Goal: Information Seeking & Learning: Learn about a topic

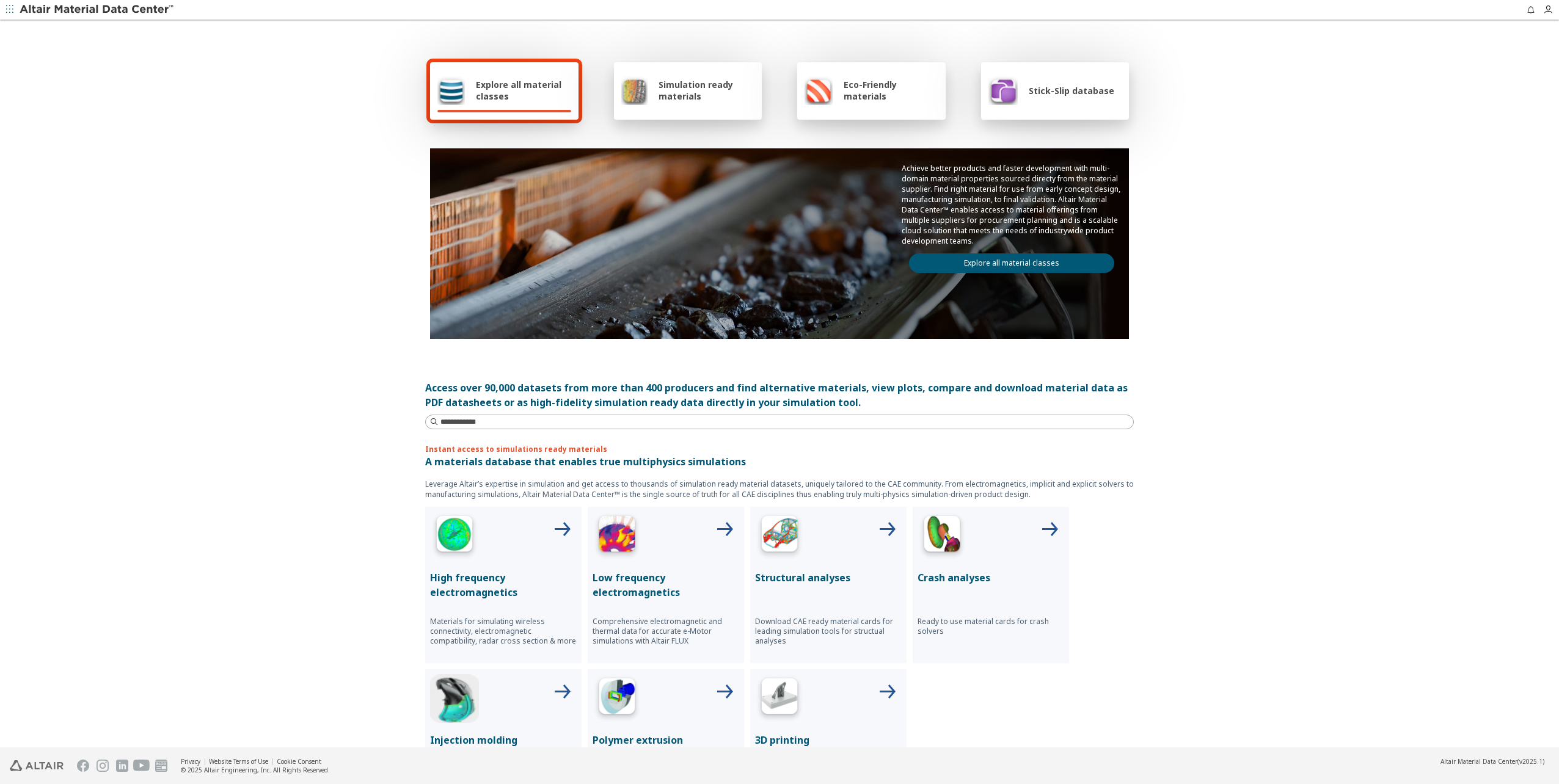
click at [313, 457] on div "Explore all material classes Simulation ready materials Eco-Friendly materials …" at bounding box center [780, 384] width 1559 height 727
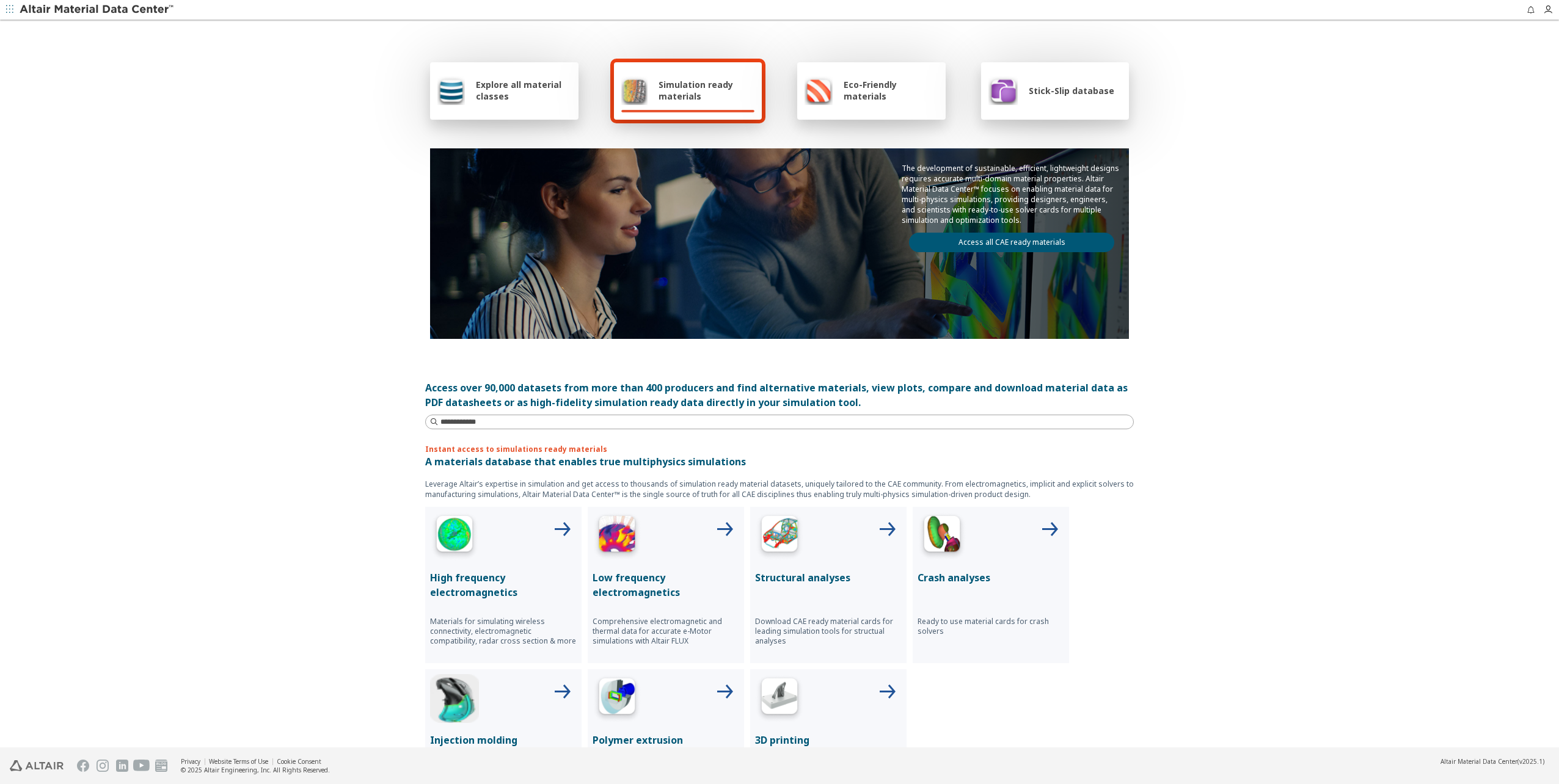
click at [510, 91] on span "Explore all material classes" at bounding box center [524, 91] width 96 height 23
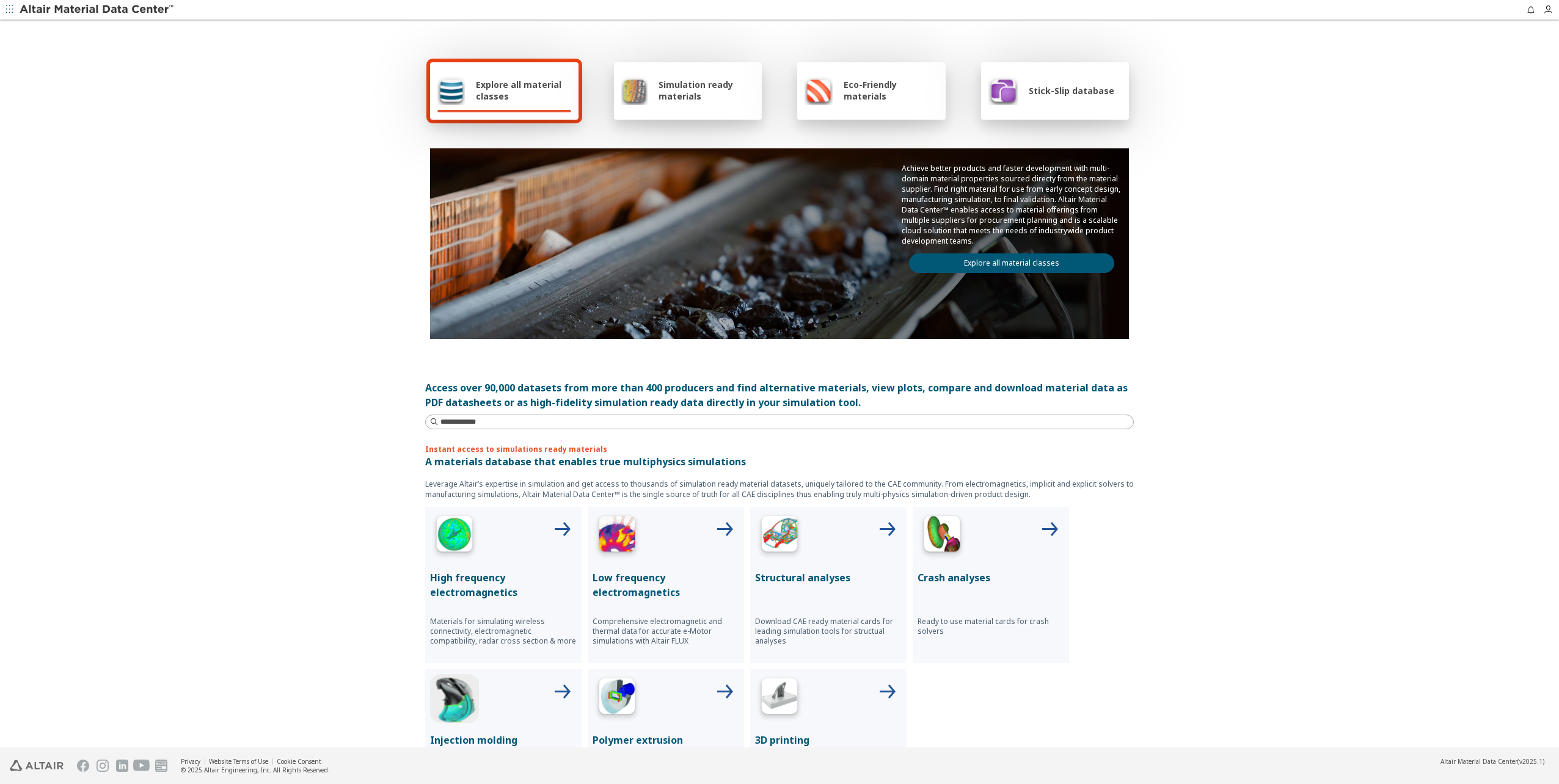
click at [486, 90] on span "Explore all material classes" at bounding box center [524, 91] width 96 height 23
click at [372, 281] on div "Explore all material classes Simulation ready materials Eco-Friendly materials …" at bounding box center [780, 384] width 1559 height 727
click at [472, 118] on div "Explore all material classes" at bounding box center [504, 91] width 149 height 57
click at [477, 107] on div "Explore all material classes" at bounding box center [504, 91] width 149 height 57
click at [484, 102] on div "Explore all material classes" at bounding box center [504, 90] width 133 height 30
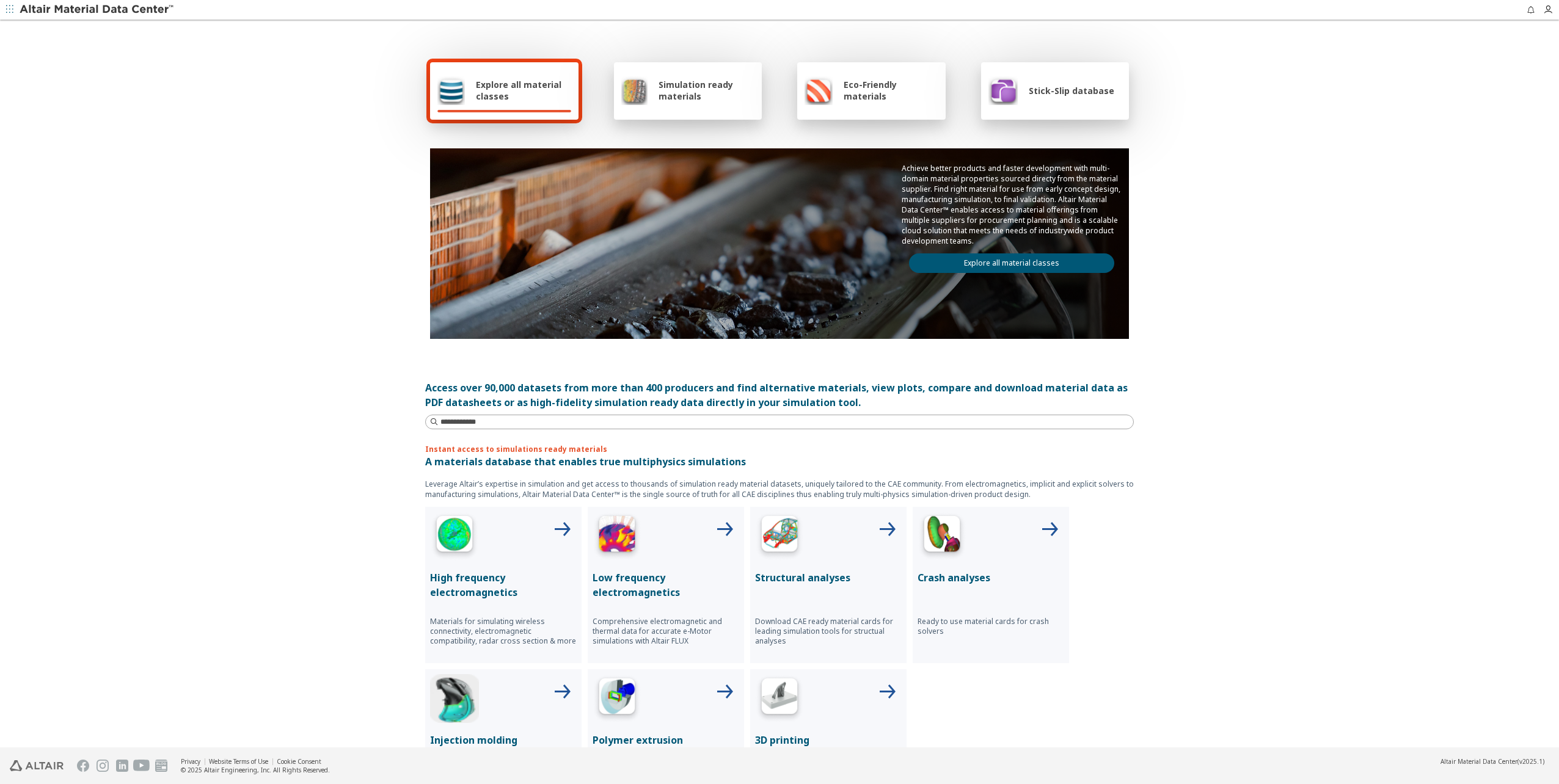
click at [981, 267] on link "Explore all material classes" at bounding box center [1011, 263] width 205 height 19
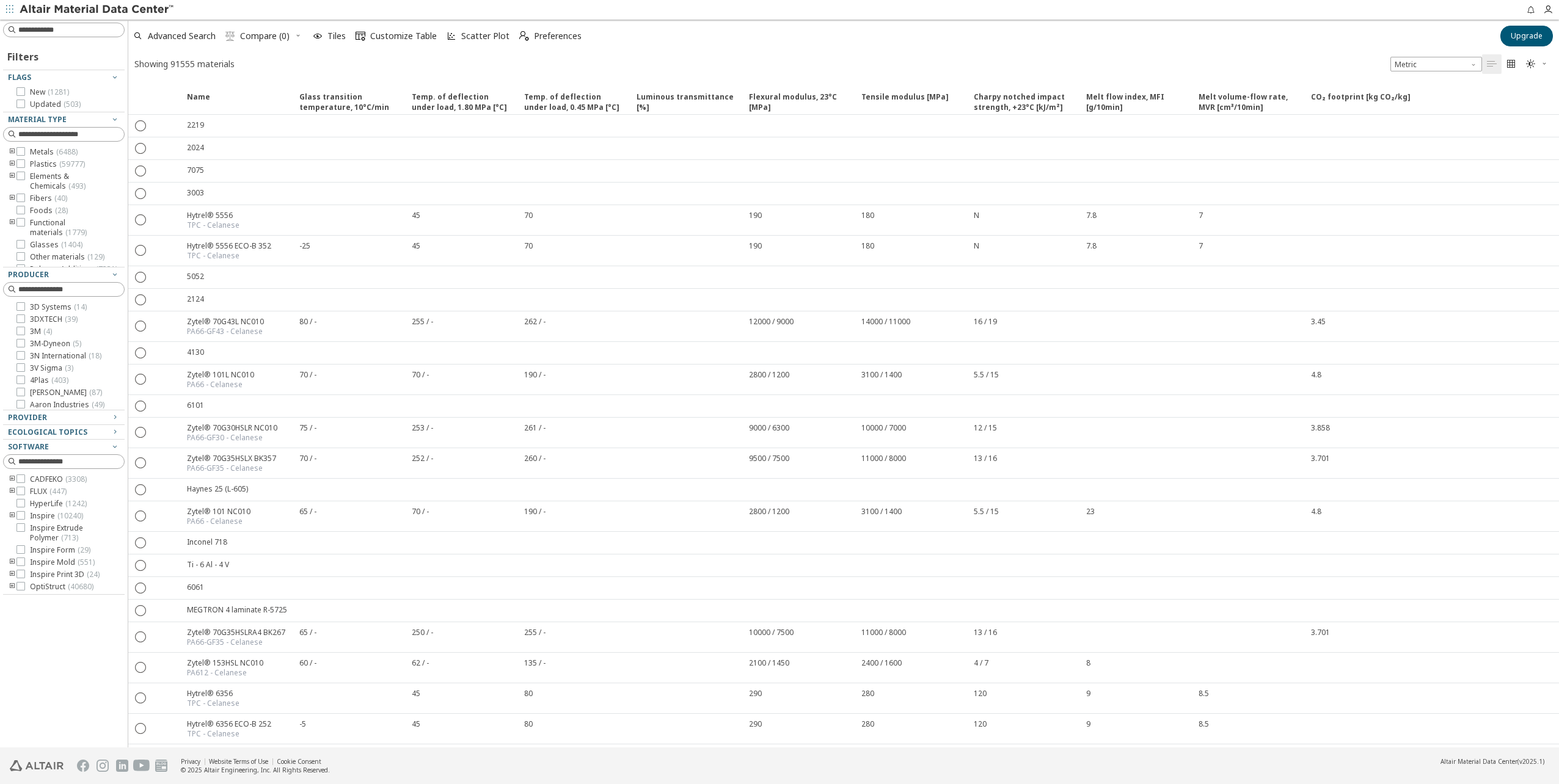
click at [10, 163] on icon "toogle group" at bounding box center [12, 164] width 8 height 10
click at [32, 175] on icon "toogle group" at bounding box center [30, 177] width 8 height 10
click at [58, 171] on icon at bounding box center [57, 170] width 8 height 8
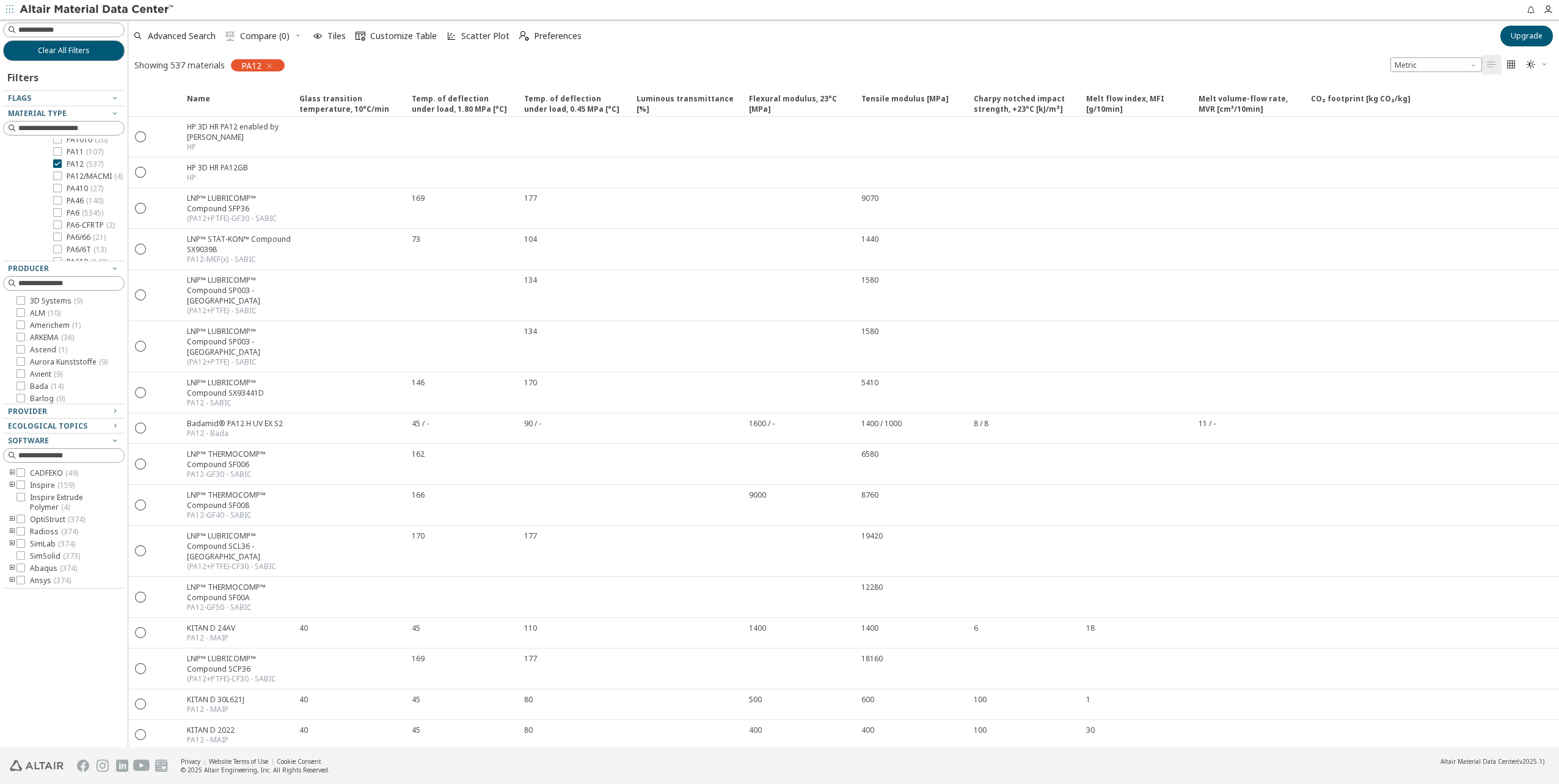
scroll to position [36, 0]
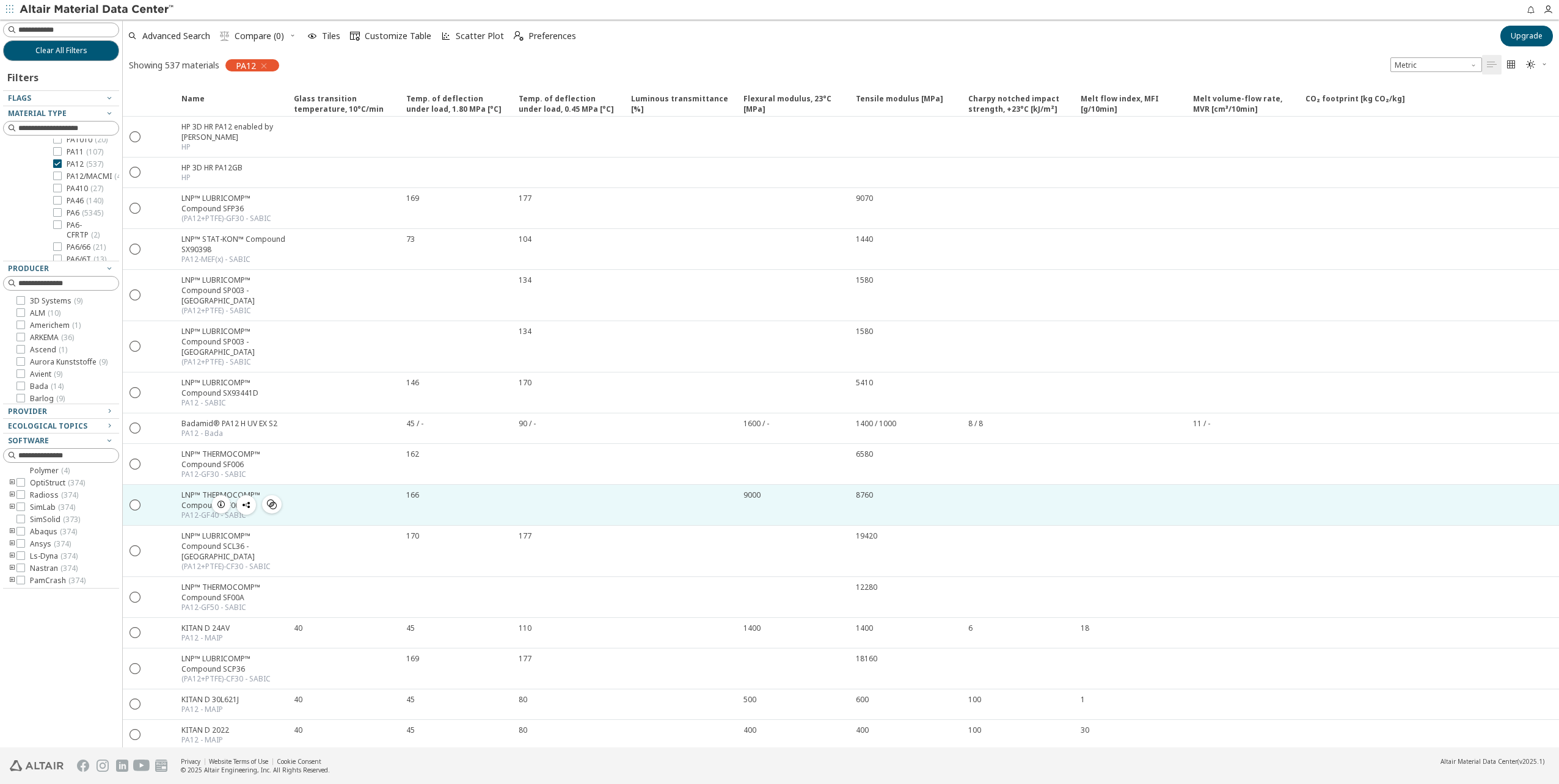
drag, startPoint x: 122, startPoint y: 480, endPoint x: 122, endPoint y: 466, distance: 14.0
click at [122, 466] on div "Clear All Filters Filters Flags Material Type Metals ( 6488 ) Plastics ( 59777 …" at bounding box center [780, 383] width 1559 height 728
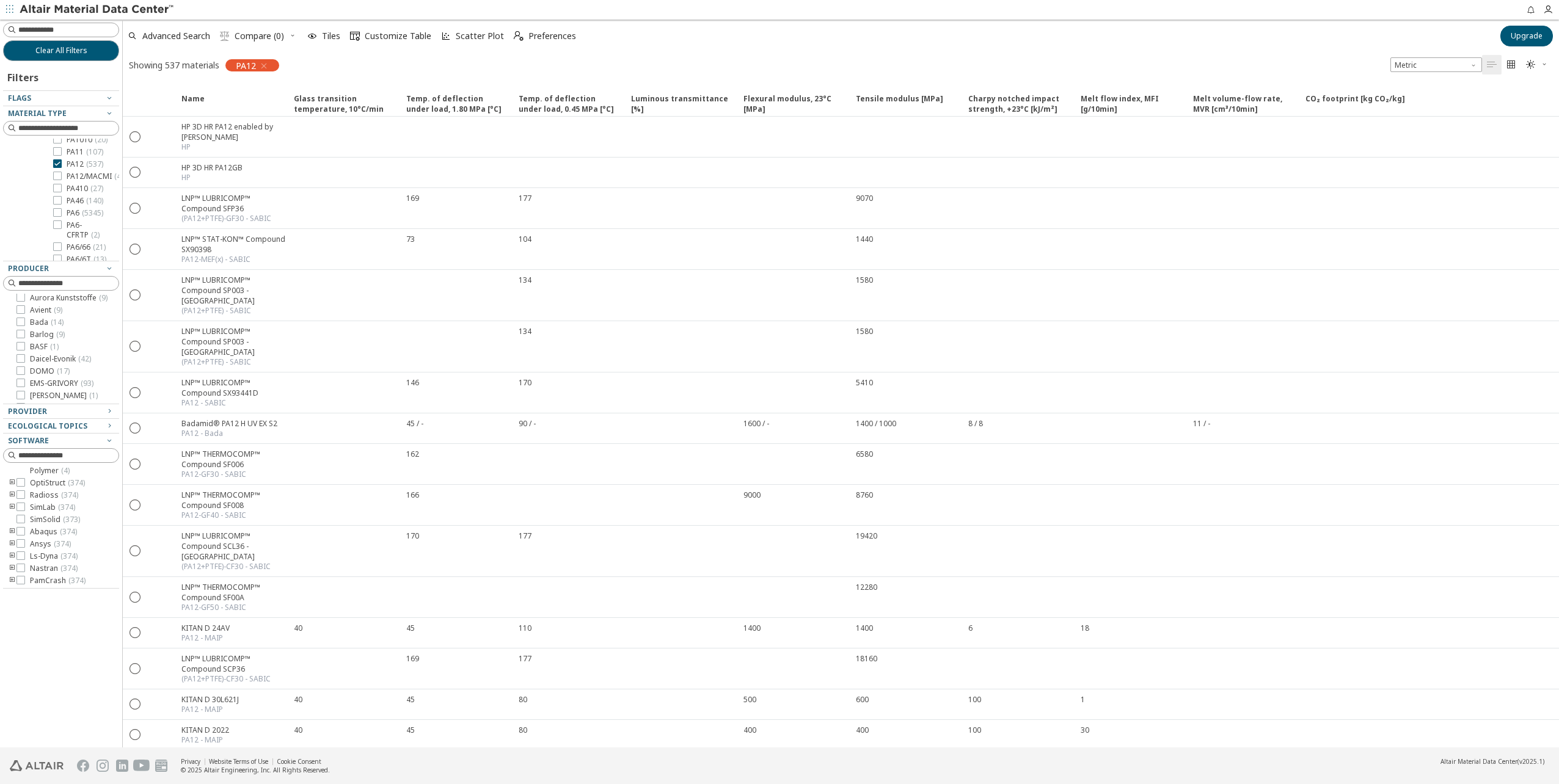
scroll to position [0, 0]
click at [25, 338] on label "ARKEMA ( 36 )" at bounding box center [45, 338] width 57 height 10
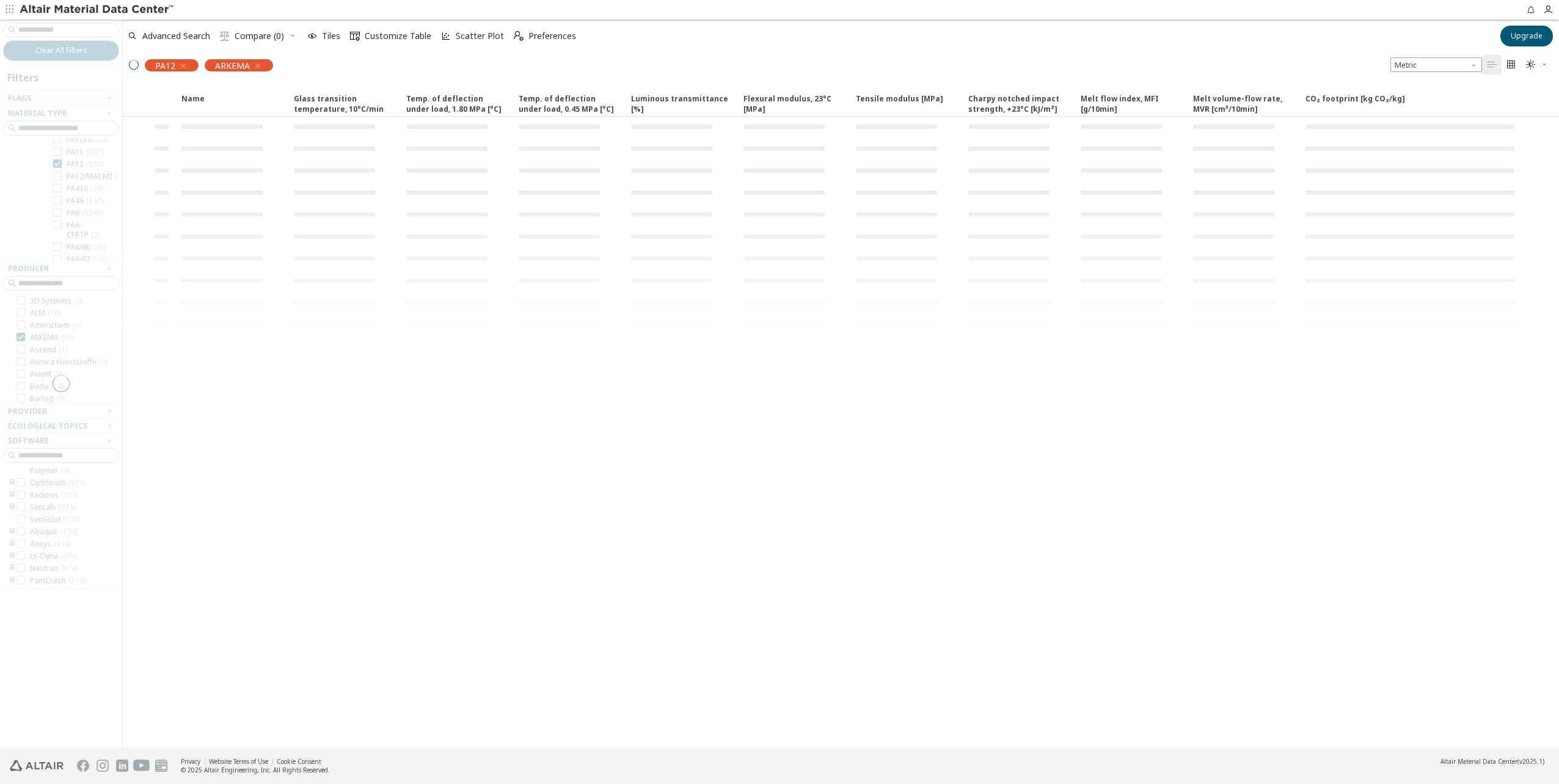
scroll to position [14, 0]
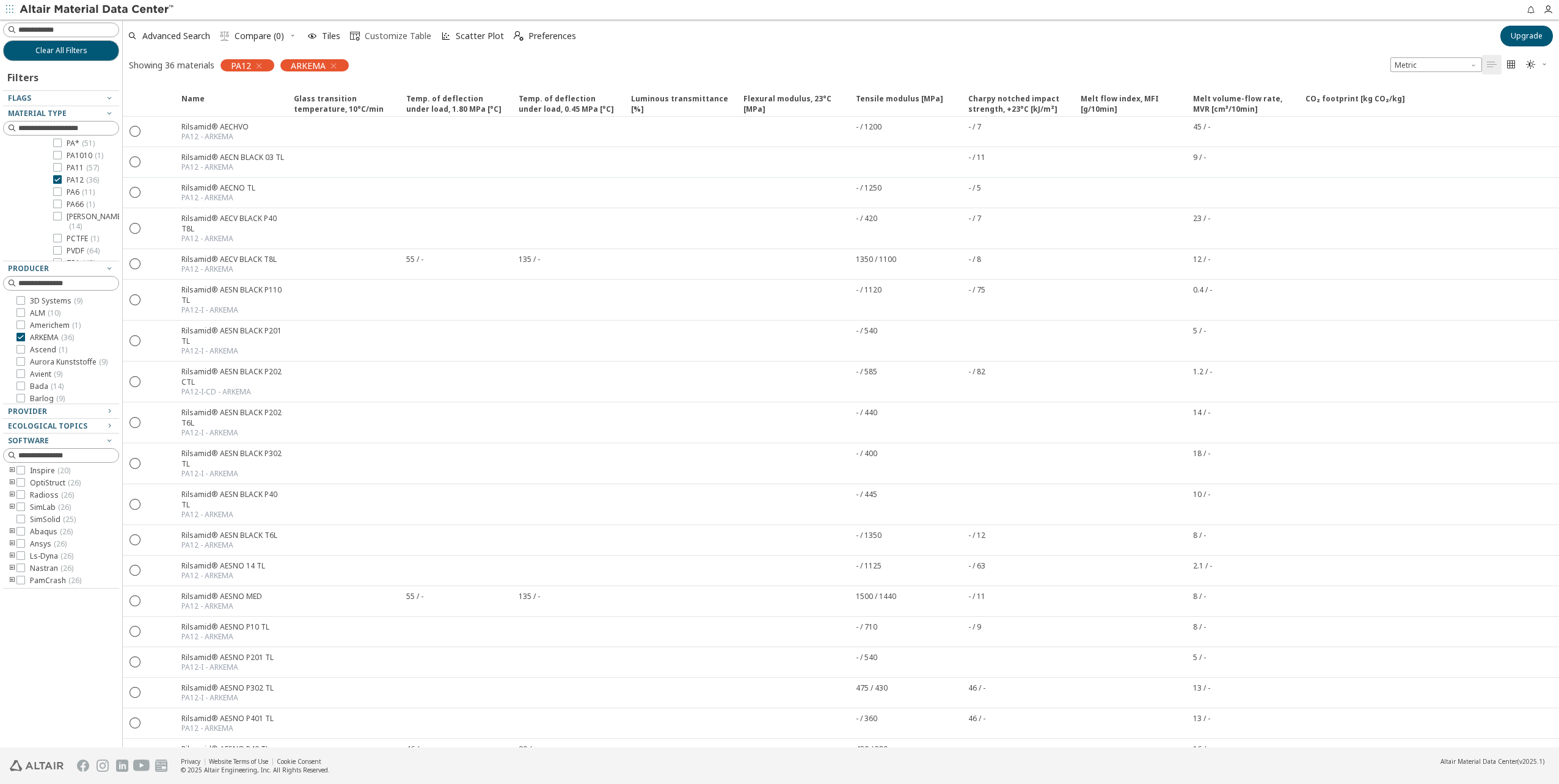
click at [389, 41] on span "Customize Table" at bounding box center [398, 36] width 67 height 8
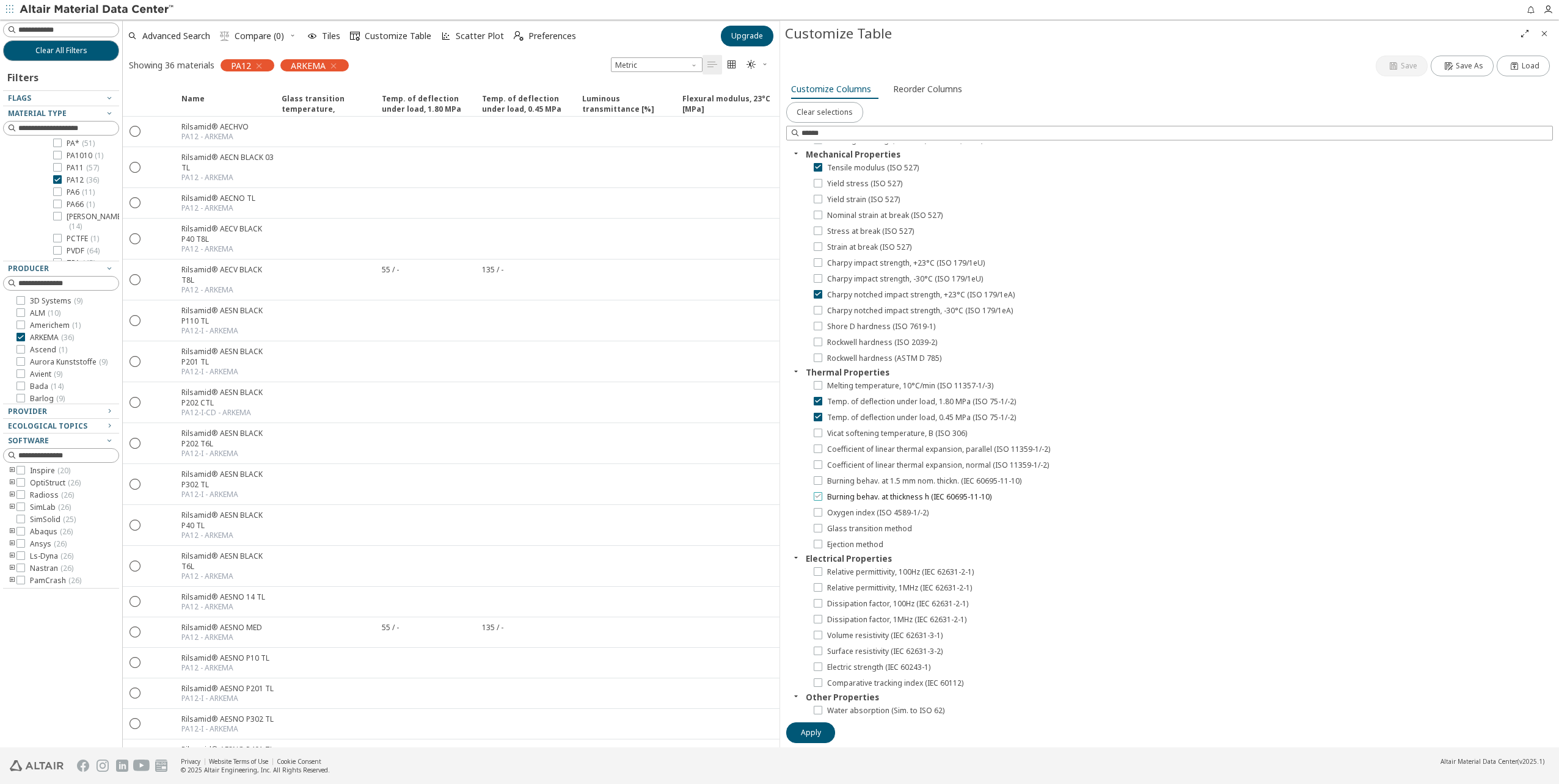
scroll to position [149, 0]
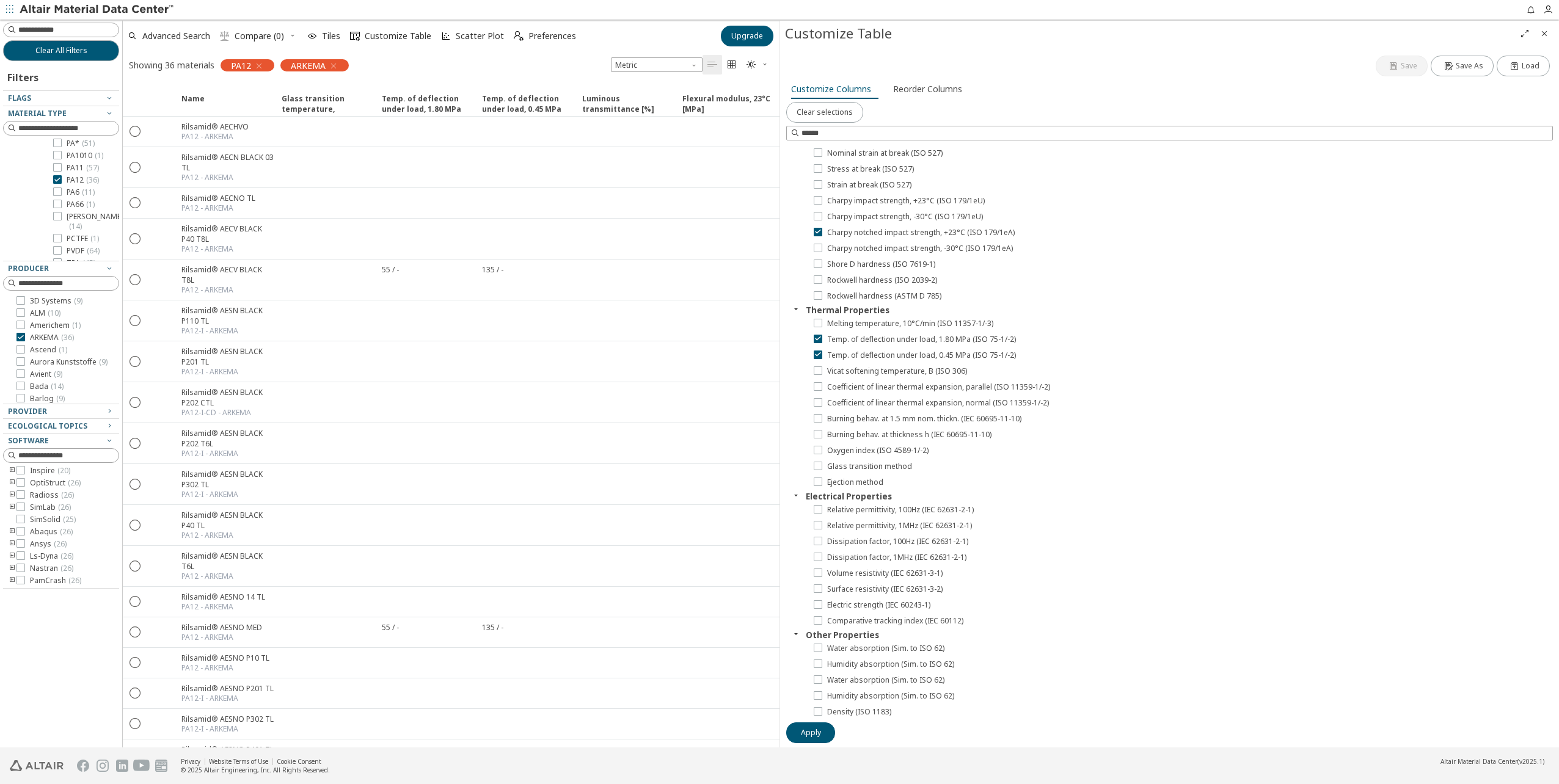
click at [1547, 36] on icon "Close" at bounding box center [1545, 34] width 10 height 10
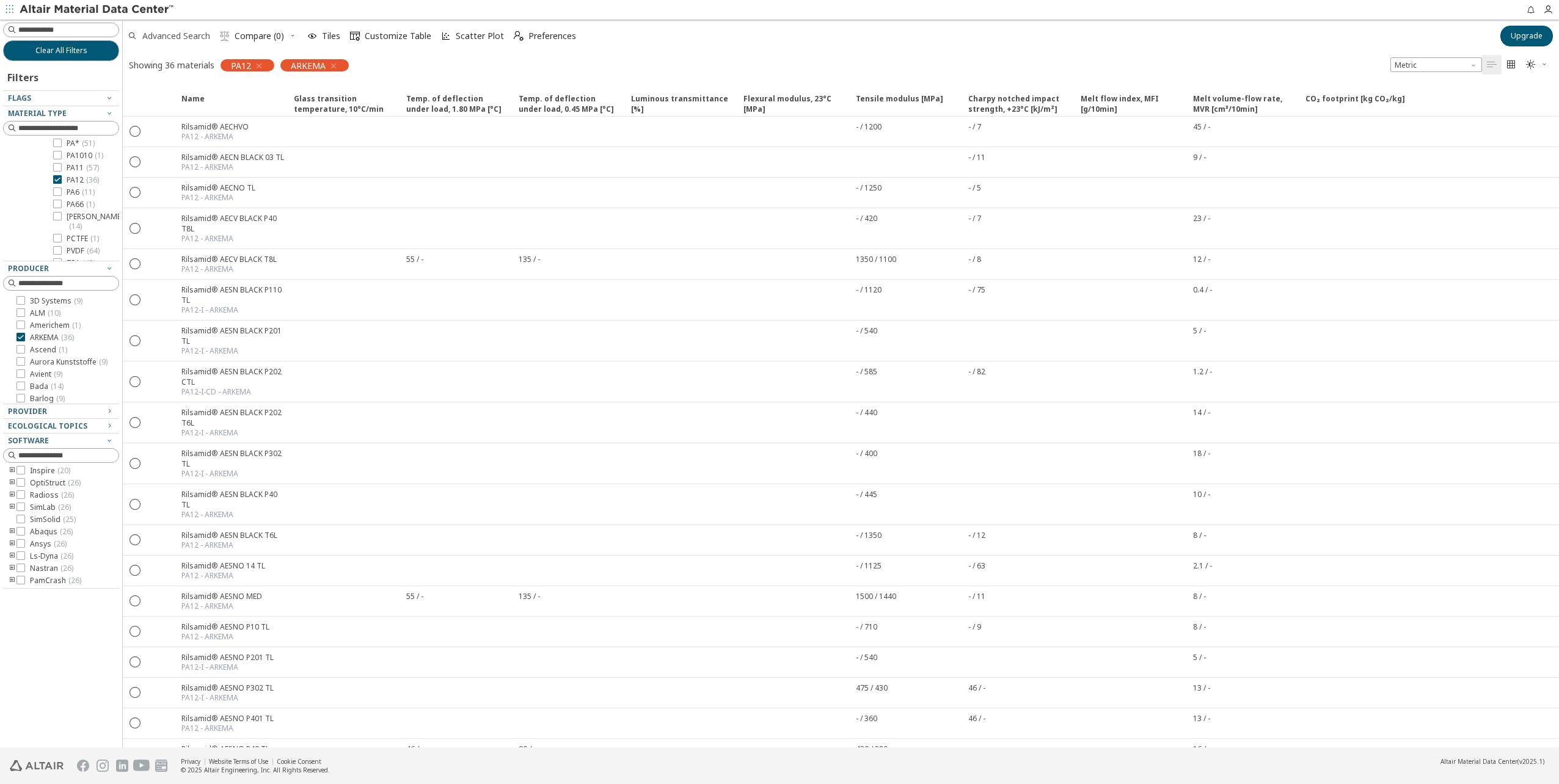
click at [189, 39] on span "Advanced Search" at bounding box center [176, 36] width 68 height 8
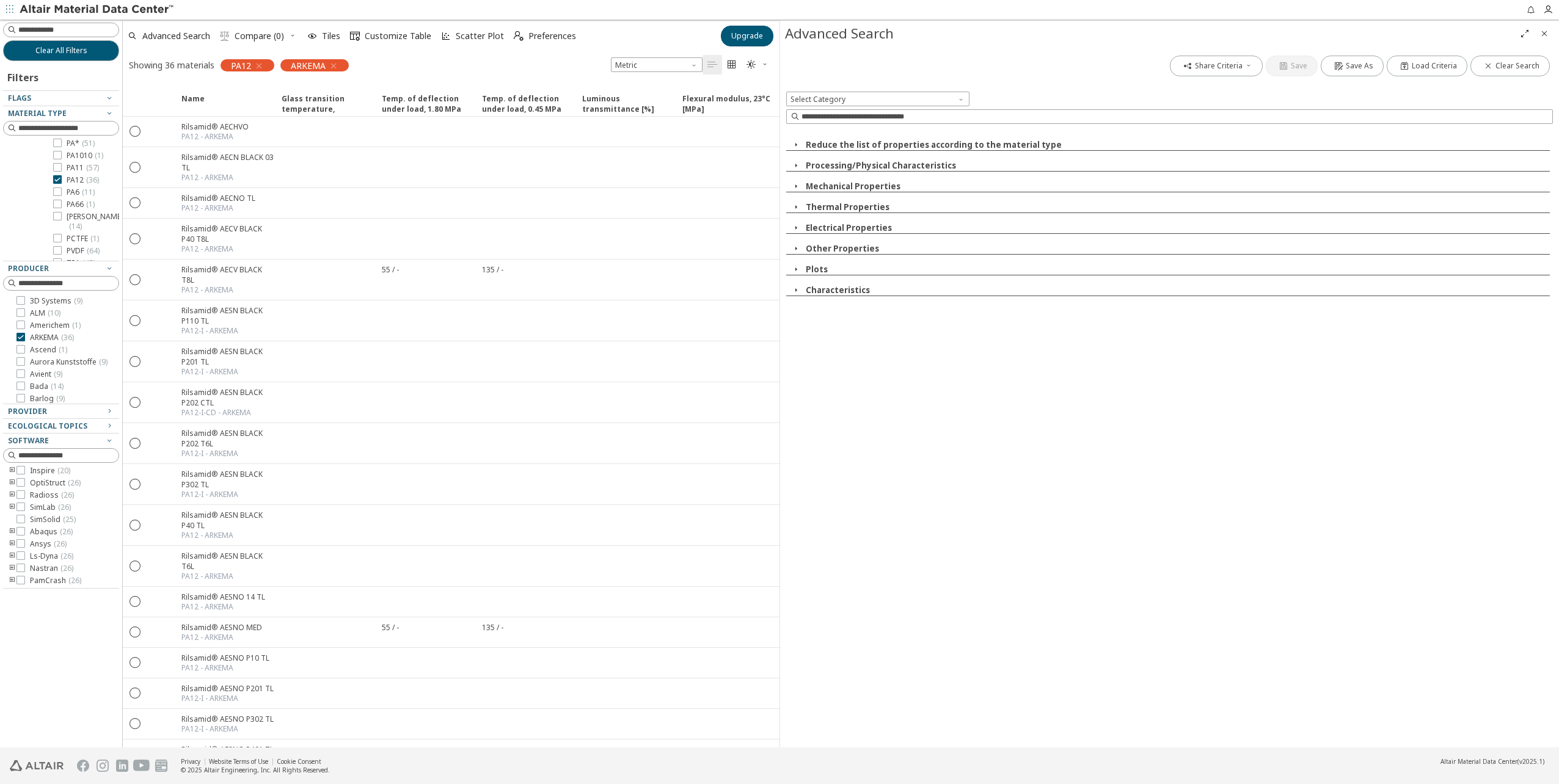
click at [796, 147] on icon "button" at bounding box center [796, 144] width 10 height 10
click at [795, 146] on icon "button" at bounding box center [796, 144] width 10 height 10
click at [795, 165] on icon "button" at bounding box center [796, 166] width 10 height 10
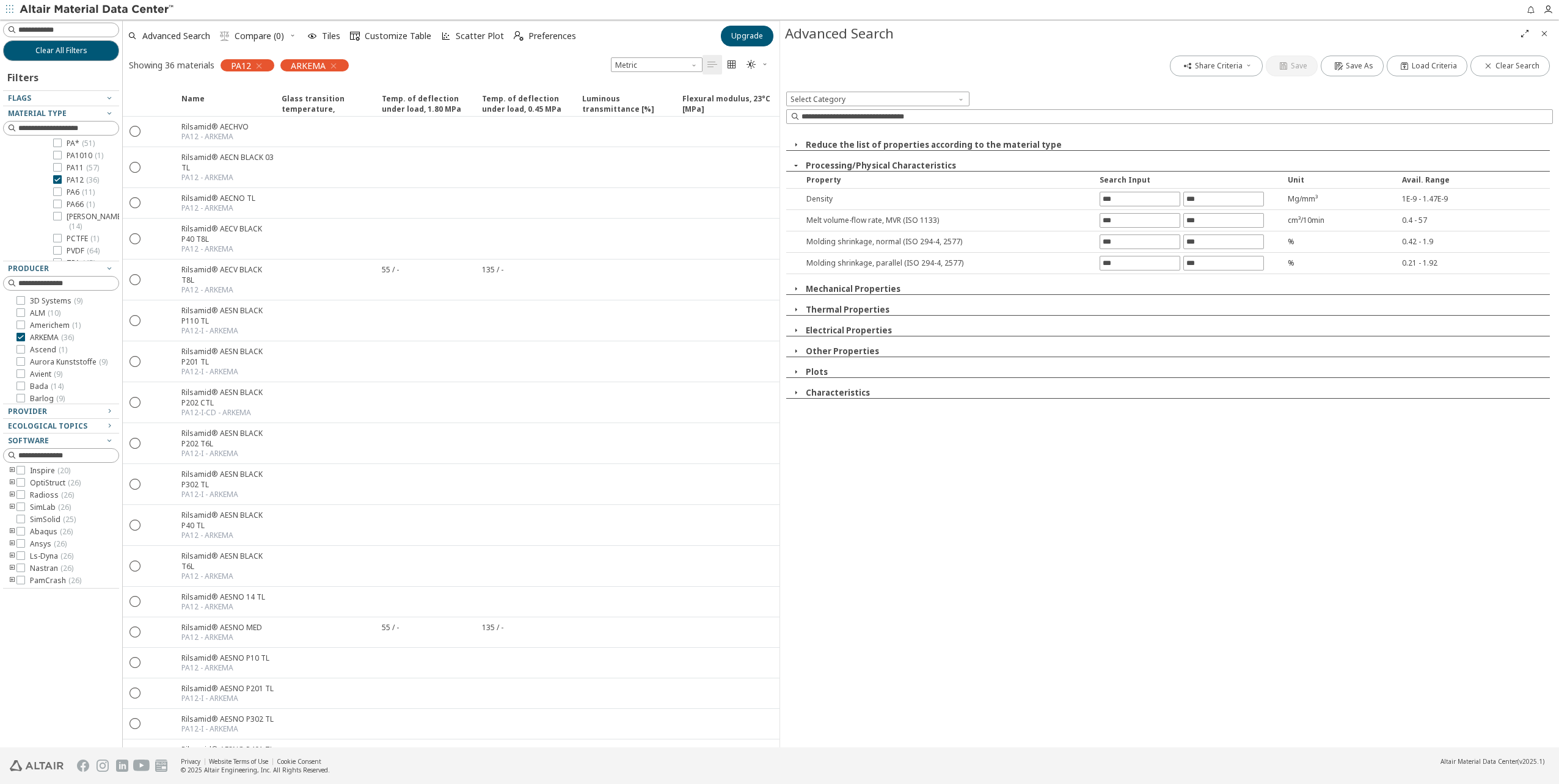
click at [795, 166] on icon "button" at bounding box center [796, 166] width 10 height 10
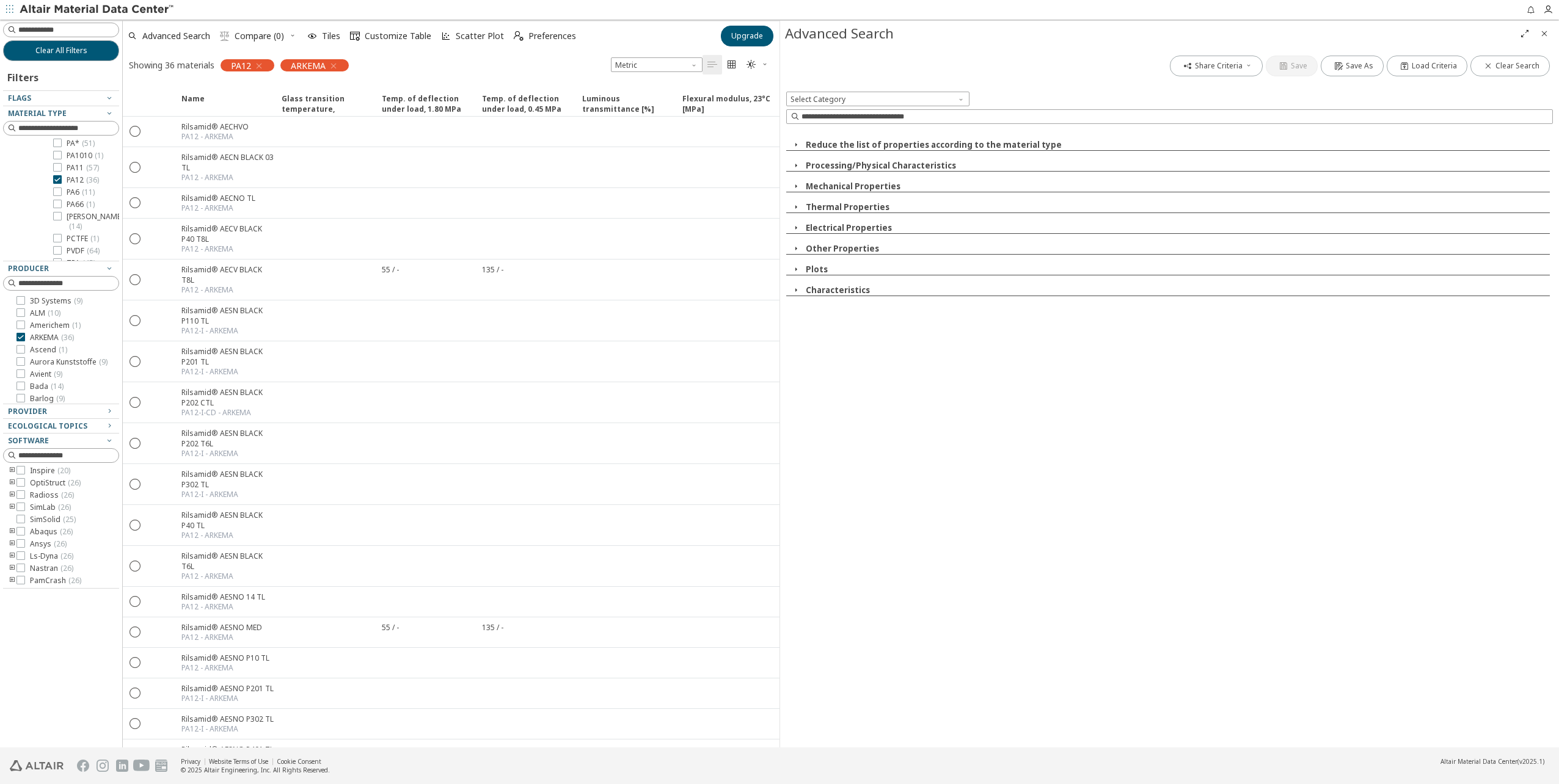
click at [795, 185] on icon "button" at bounding box center [796, 186] width 10 height 10
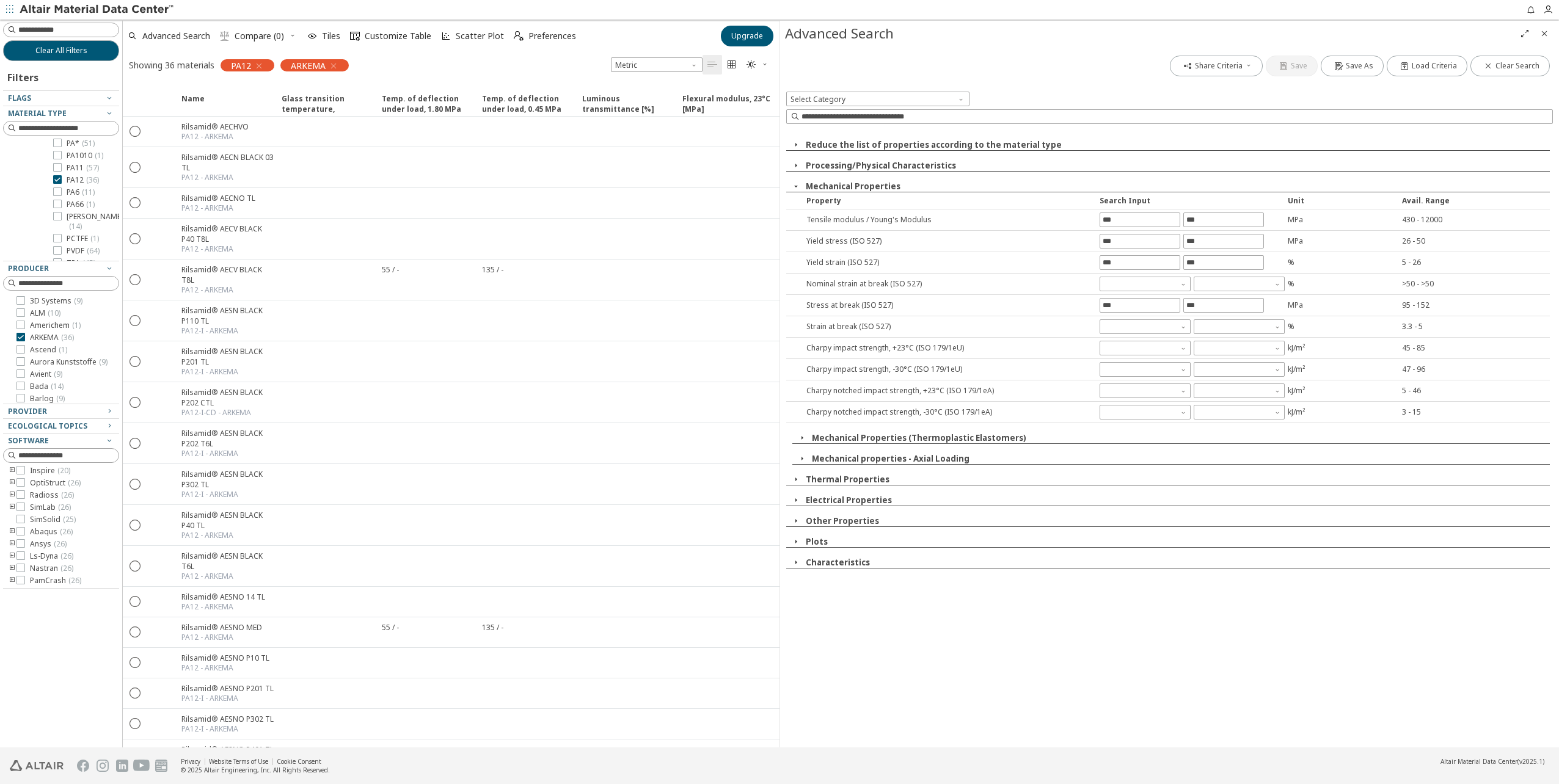
click at [795, 185] on icon "button" at bounding box center [796, 186] width 10 height 10
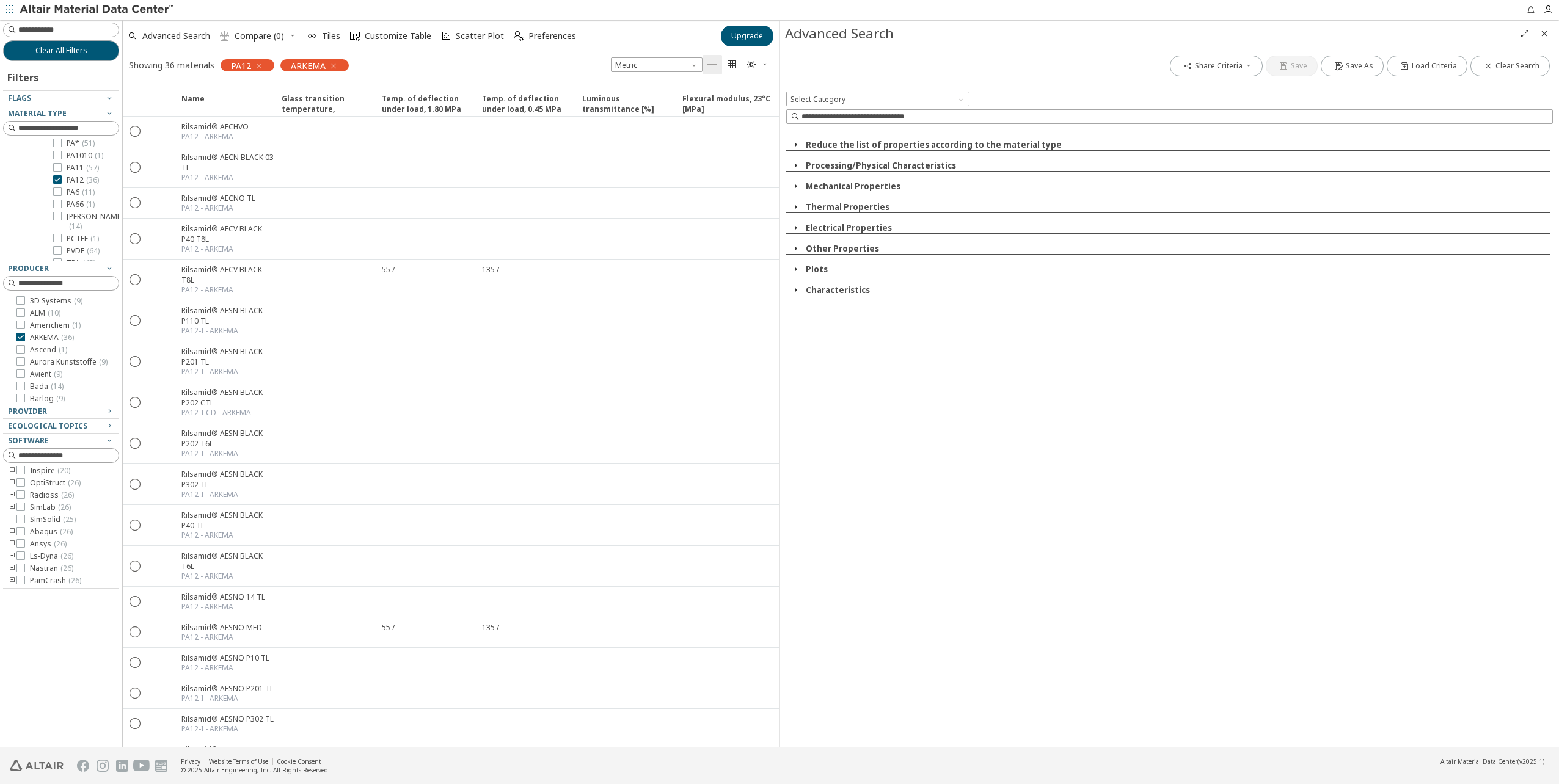
click at [795, 289] on icon "button" at bounding box center [796, 290] width 10 height 10
click at [801, 329] on icon "button" at bounding box center [802, 331] width 10 height 10
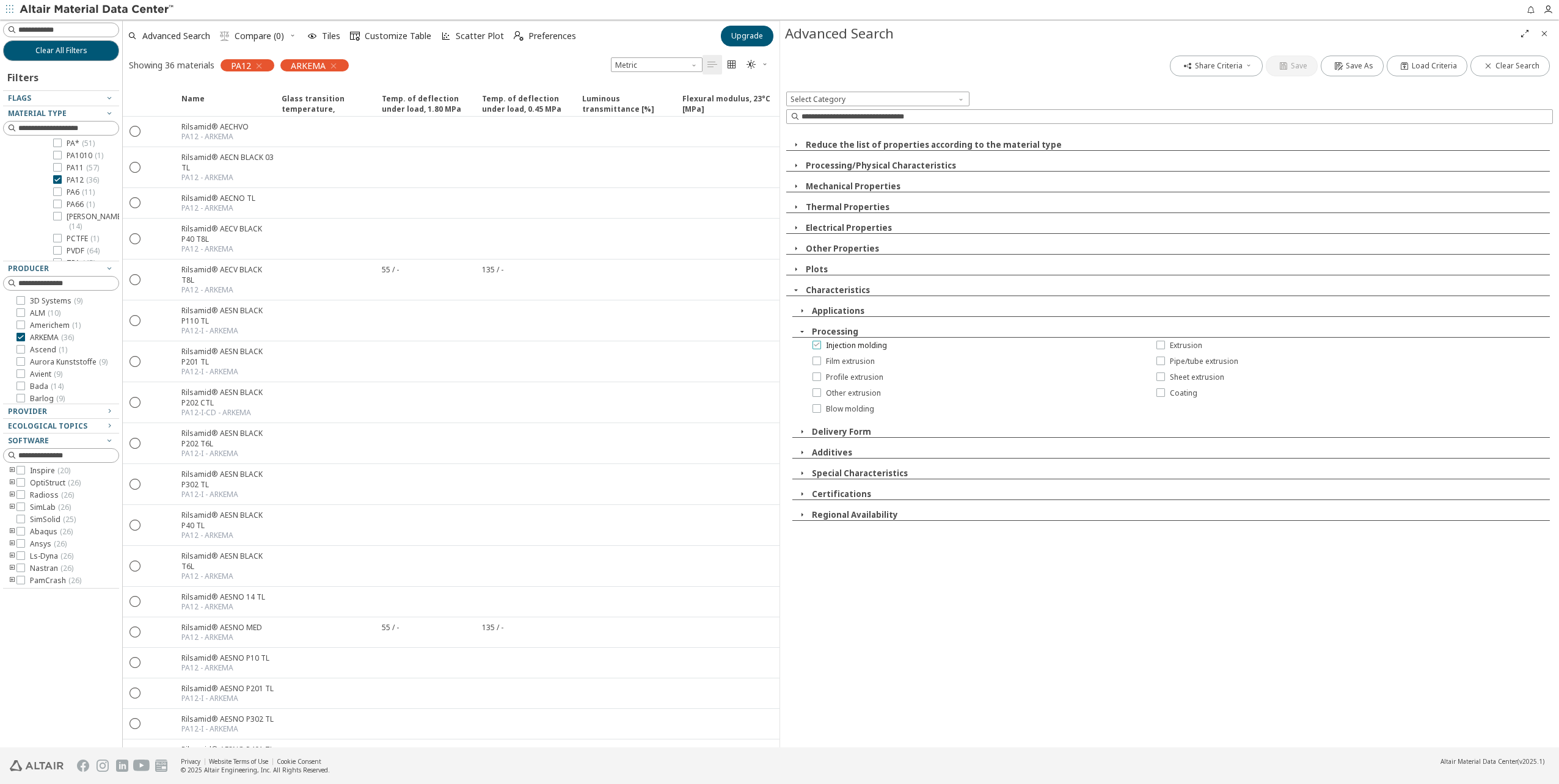
click at [817, 345] on icon at bounding box center [817, 345] width 8 height 8
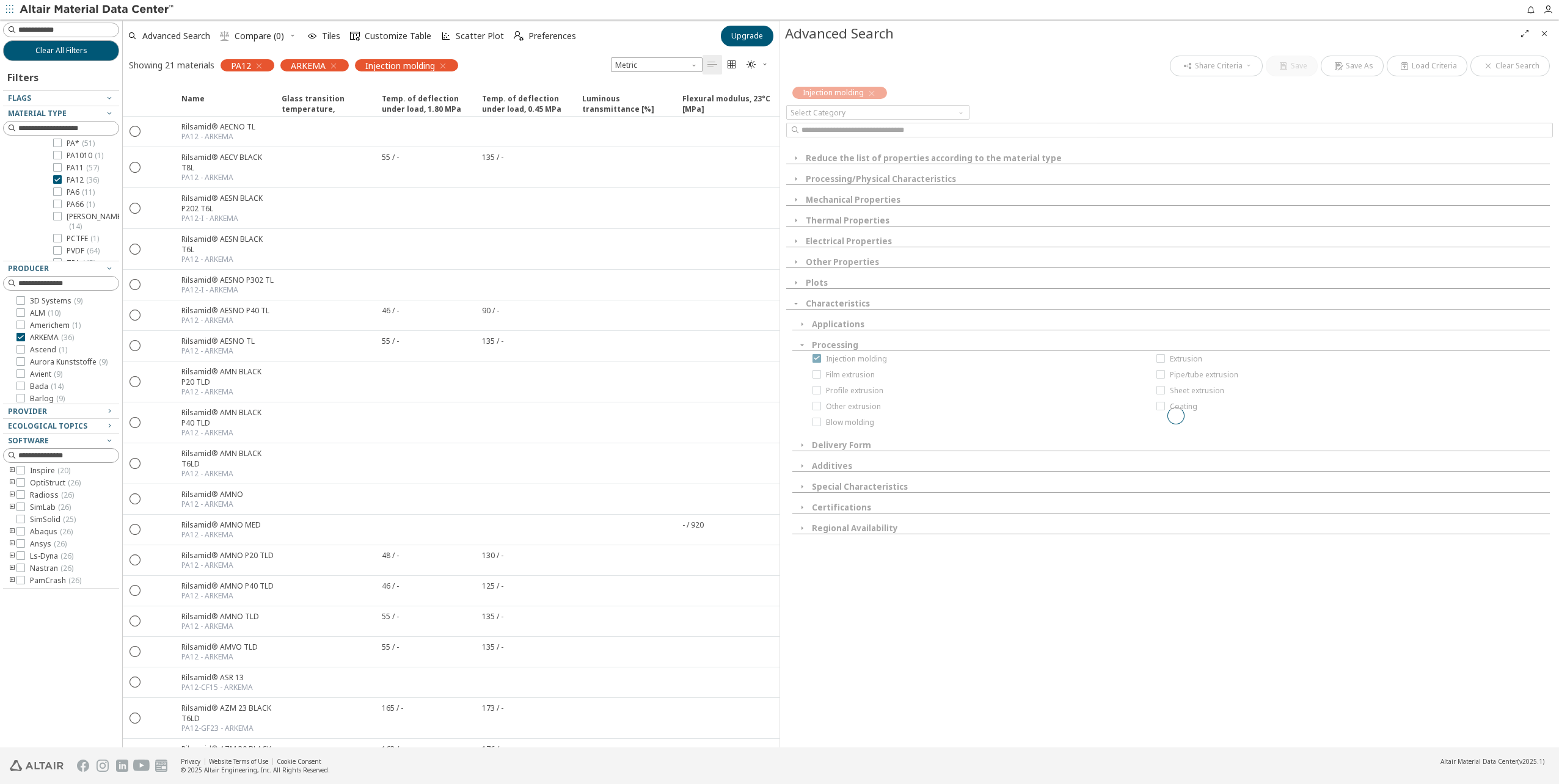
scroll to position [14, 0]
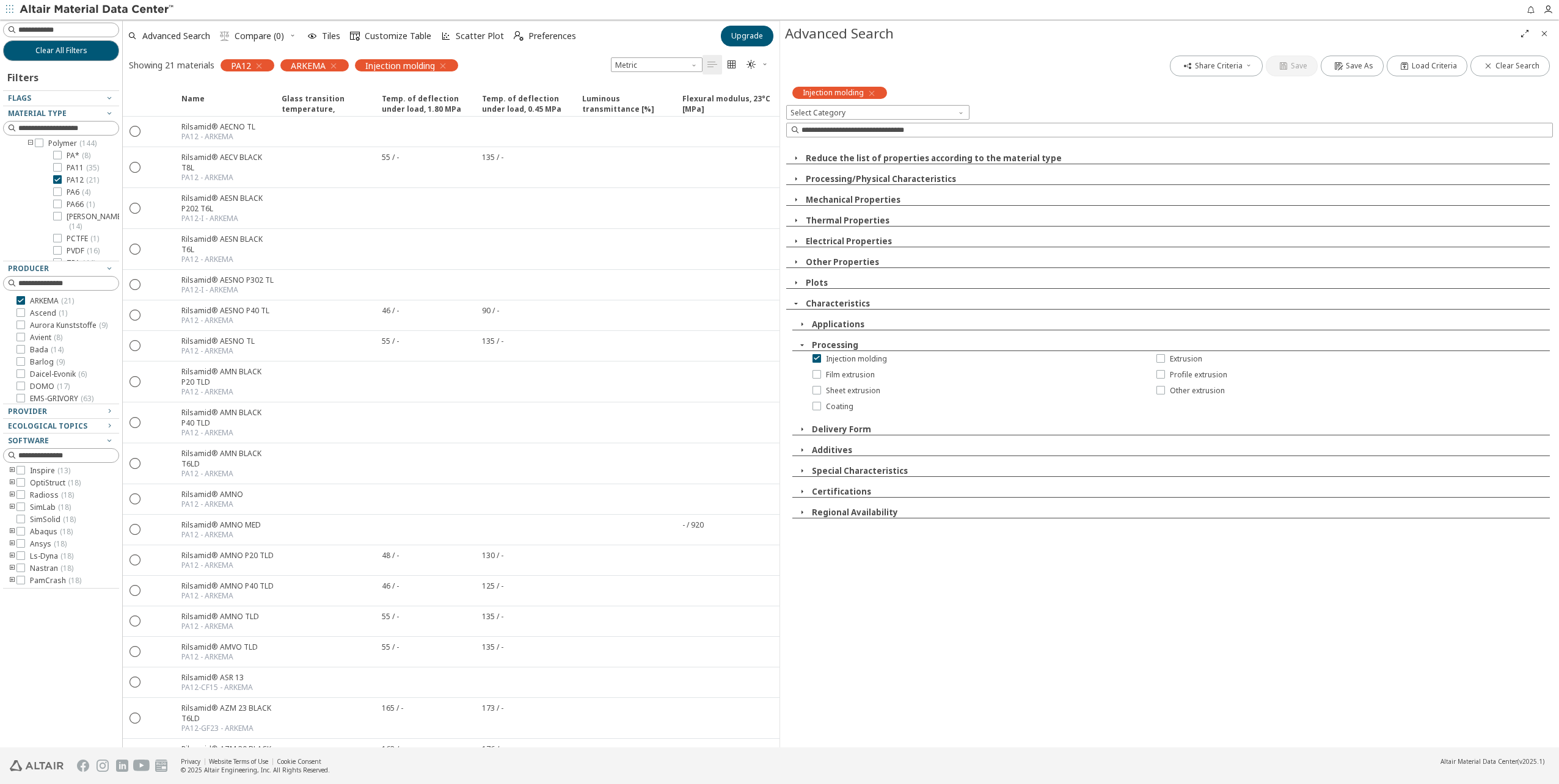
click at [799, 346] on icon "button" at bounding box center [802, 345] width 10 height 10
click at [804, 325] on icon "button" at bounding box center [802, 324] width 10 height 10
click at [800, 321] on icon "button" at bounding box center [802, 324] width 10 height 10
click at [807, 404] on span "button" at bounding box center [802, 407] width 14 height 11
click at [802, 406] on icon "button" at bounding box center [802, 407] width 10 height 10
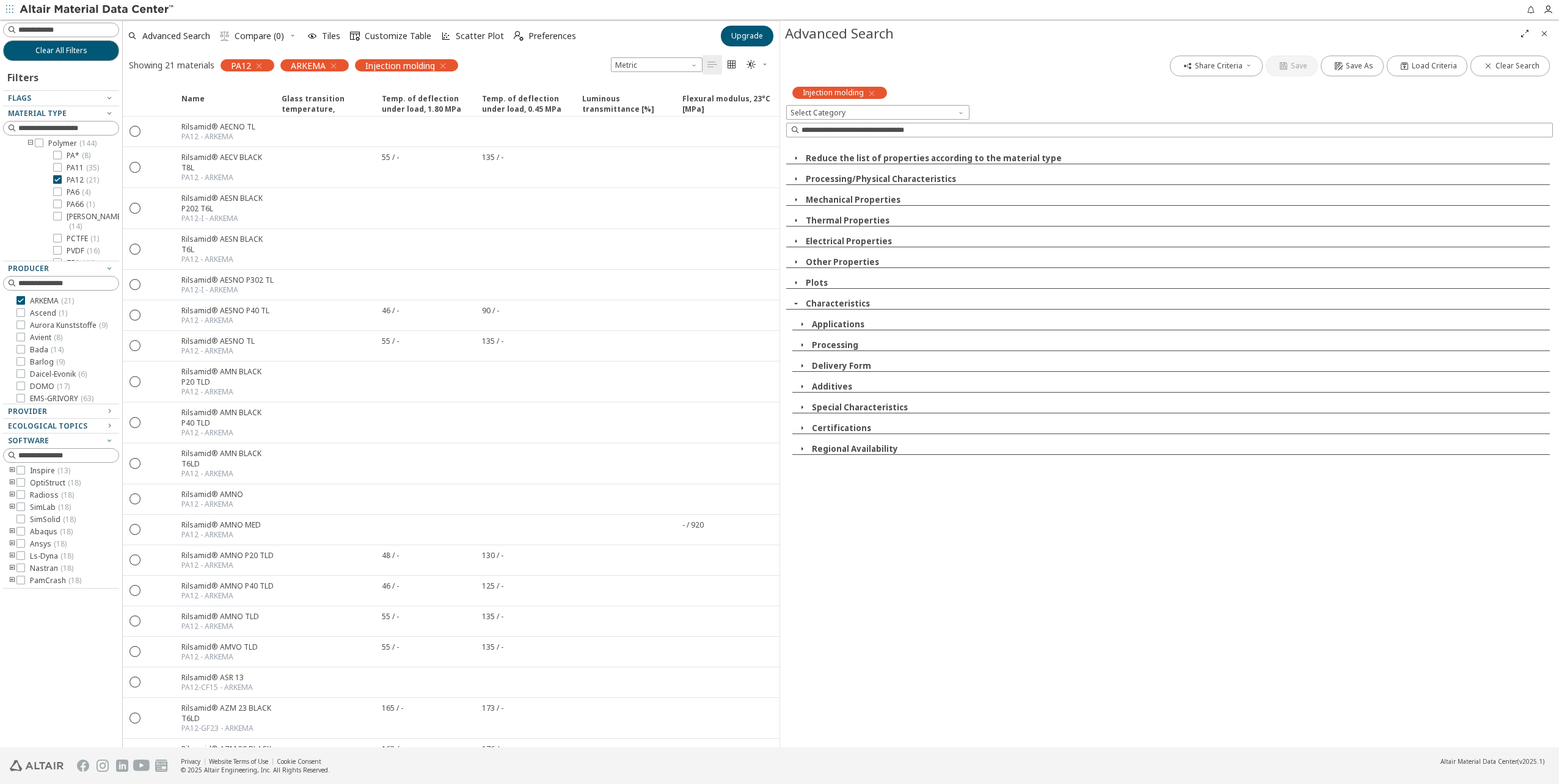
click at [804, 432] on icon "button" at bounding box center [802, 428] width 10 height 10
click at [802, 428] on icon "button" at bounding box center [802, 428] width 10 height 10
click at [803, 448] on icon "button" at bounding box center [802, 449] width 10 height 10
click at [801, 448] on icon "button" at bounding box center [802, 449] width 10 height 10
click at [800, 366] on icon "button" at bounding box center [802, 366] width 10 height 10
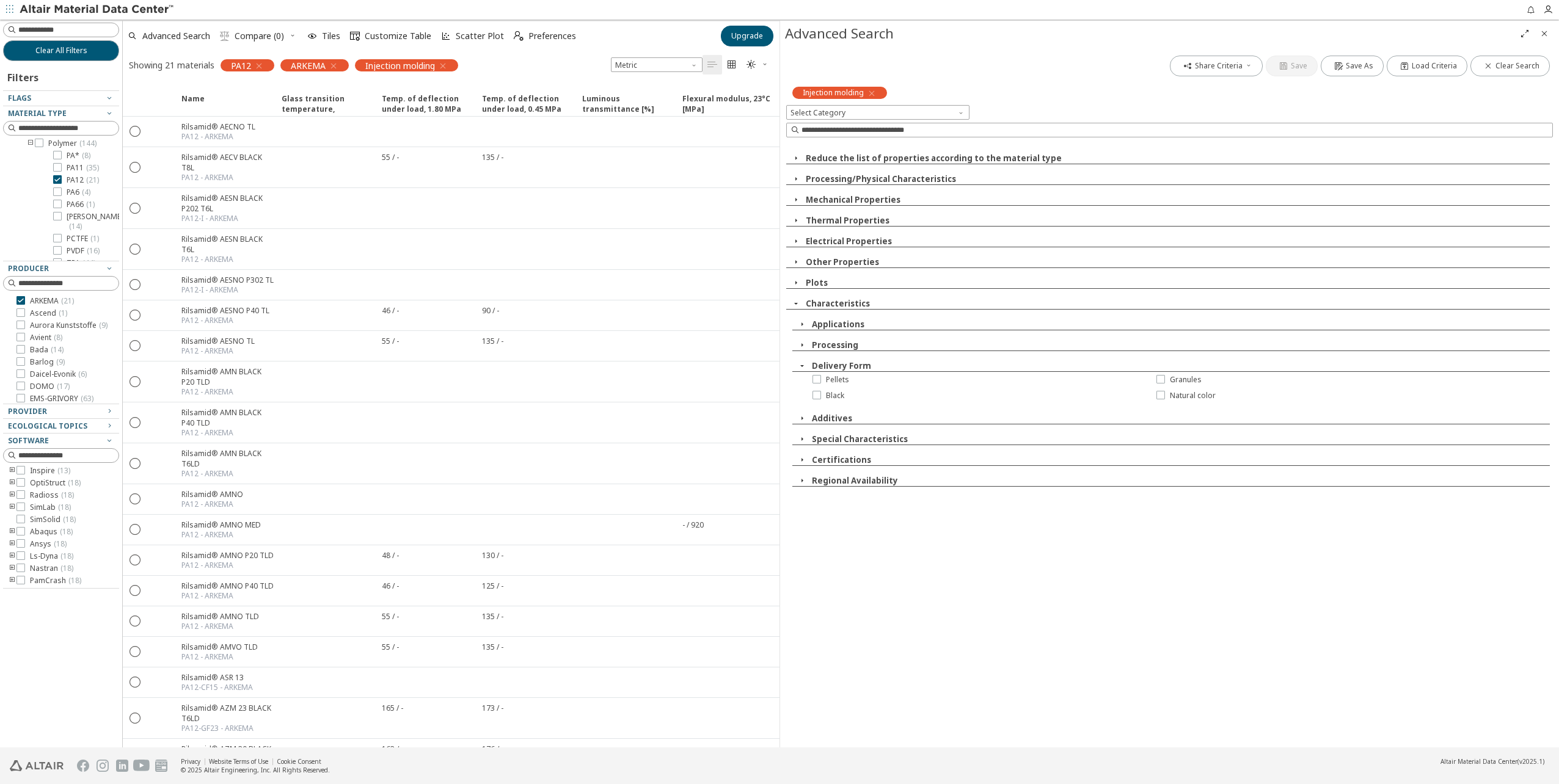
click at [802, 365] on icon "button" at bounding box center [802, 366] width 10 height 10
click at [802, 342] on icon "button" at bounding box center [802, 345] width 10 height 10
click at [800, 342] on icon "button" at bounding box center [802, 345] width 10 height 10
click at [797, 325] on icon "button" at bounding box center [802, 324] width 10 height 10
click at [799, 324] on icon "button" at bounding box center [802, 324] width 10 height 10
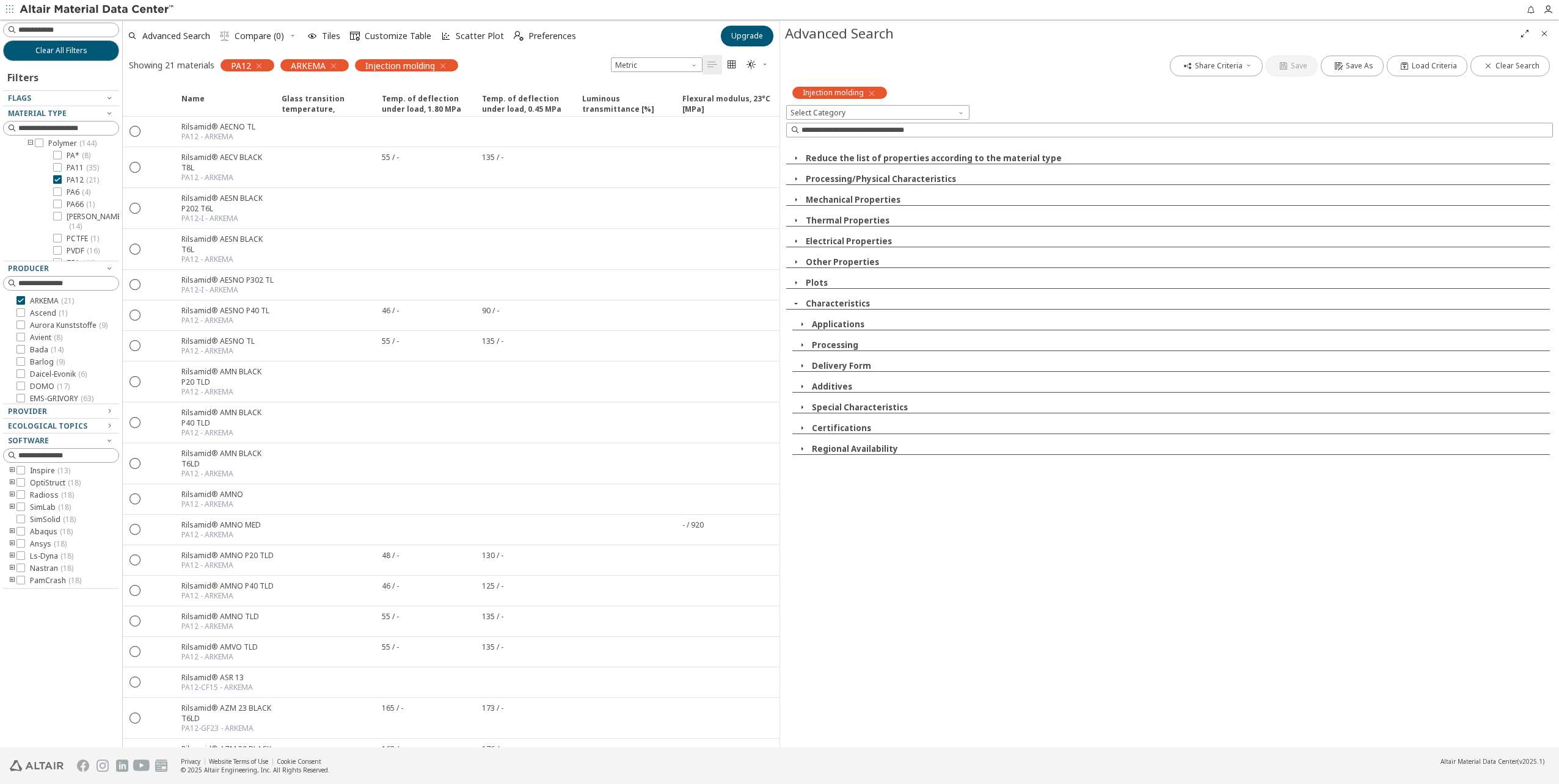
click at [799, 306] on icon "button" at bounding box center [796, 303] width 10 height 10
click at [796, 281] on icon "button" at bounding box center [796, 283] width 10 height 10
click at [796, 281] on icon "button" at bounding box center [796, 283] width 10 height 10
click at [795, 261] on icon "button" at bounding box center [796, 262] width 10 height 10
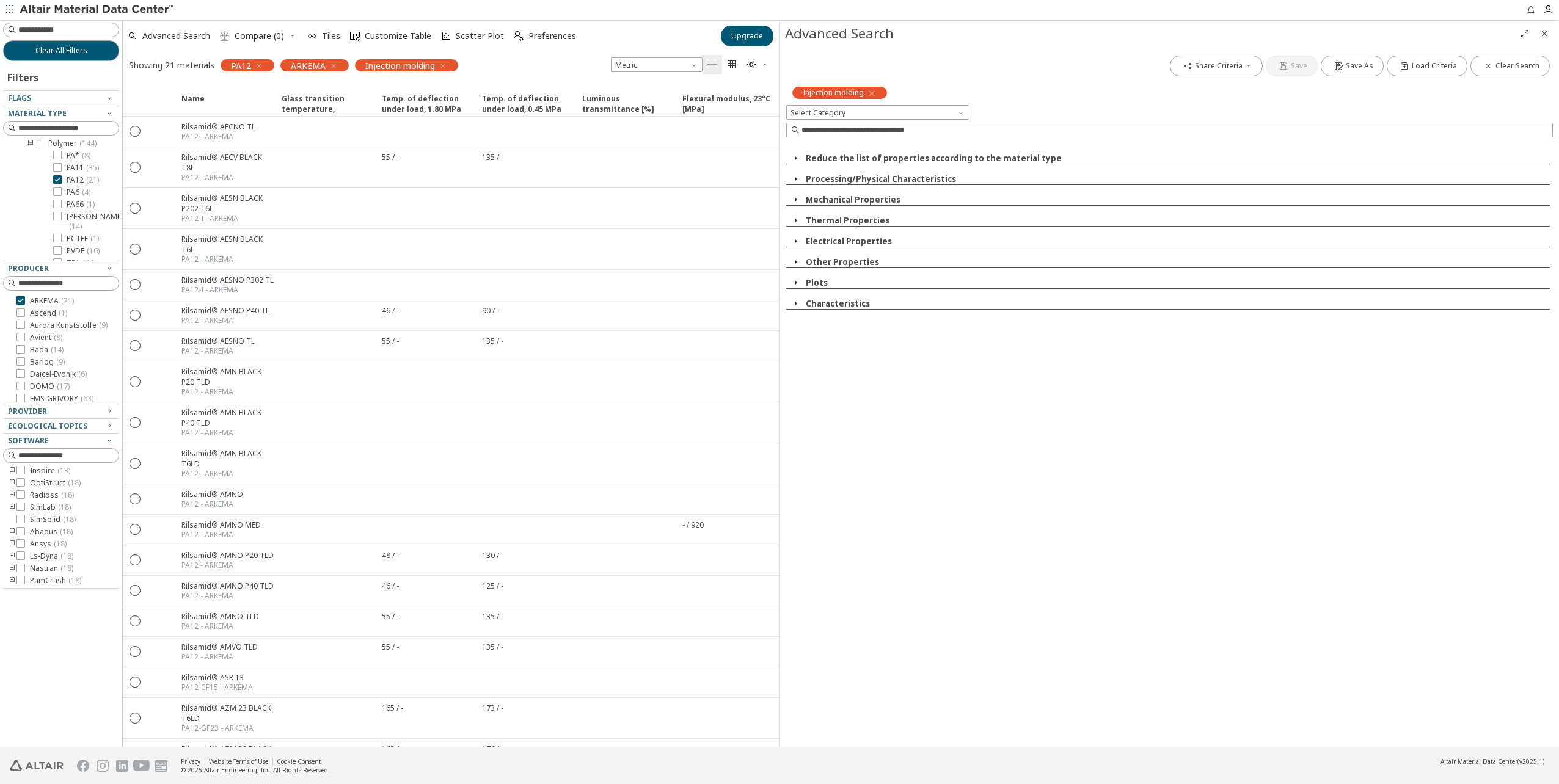
click at [795, 238] on icon "button" at bounding box center [796, 241] width 10 height 10
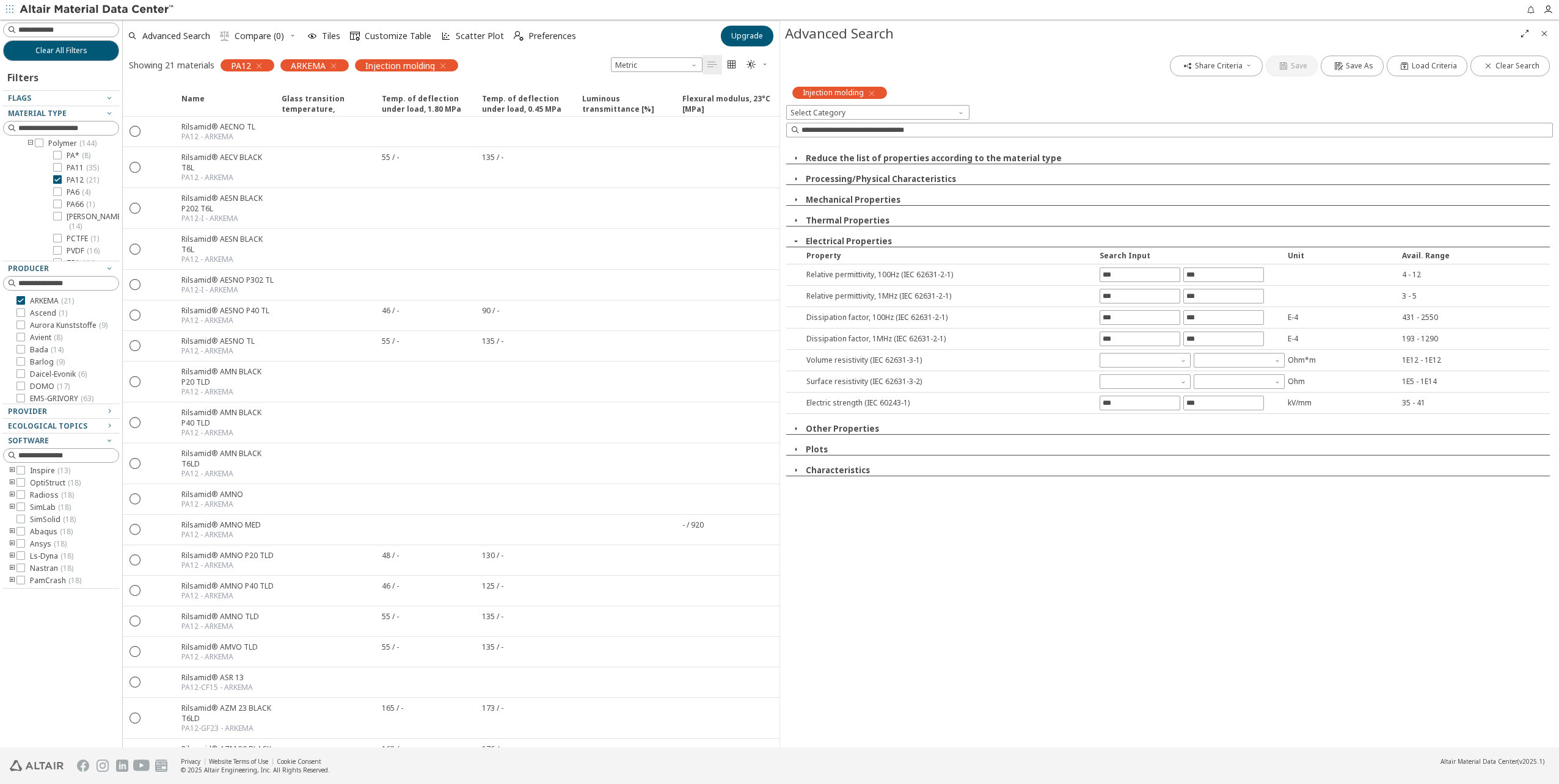
click at [795, 238] on icon "button" at bounding box center [796, 241] width 10 height 10
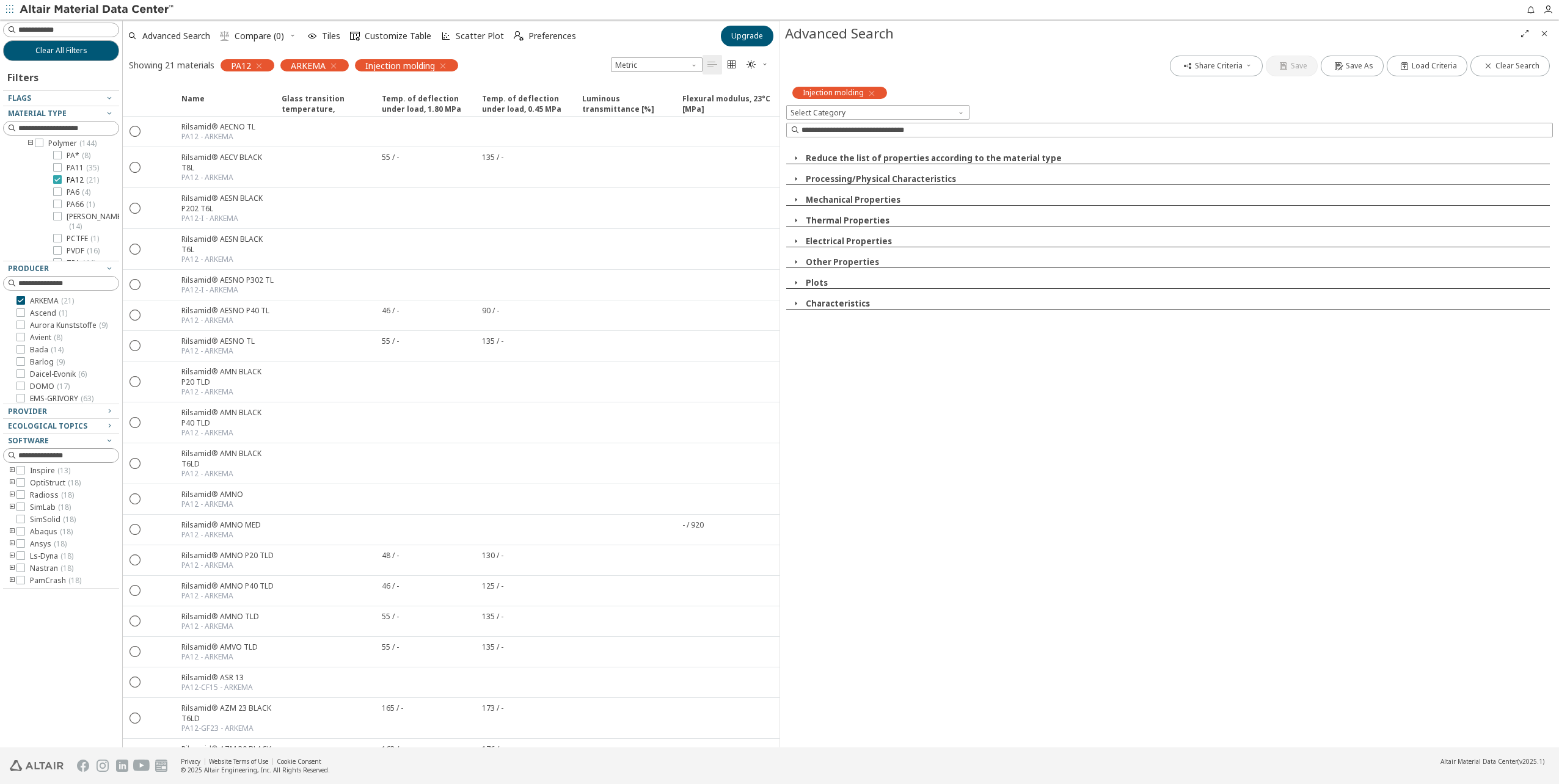
click at [61, 176] on div at bounding box center [57, 179] width 8 height 8
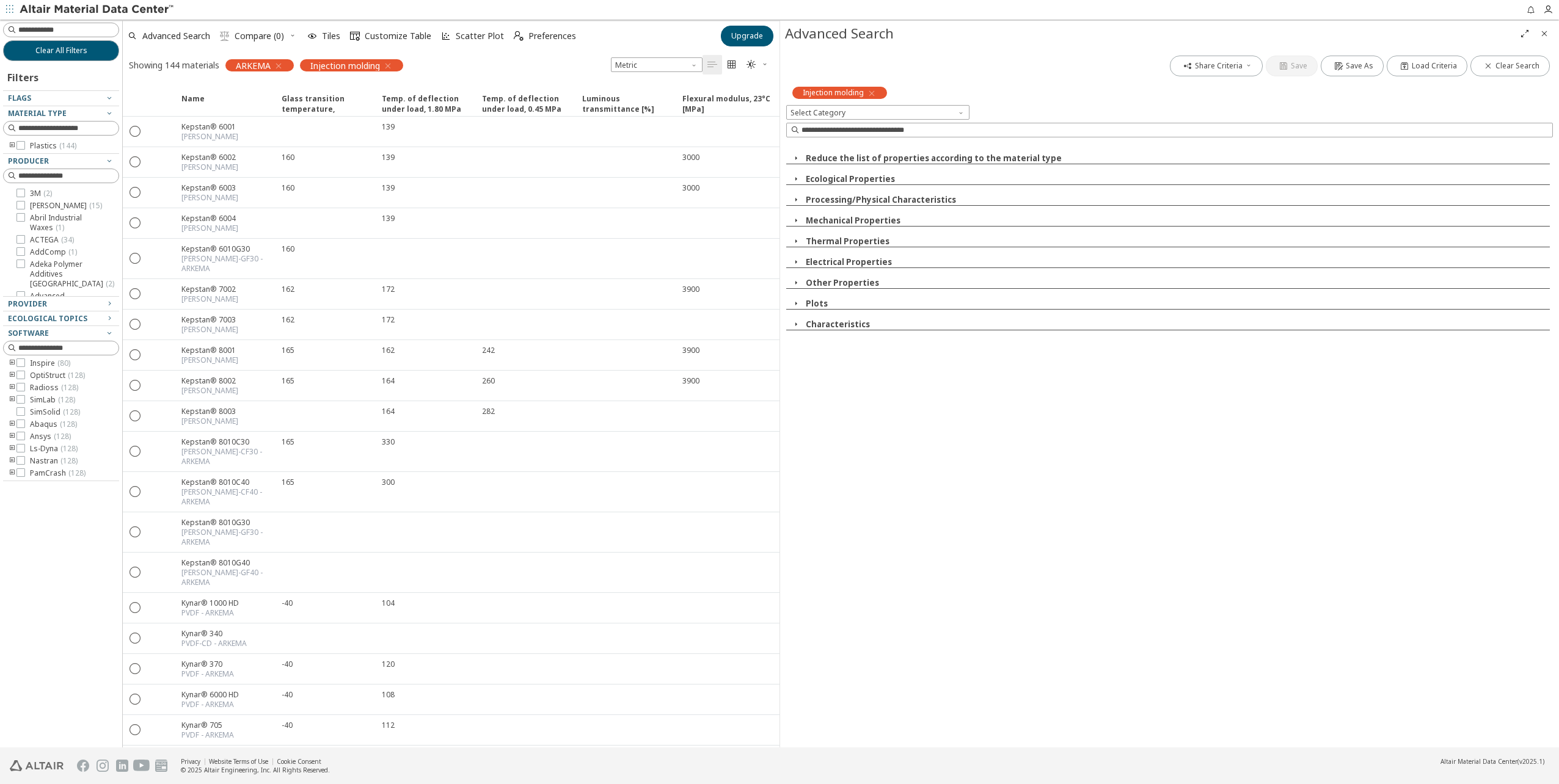
click at [10, 146] on icon "toogle group" at bounding box center [12, 146] width 8 height 10
click at [30, 159] on icon "toogle group" at bounding box center [30, 158] width 8 height 10
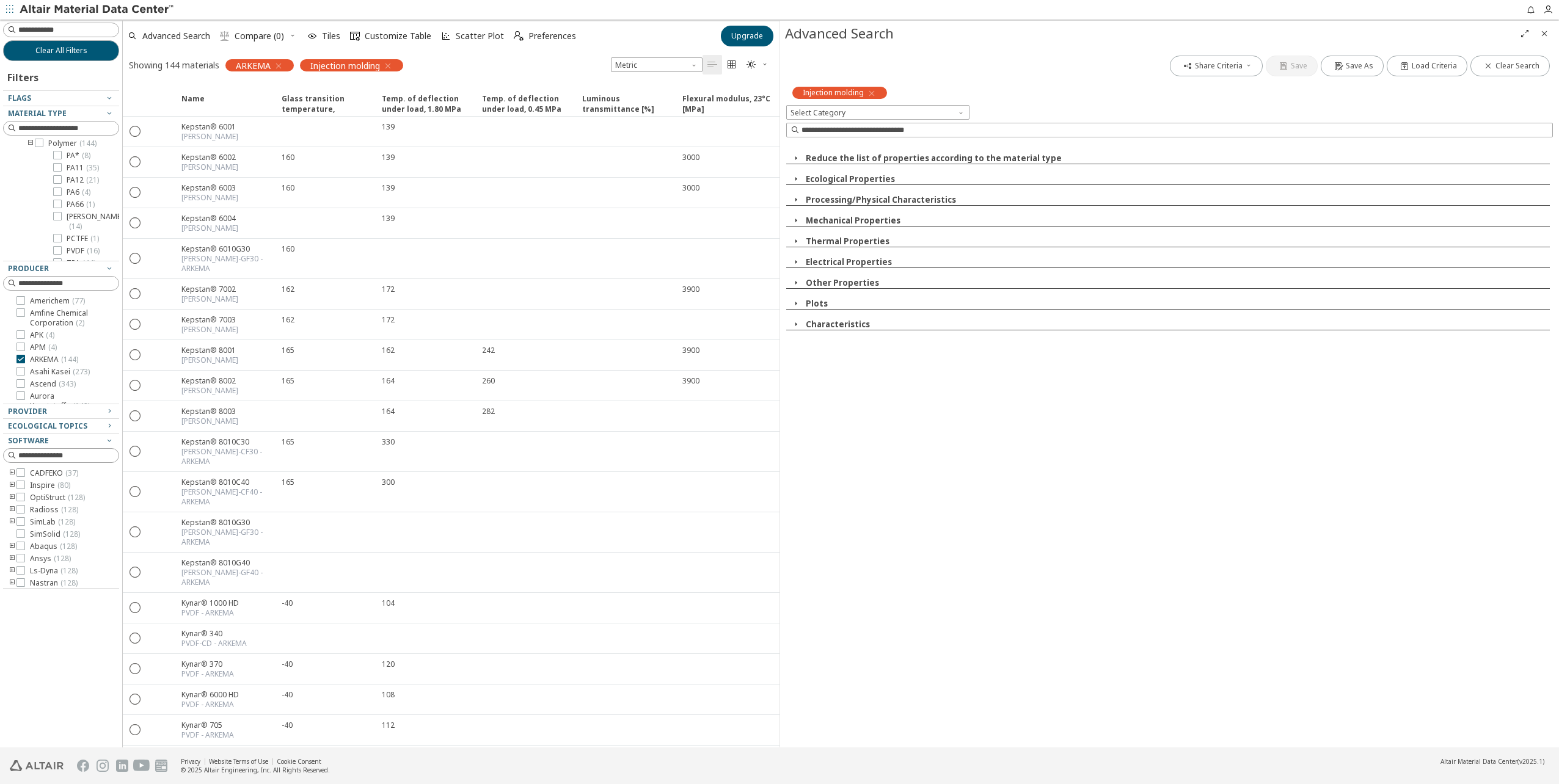
scroll to position [391, 0]
click at [23, 339] on icon at bounding box center [21, 334] width 8 height 8
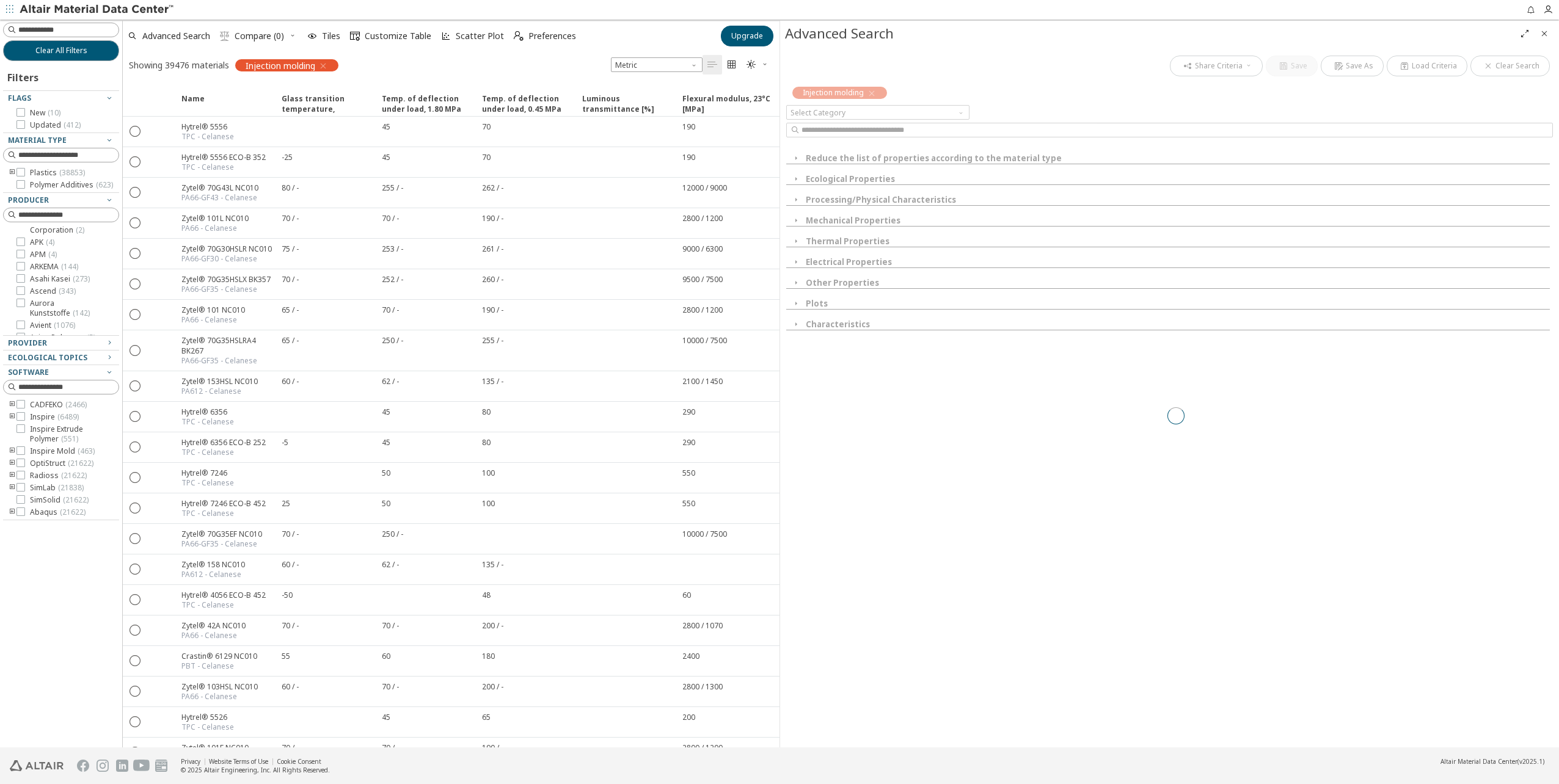
click at [12, 172] on icon "toogle group" at bounding box center [12, 173] width 8 height 10
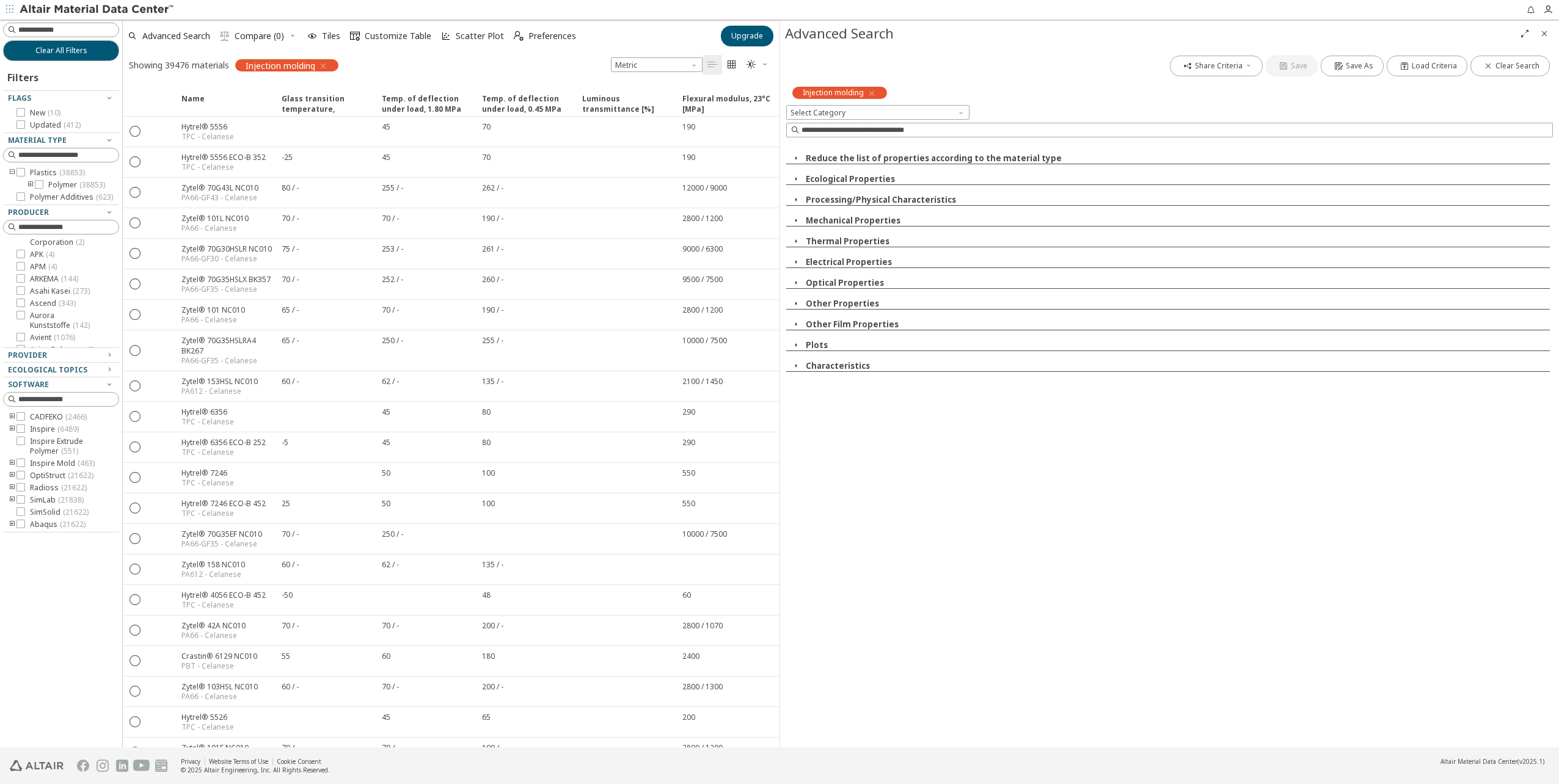
click at [30, 182] on icon "toogle group" at bounding box center [30, 185] width 8 height 10
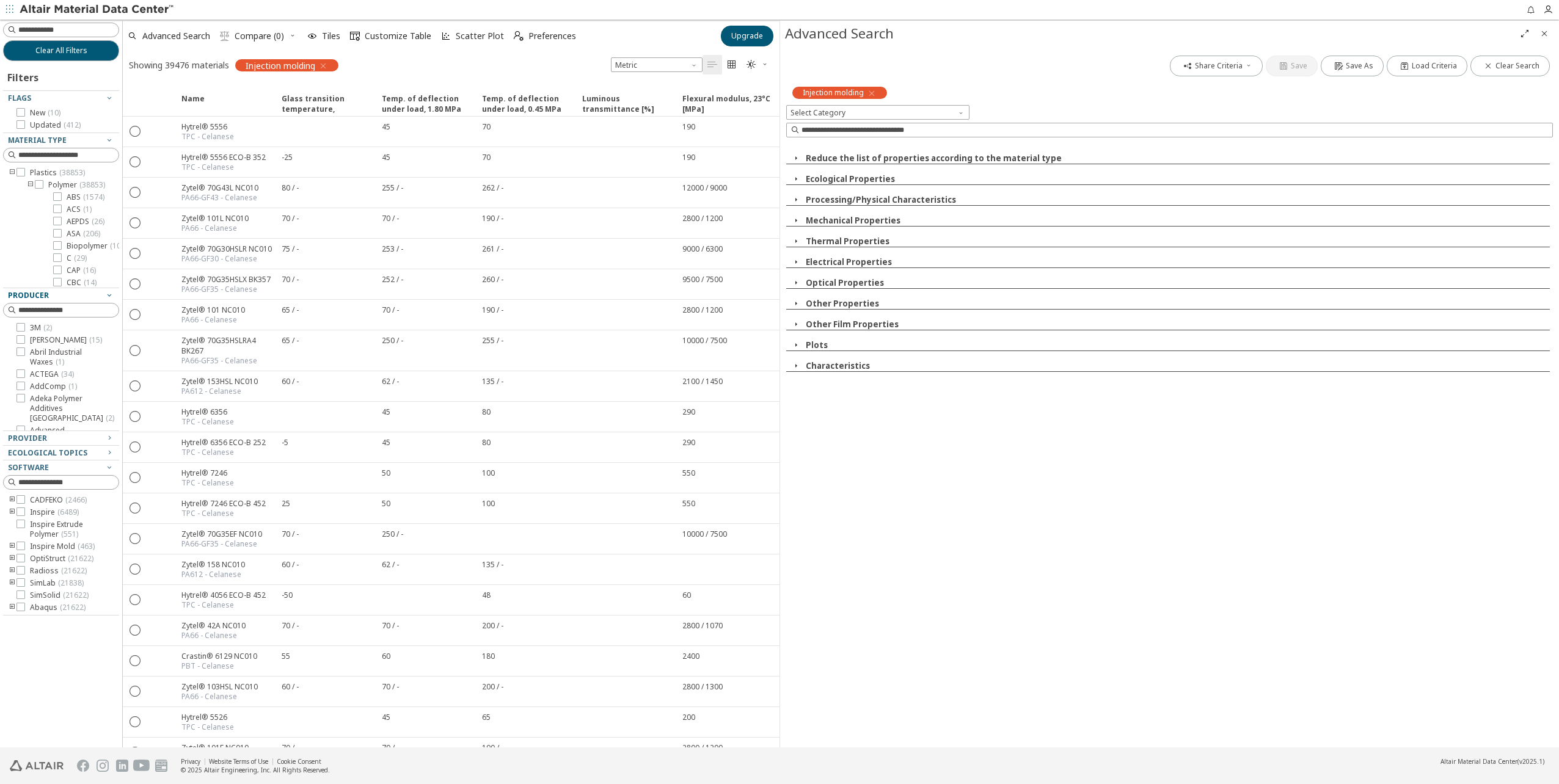
click at [111, 296] on icon "button" at bounding box center [109, 295] width 10 height 10
click at [107, 336] on icon "button" at bounding box center [109, 339] width 10 height 10
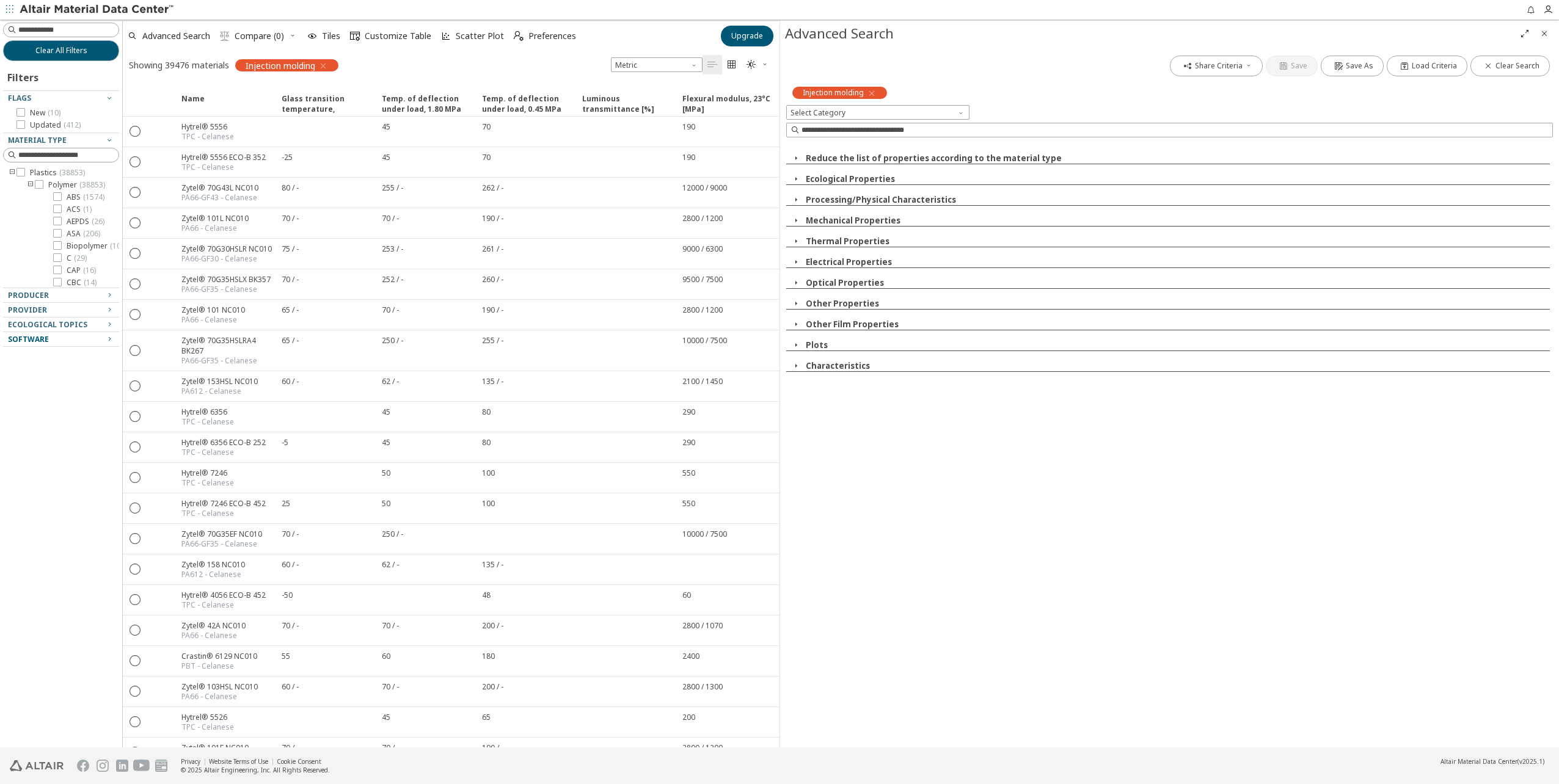
click at [109, 340] on icon "button" at bounding box center [109, 339] width 10 height 10
click at [109, 339] on icon "button" at bounding box center [109, 339] width 10 height 10
click at [109, 338] on icon "button" at bounding box center [109, 339] width 10 height 10
click at [109, 322] on icon "button" at bounding box center [109, 324] width 10 height 10
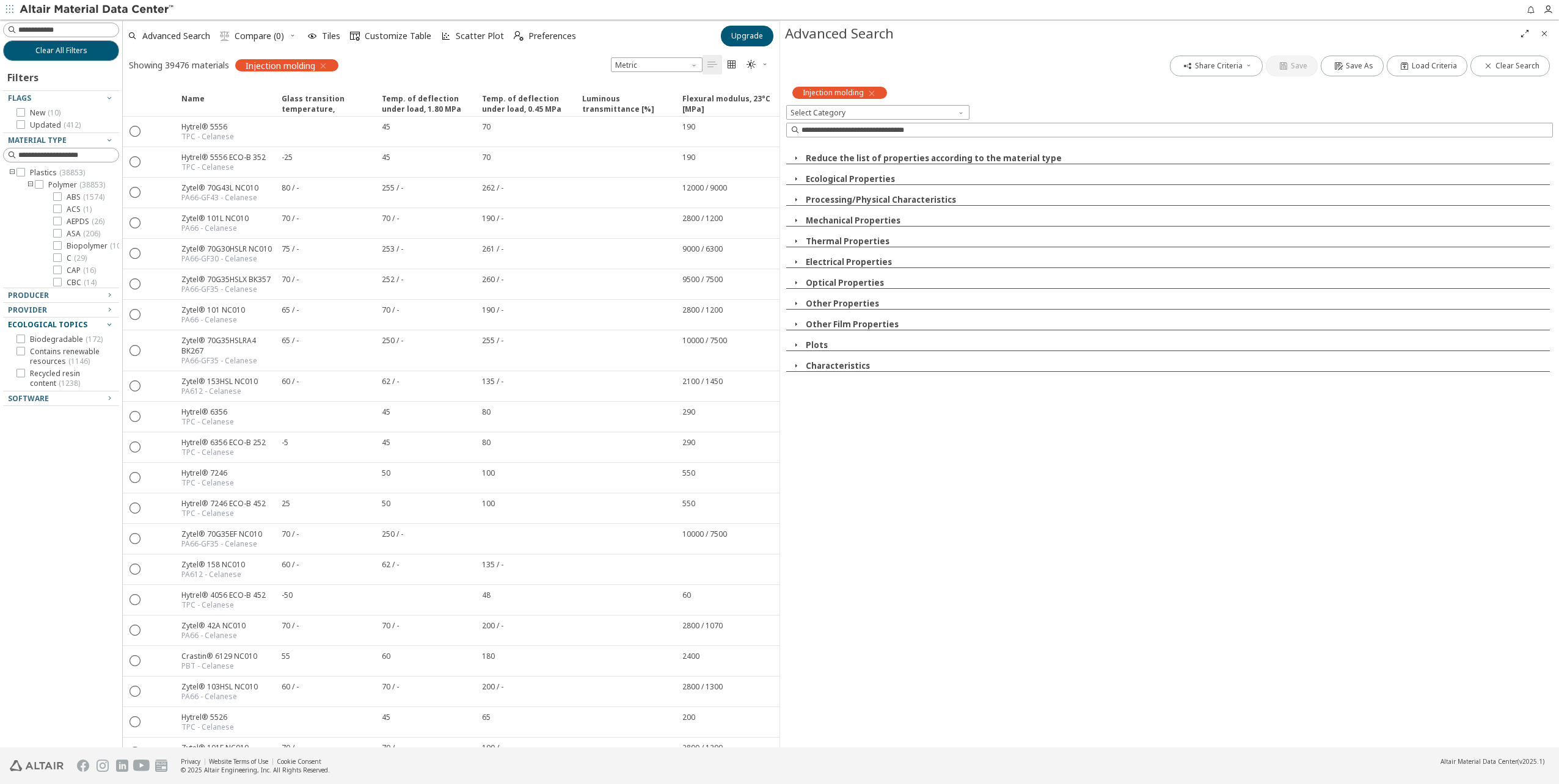
click at [109, 322] on icon "button" at bounding box center [109, 324] width 10 height 10
click at [112, 306] on icon "button" at bounding box center [109, 309] width 10 height 10
click at [109, 311] on icon "button" at bounding box center [109, 309] width 10 height 10
click at [110, 310] on icon "button" at bounding box center [109, 309] width 10 height 10
click at [12, 320] on icon "toogle group" at bounding box center [12, 325] width 8 height 10
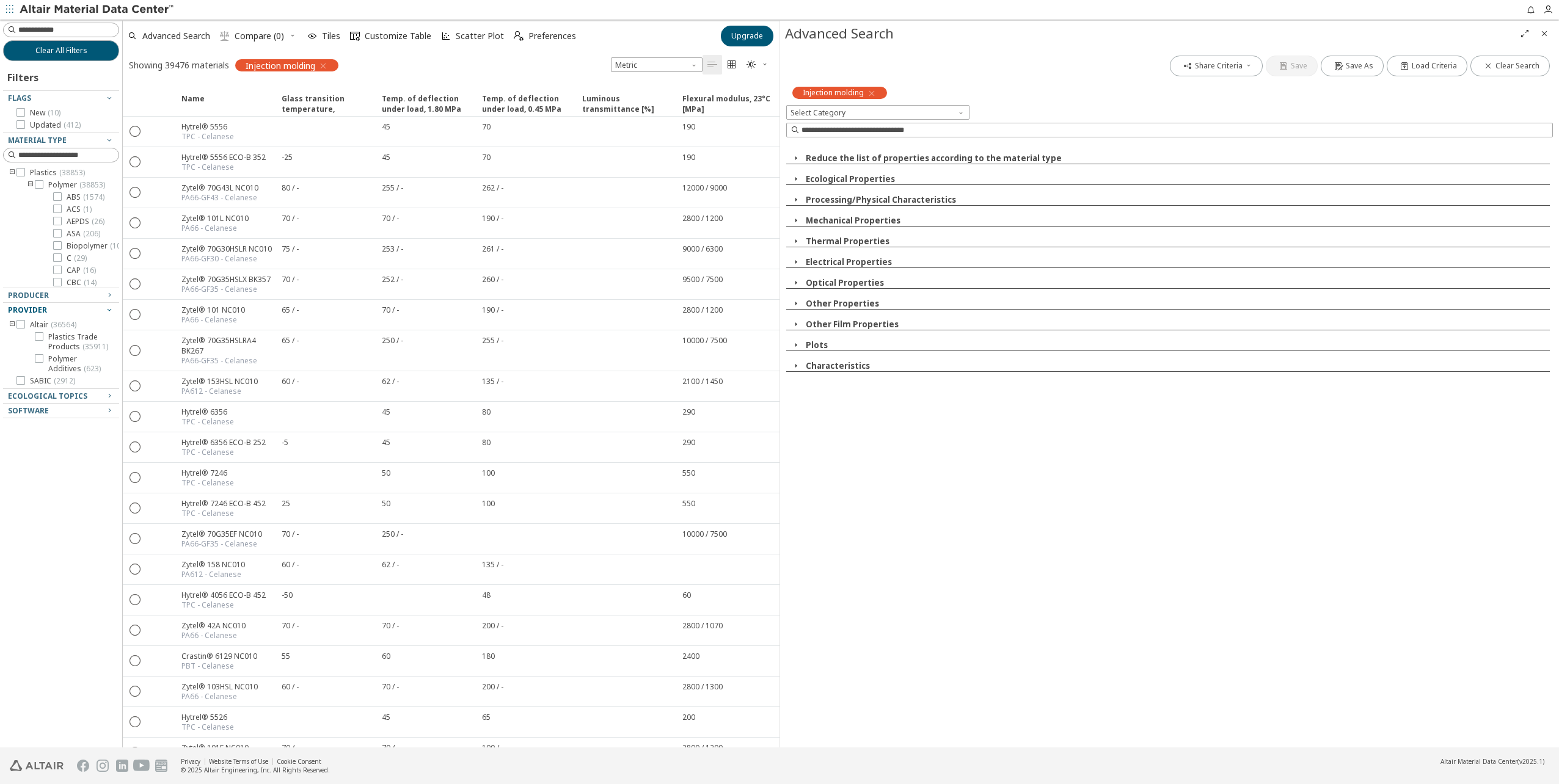
click at [107, 310] on icon "button" at bounding box center [109, 309] width 10 height 10
click at [29, 186] on icon "toogle group" at bounding box center [30, 185] width 8 height 10
click at [29, 185] on icon "toogle group" at bounding box center [30, 185] width 8 height 10
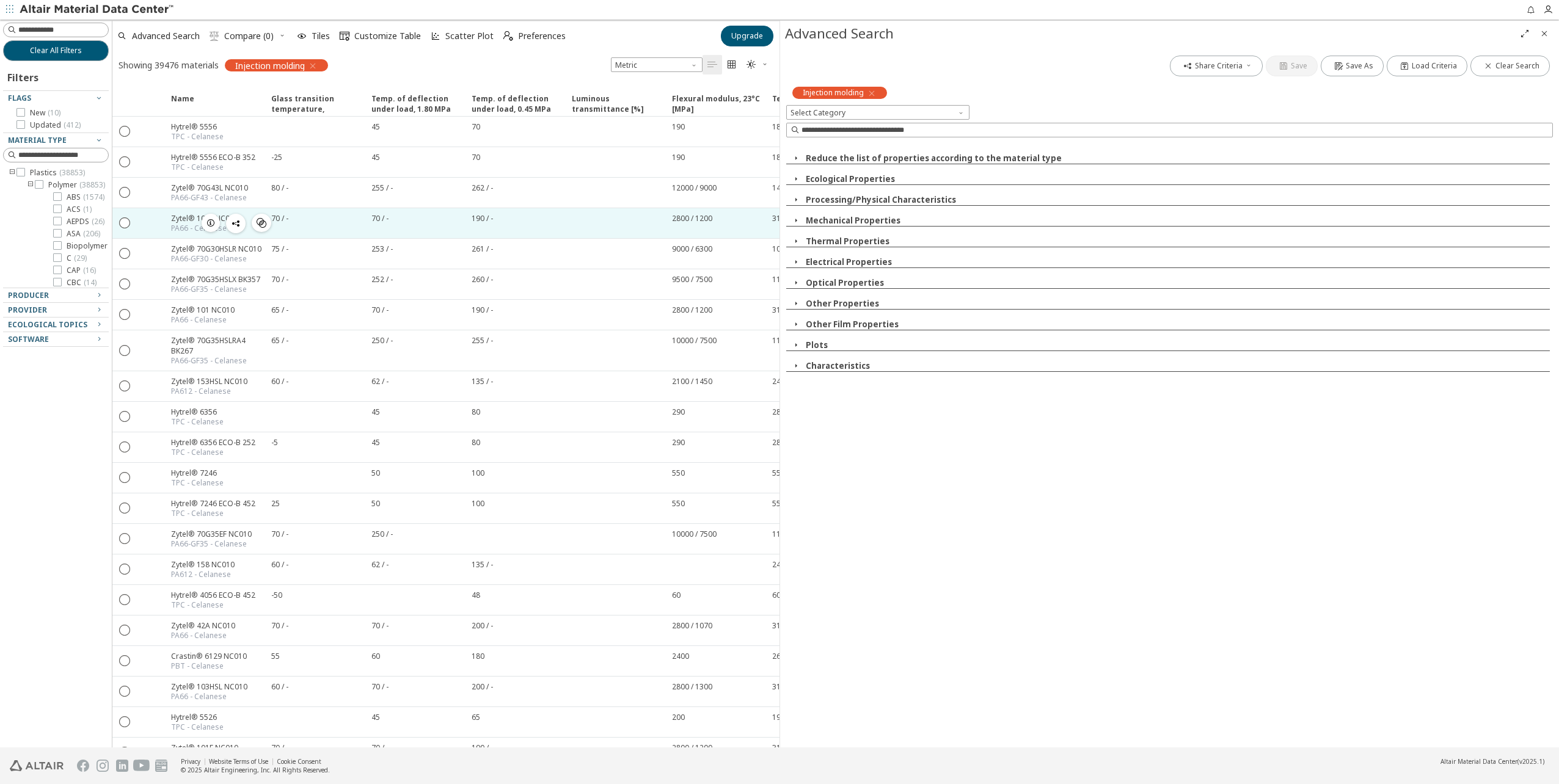
drag, startPoint x: 116, startPoint y: 183, endPoint x: 111, endPoint y: 225, distance: 42.3
click at [112, 236] on div "Clear All Filters Filters Flags New ( 10 ) Updated ( 412 ) Material Type Plasti…" at bounding box center [780, 383] width 1559 height 728
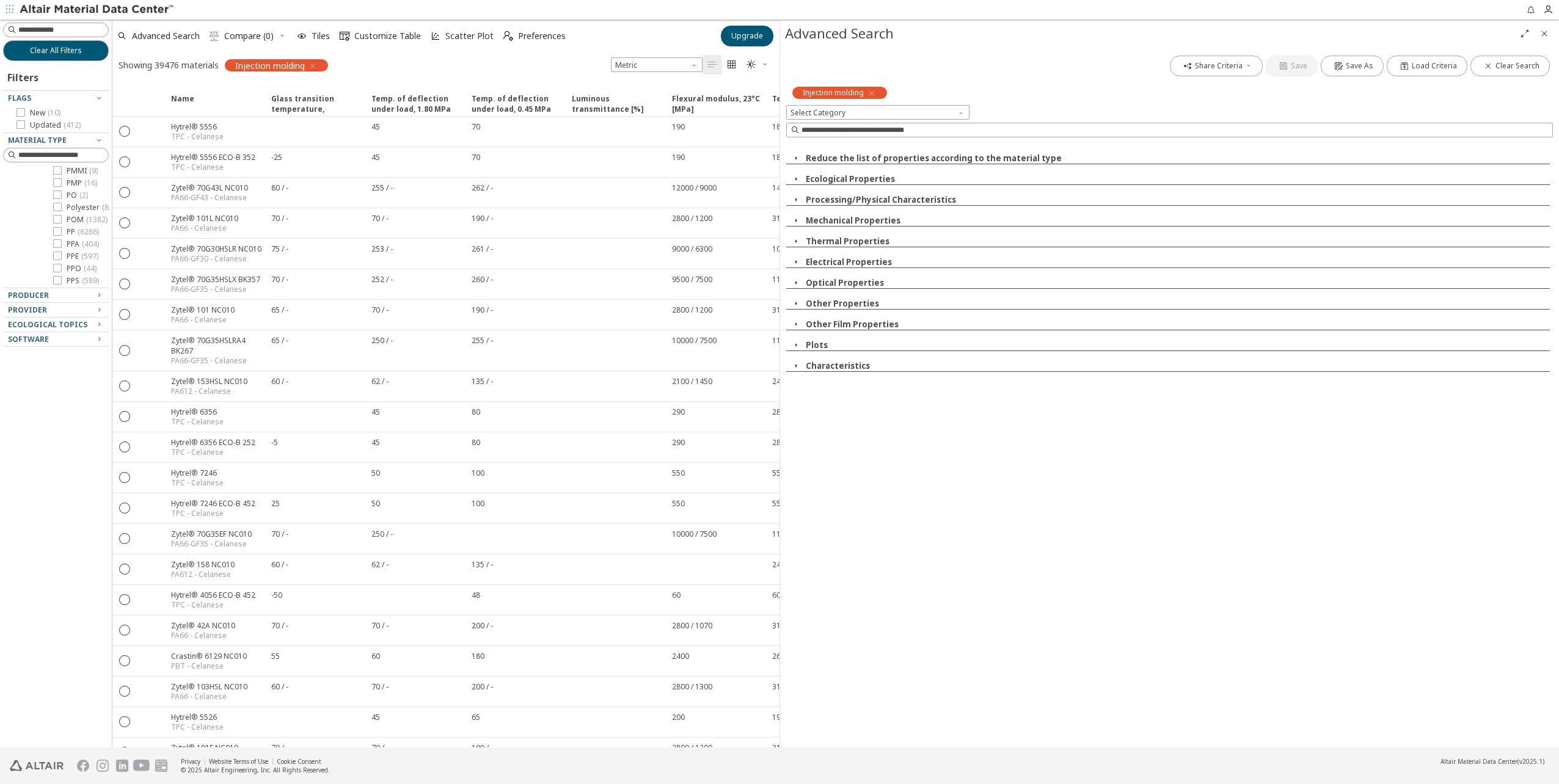
scroll to position [1300, 0]
click at [57, 178] on icon at bounding box center [57, 174] width 8 height 8
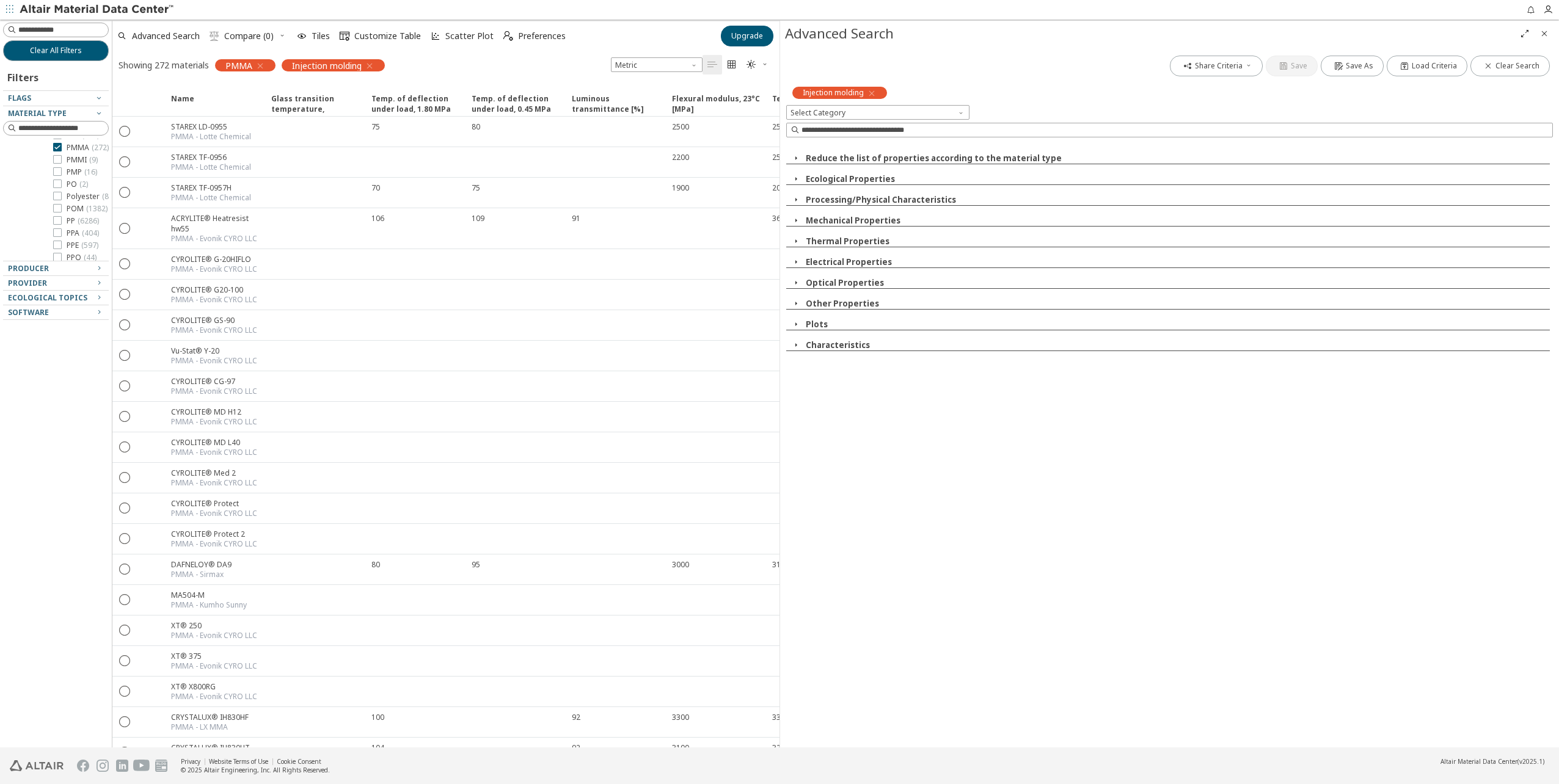
drag, startPoint x: 51, startPoint y: 281, endPoint x: 53, endPoint y: 362, distance: 81.0
click at [53, 362] on div "Clear All Filters Filters Flags Material Type Plastics ( 38853 ) Polymer ( 3885…" at bounding box center [56, 383] width 111 height 728
click at [98, 270] on icon "button" at bounding box center [99, 268] width 10 height 10
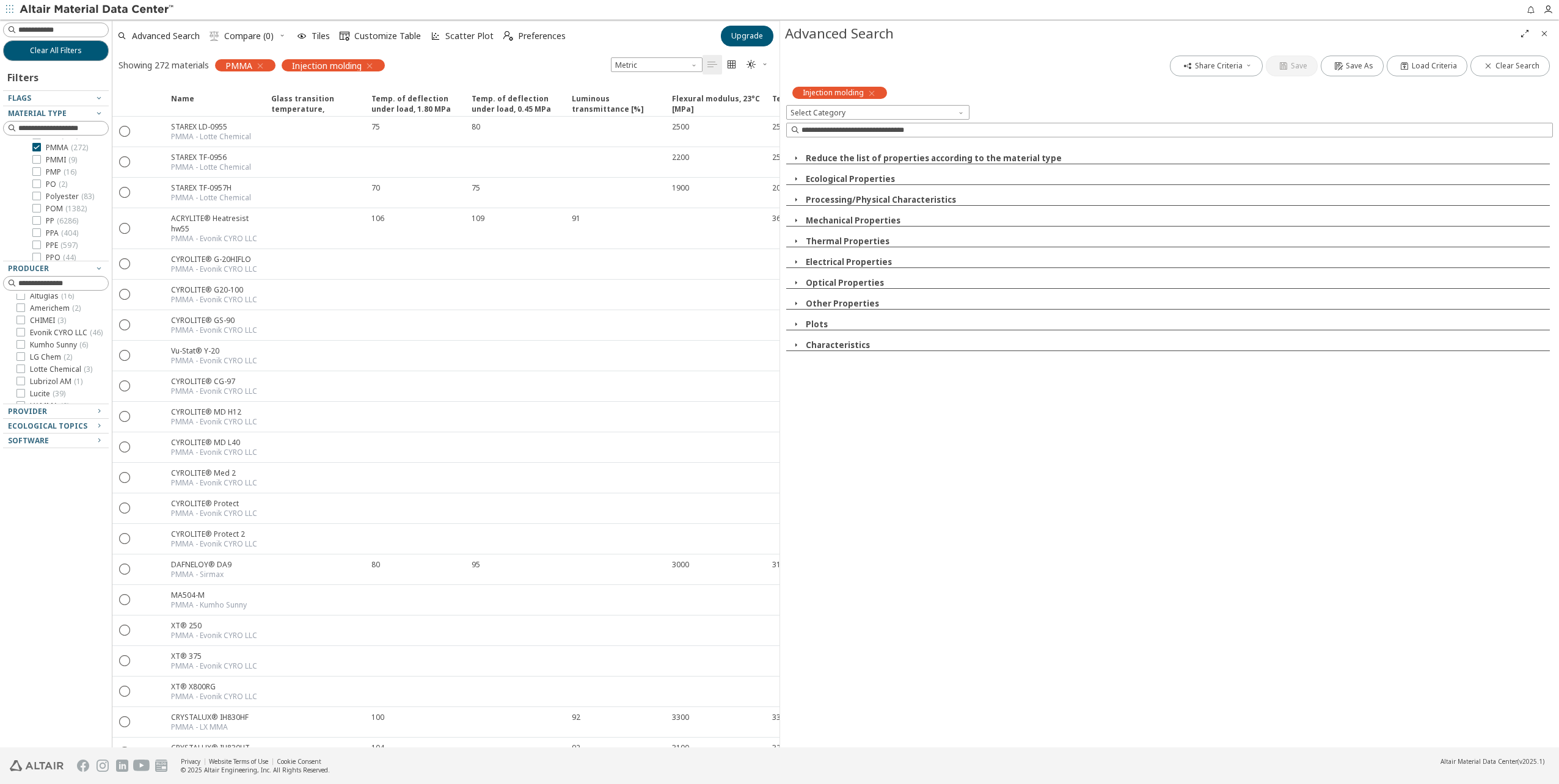
scroll to position [0, 0]
click at [16, 301] on div "Altuglas ( 16 )" at bounding box center [56, 301] width 96 height 10
click at [23, 301] on icon at bounding box center [21, 301] width 8 height 8
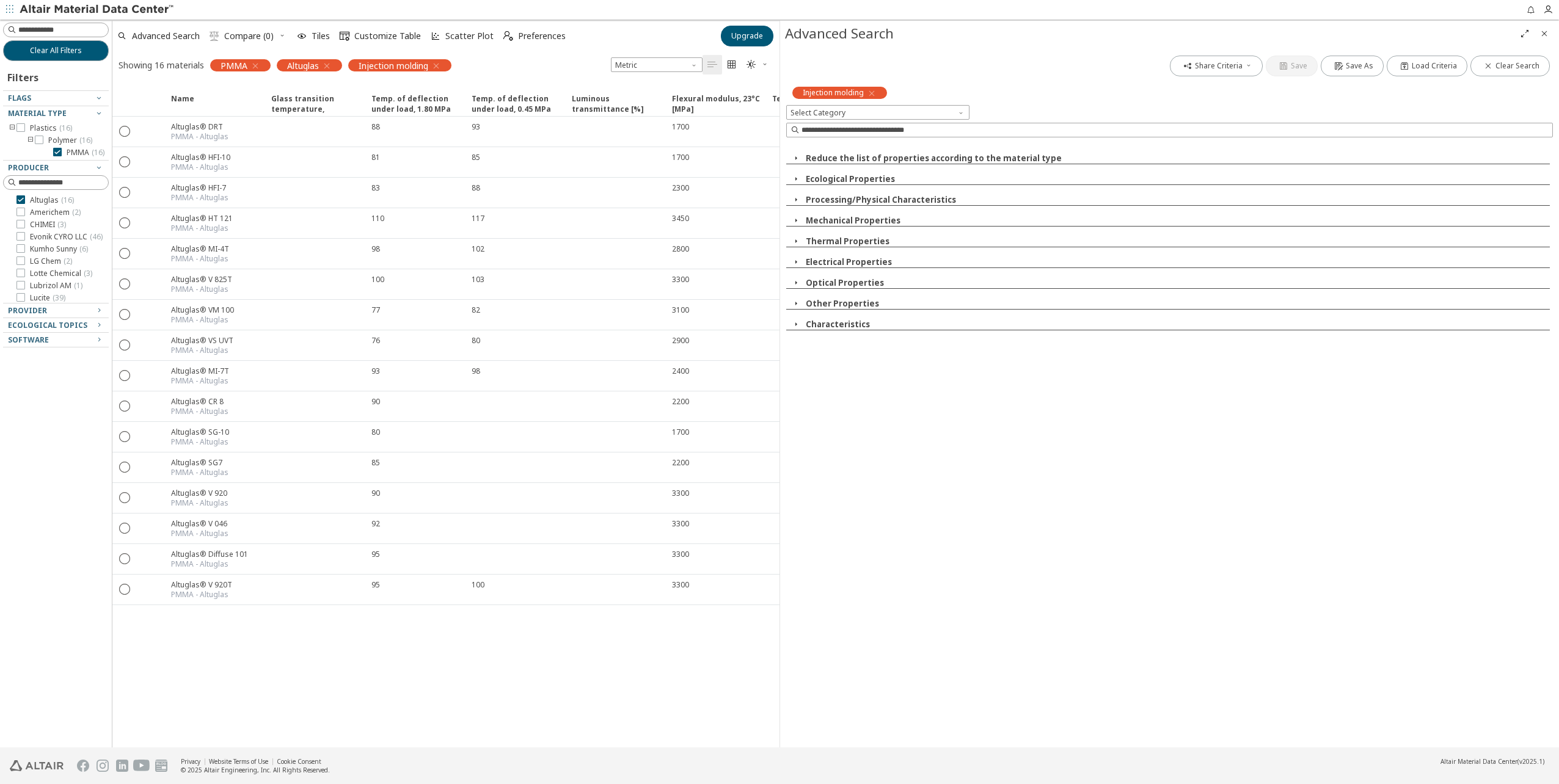
click at [275, 650] on div "Name Glass transition temperature, 10°C/min [°C] Glass transition temperature, …" at bounding box center [446, 415] width 667 height 664
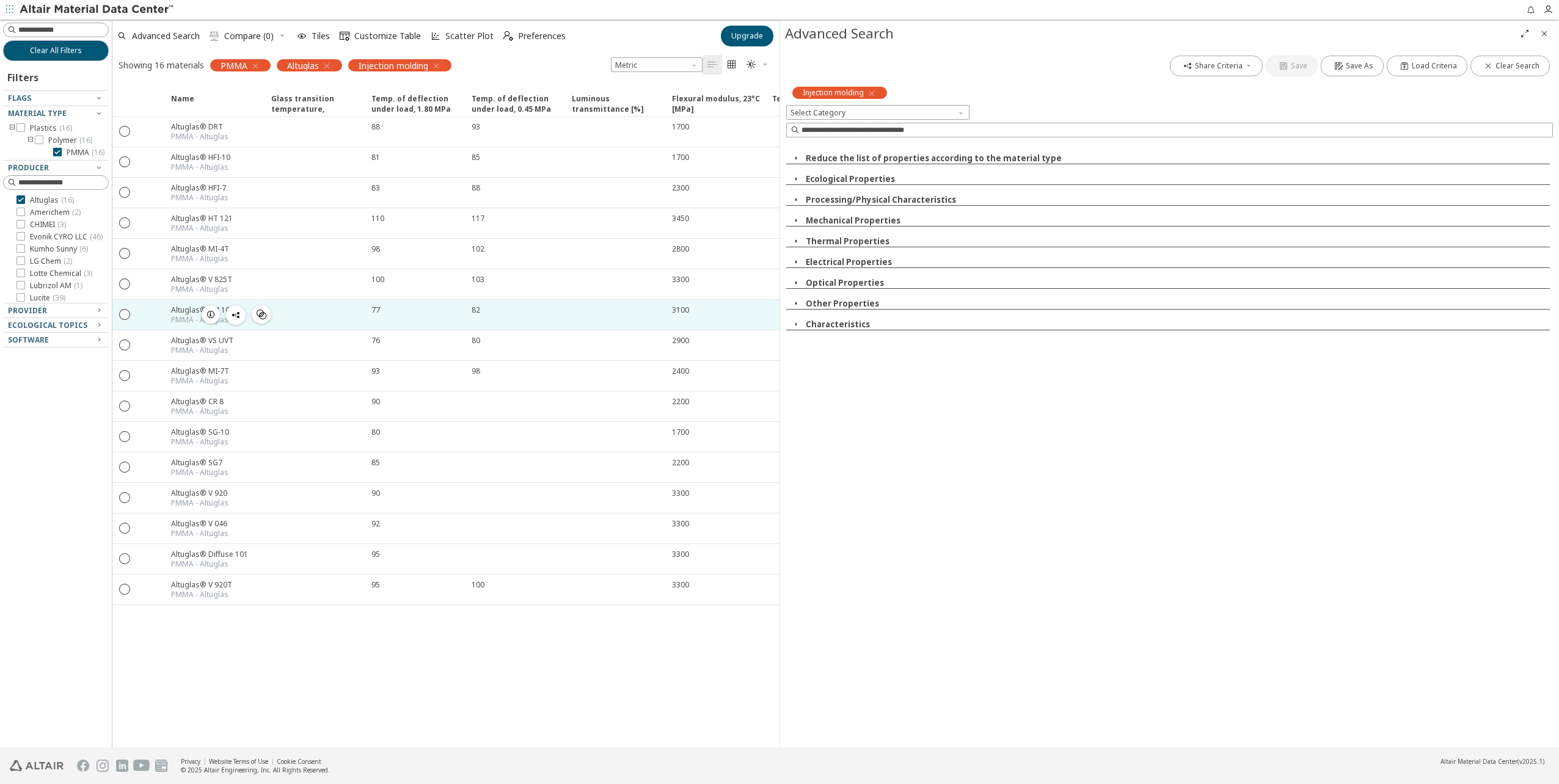
click at [182, 308] on div "Altuglas® VM 100" at bounding box center [202, 309] width 63 height 10
click at [185, 311] on div "Altuglas® VM 100" at bounding box center [202, 309] width 63 height 10
click at [124, 315] on icon "" at bounding box center [125, 314] width 11 height 11
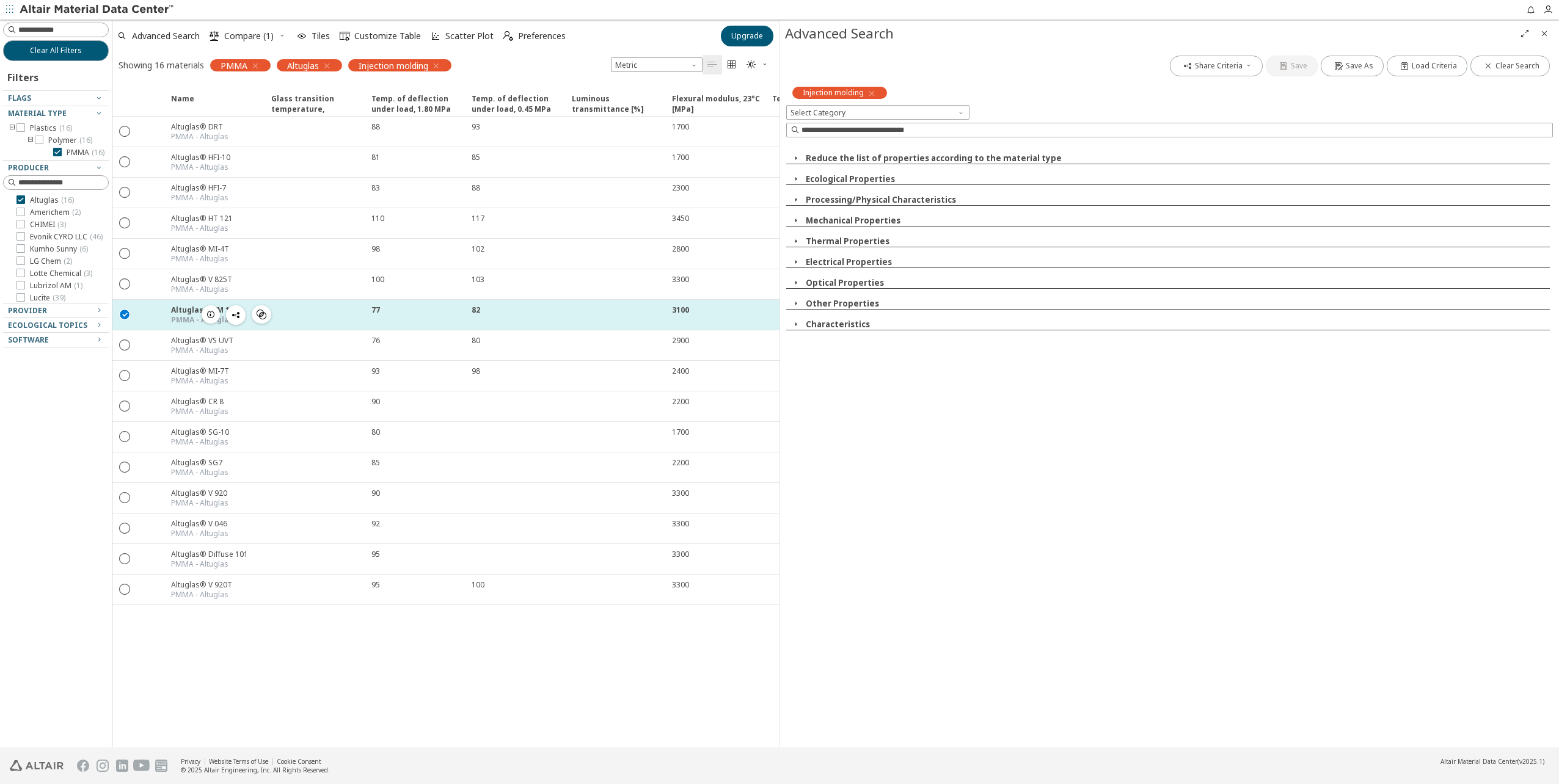
click at [191, 308] on div "Altuglas® VM 100" at bounding box center [205, 309] width 67 height 10
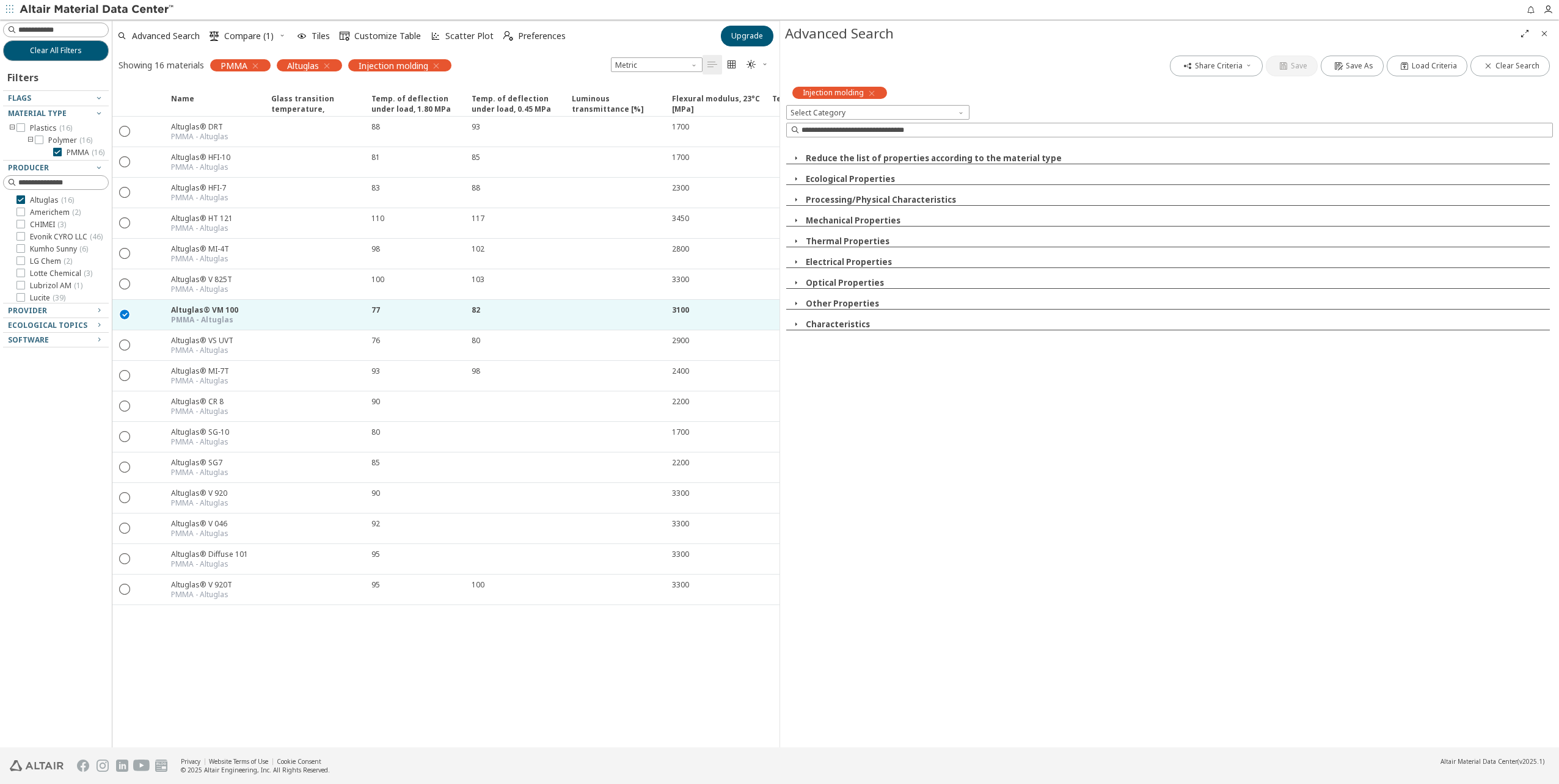
click at [797, 199] on icon "button" at bounding box center [796, 199] width 10 height 10
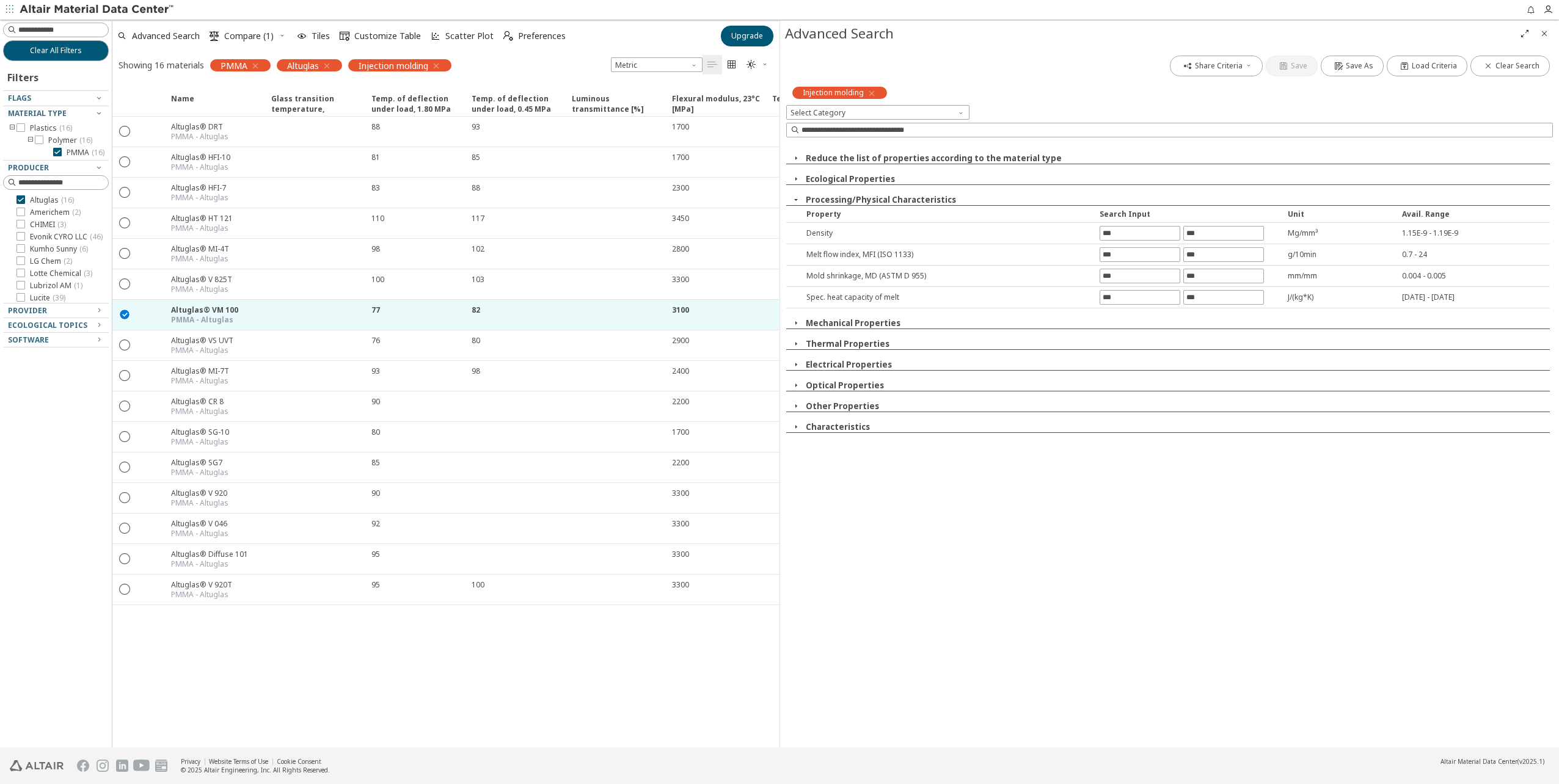
click at [797, 199] on icon "button" at bounding box center [796, 199] width 10 height 10
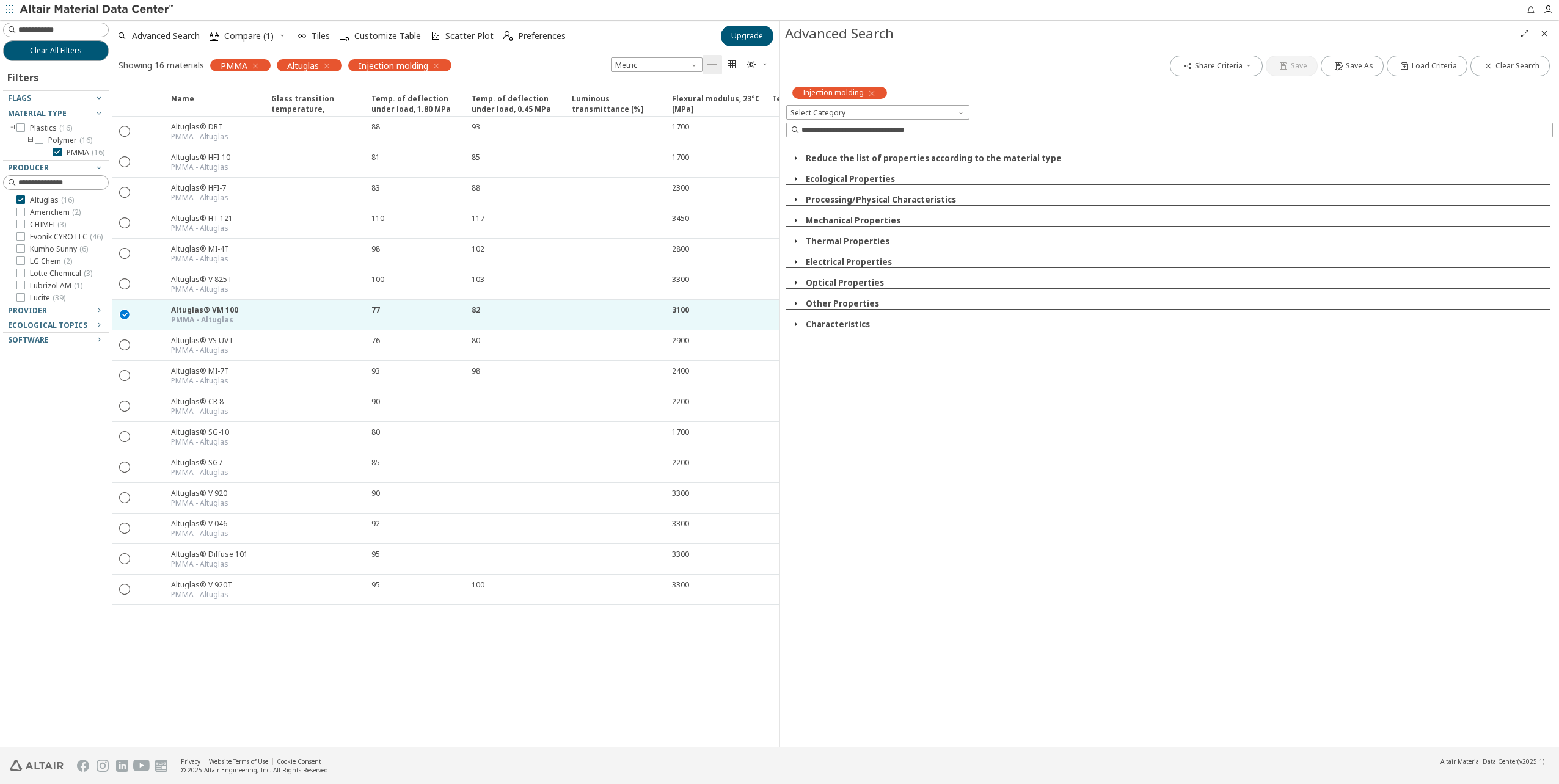
click at [798, 177] on icon "button" at bounding box center [796, 179] width 10 height 10
click at [796, 161] on icon "button" at bounding box center [796, 158] width 10 height 10
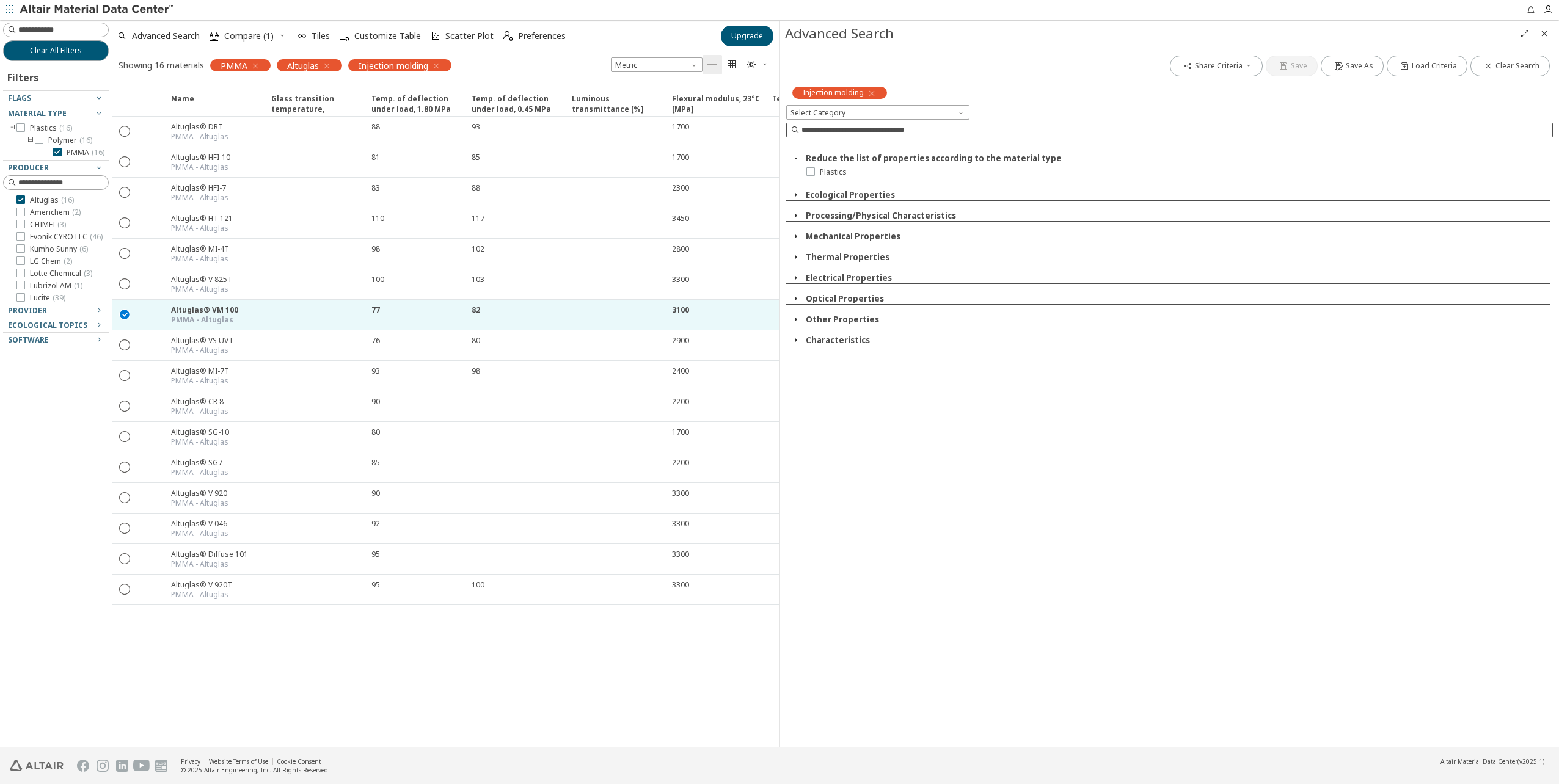
click at [840, 135] on input at bounding box center [1176, 130] width 751 height 12
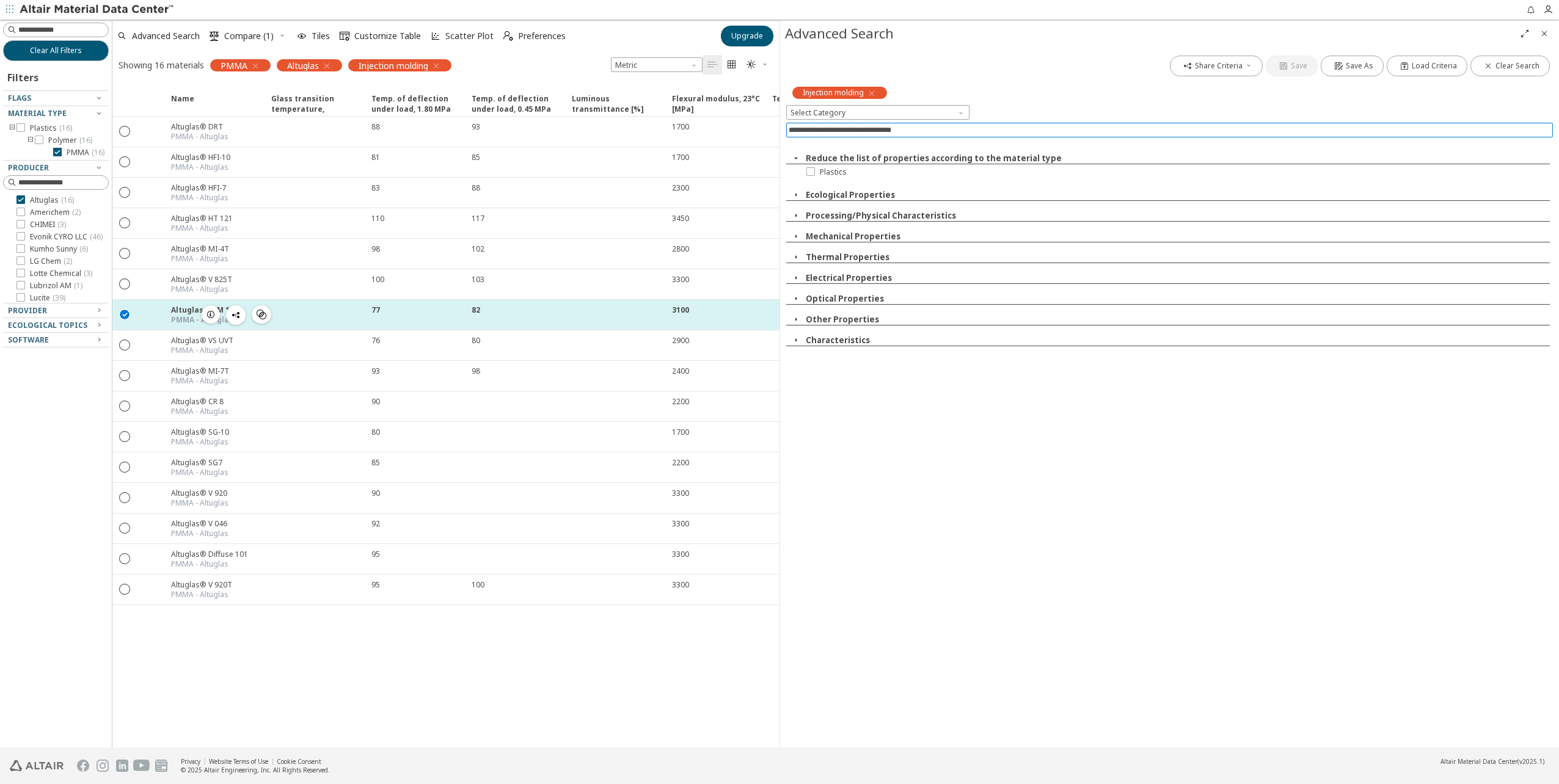
click at [182, 314] on div "Altuglas® VM 100" at bounding box center [205, 309] width 67 height 10
click at [182, 307] on div "Altuglas® VM 100" at bounding box center [205, 309] width 67 height 10
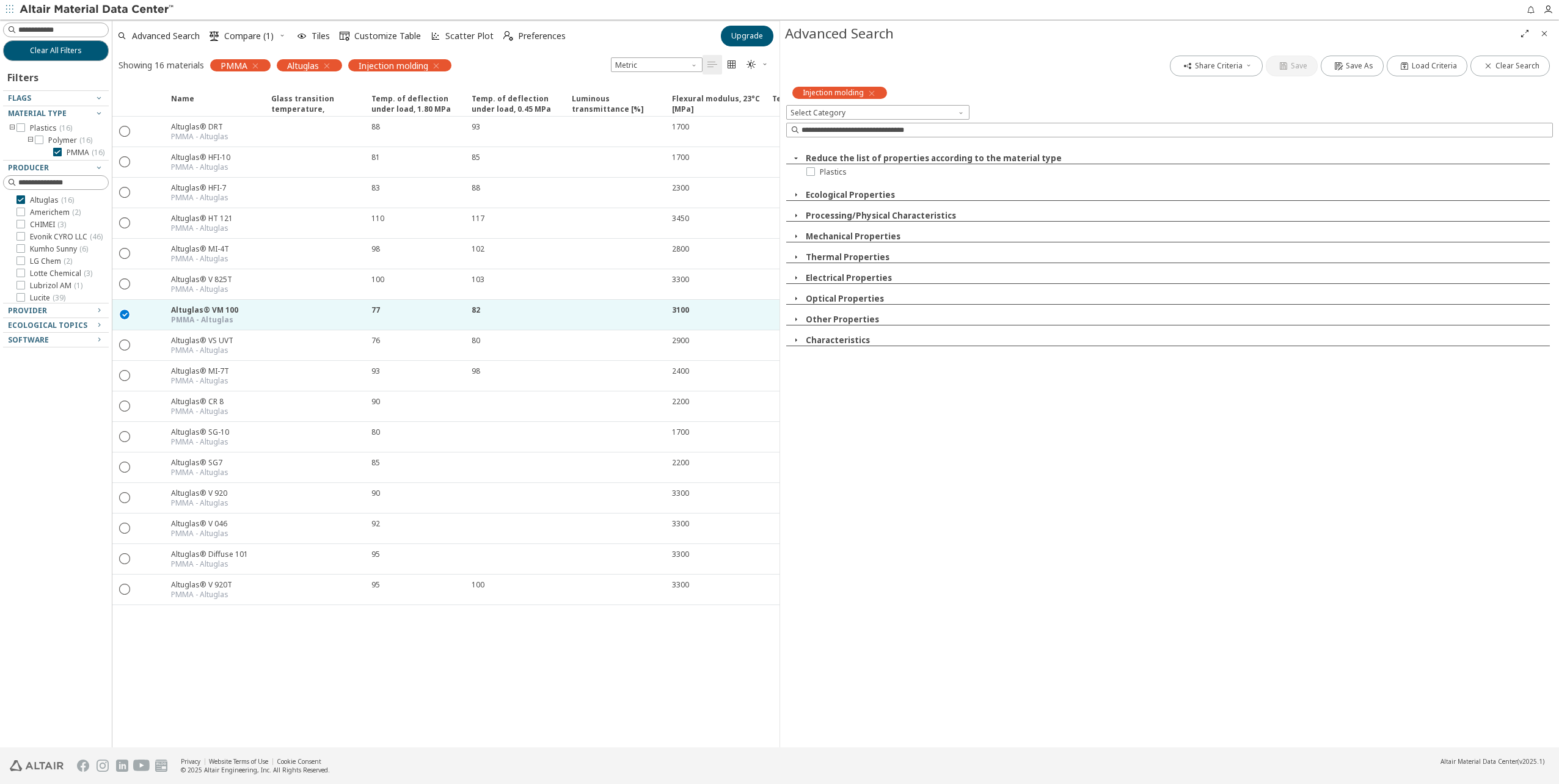
click at [1551, 33] on span "Close" at bounding box center [1544, 34] width 14 height 19
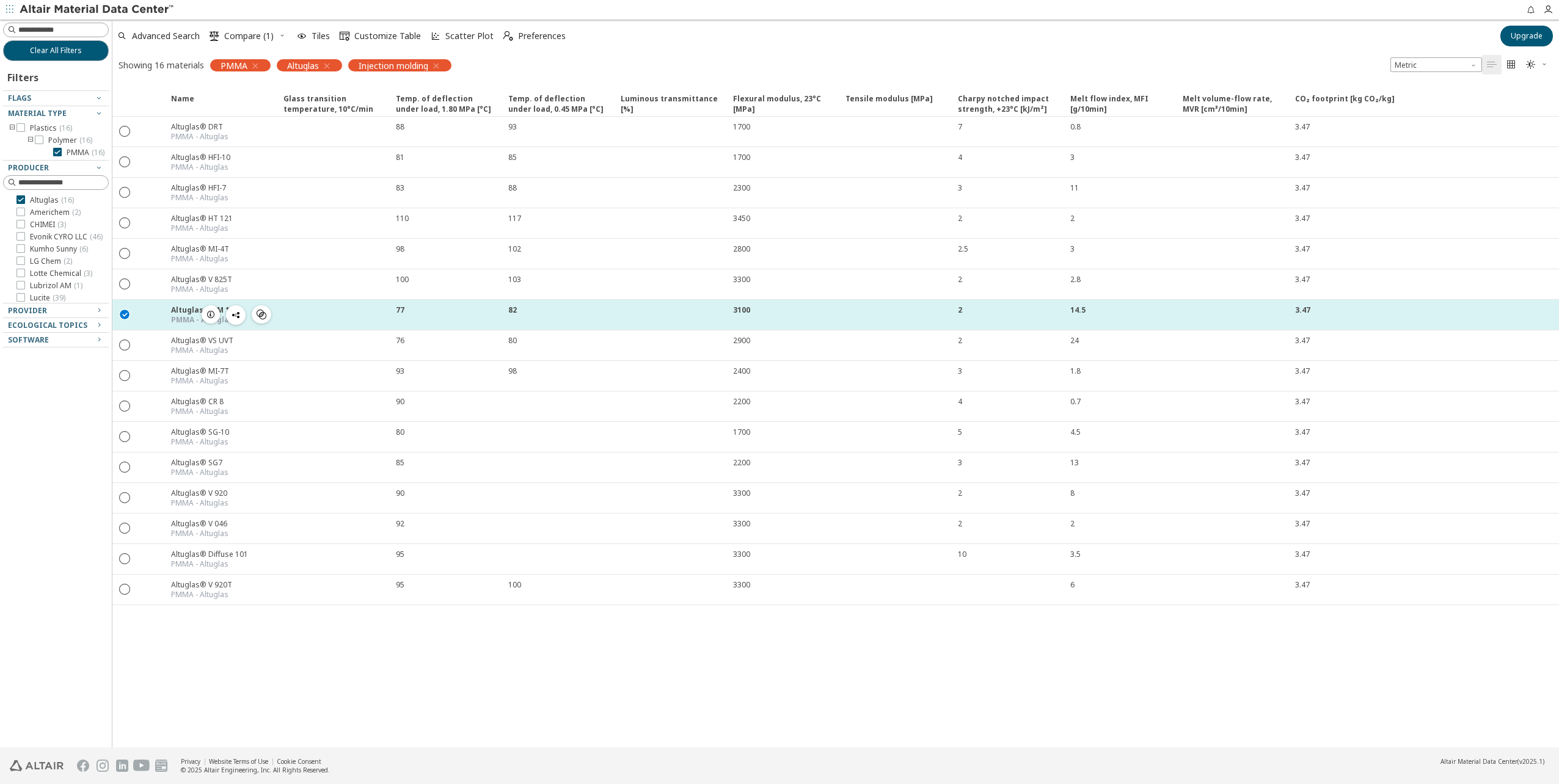
click at [185, 309] on div "Altuglas® VM 100" at bounding box center [205, 309] width 67 height 10
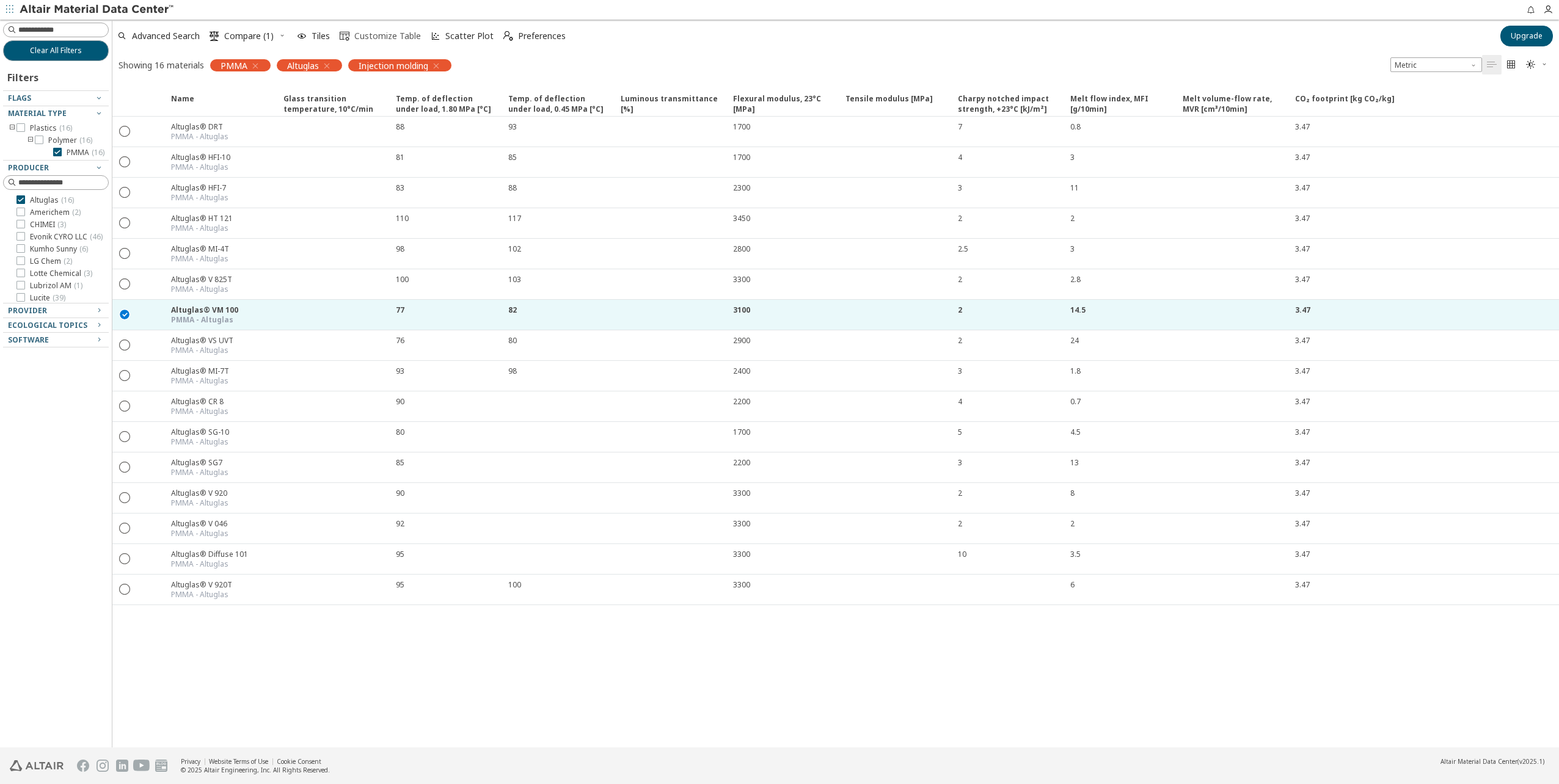
click at [368, 35] on span "Customize Table" at bounding box center [387, 36] width 67 height 8
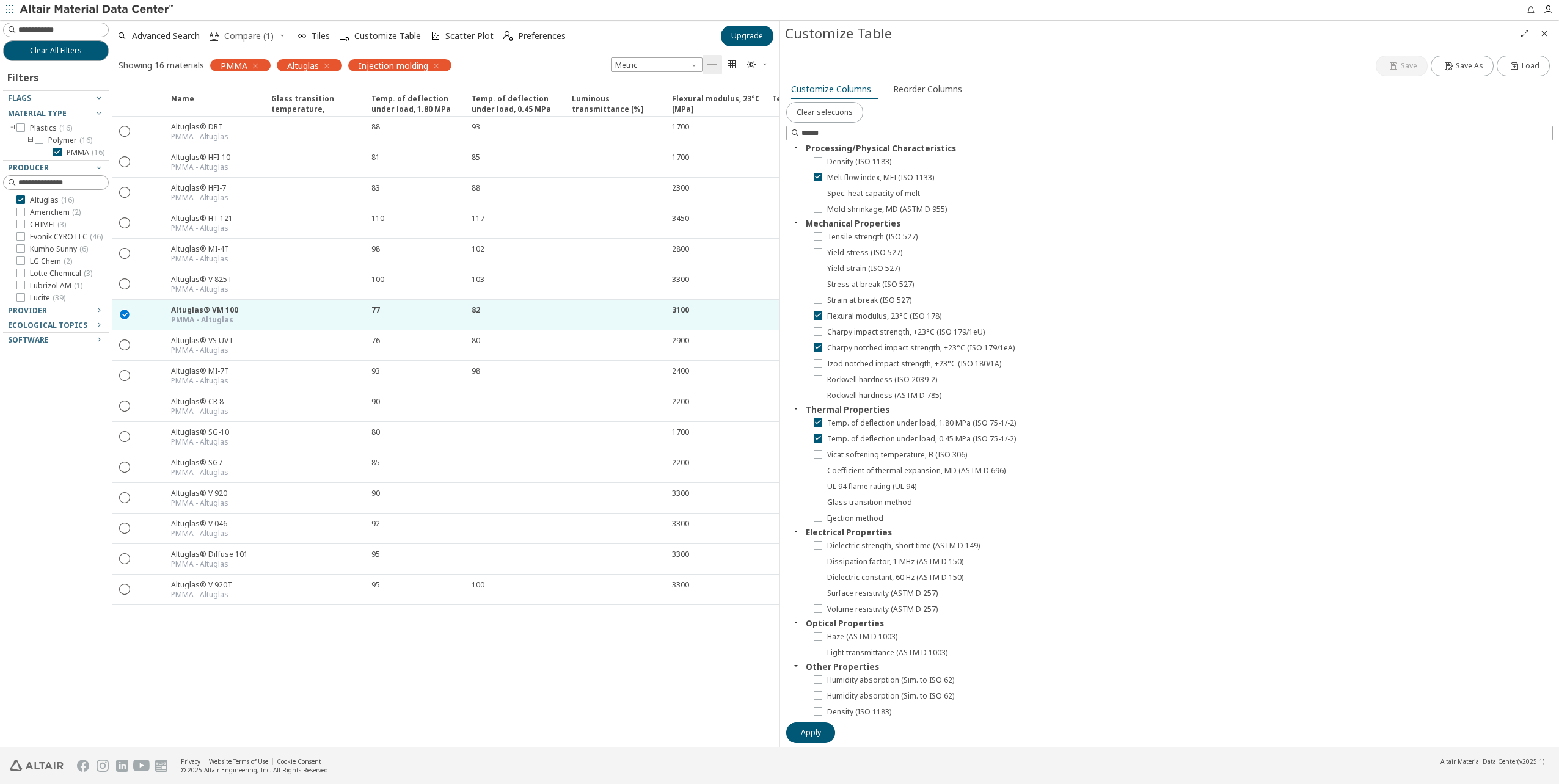
click at [255, 35] on span "Compare (1)" at bounding box center [249, 36] width 50 height 8
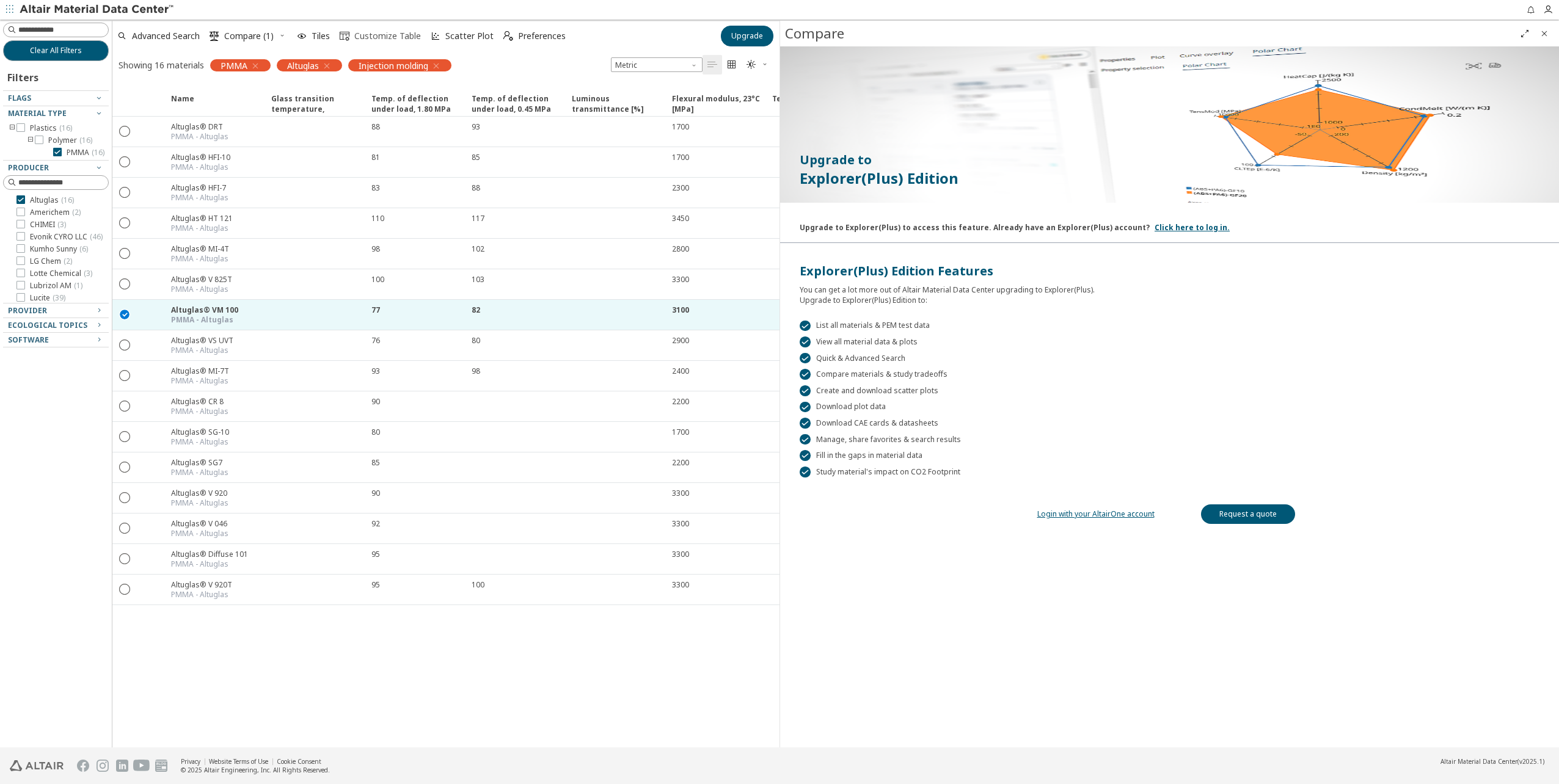
click at [389, 39] on span "Customize Table" at bounding box center [387, 36] width 67 height 8
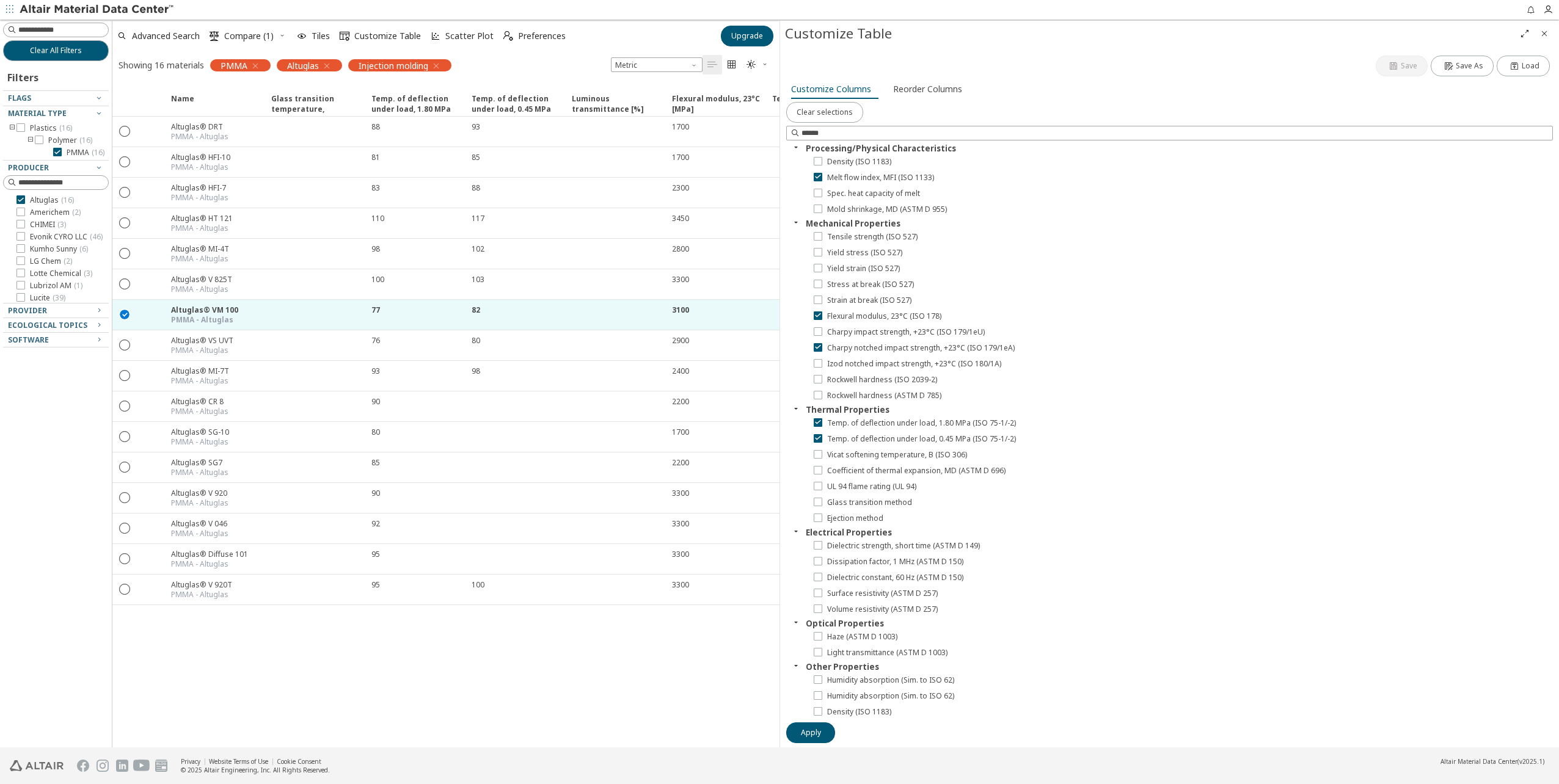
click at [1545, 36] on icon "Close" at bounding box center [1545, 34] width 10 height 10
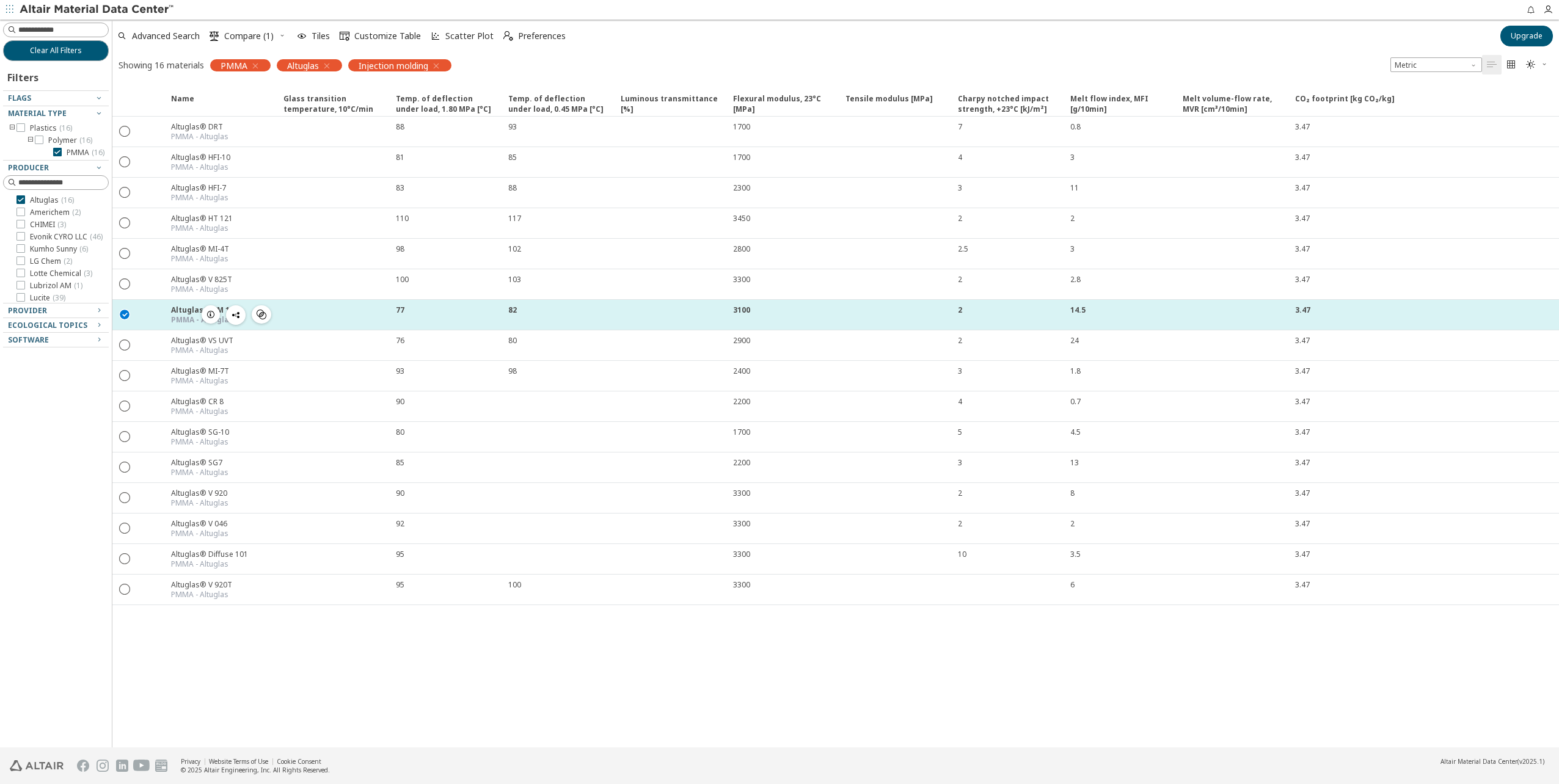
click at [284, 313] on div at bounding box center [332, 315] width 112 height 30
click at [319, 316] on div at bounding box center [332, 315] width 112 height 30
click at [209, 314] on icon "button" at bounding box center [211, 314] width 10 height 10
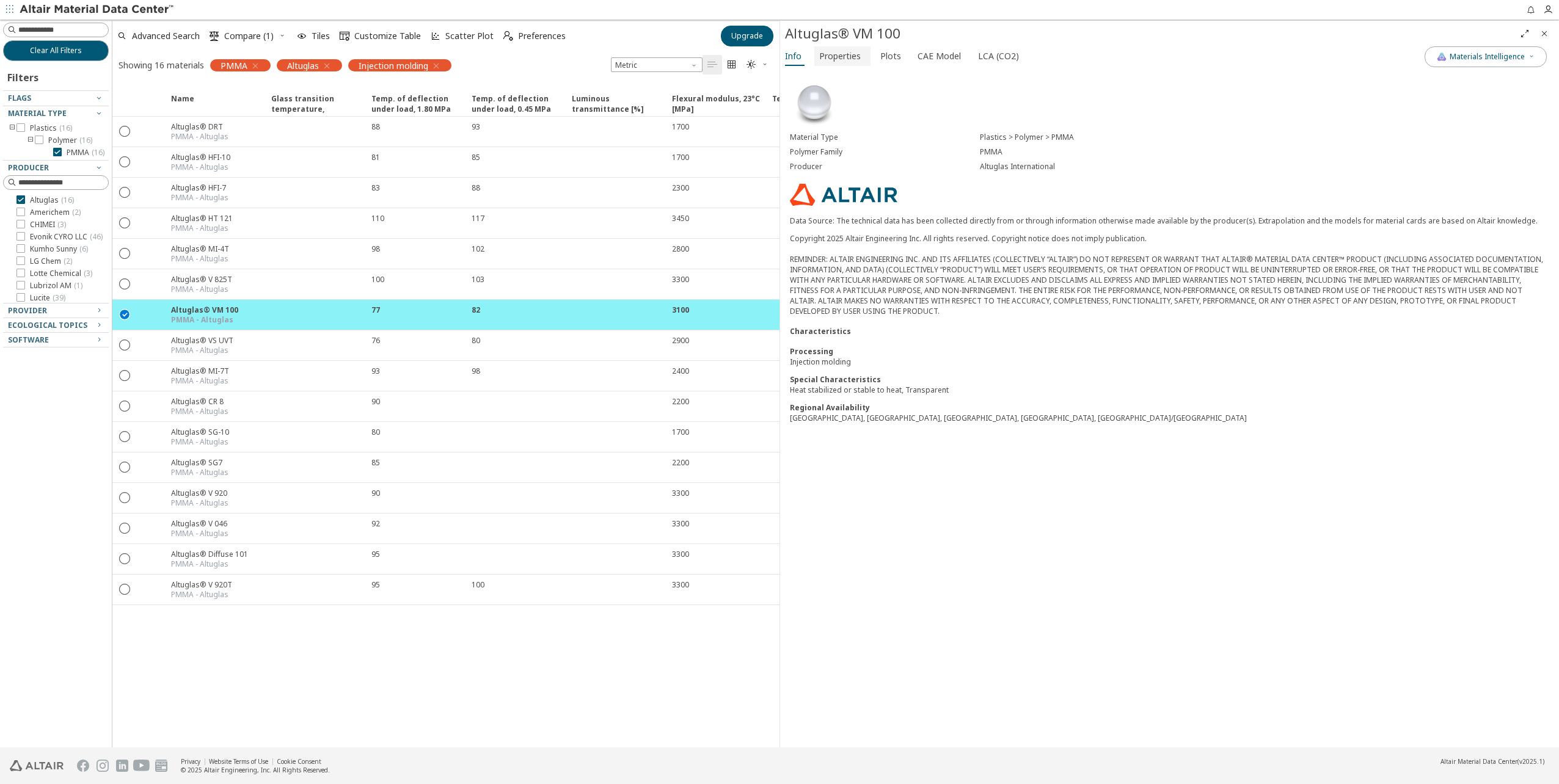
click at [843, 63] on span "Properties" at bounding box center [840, 56] width 41 height 19
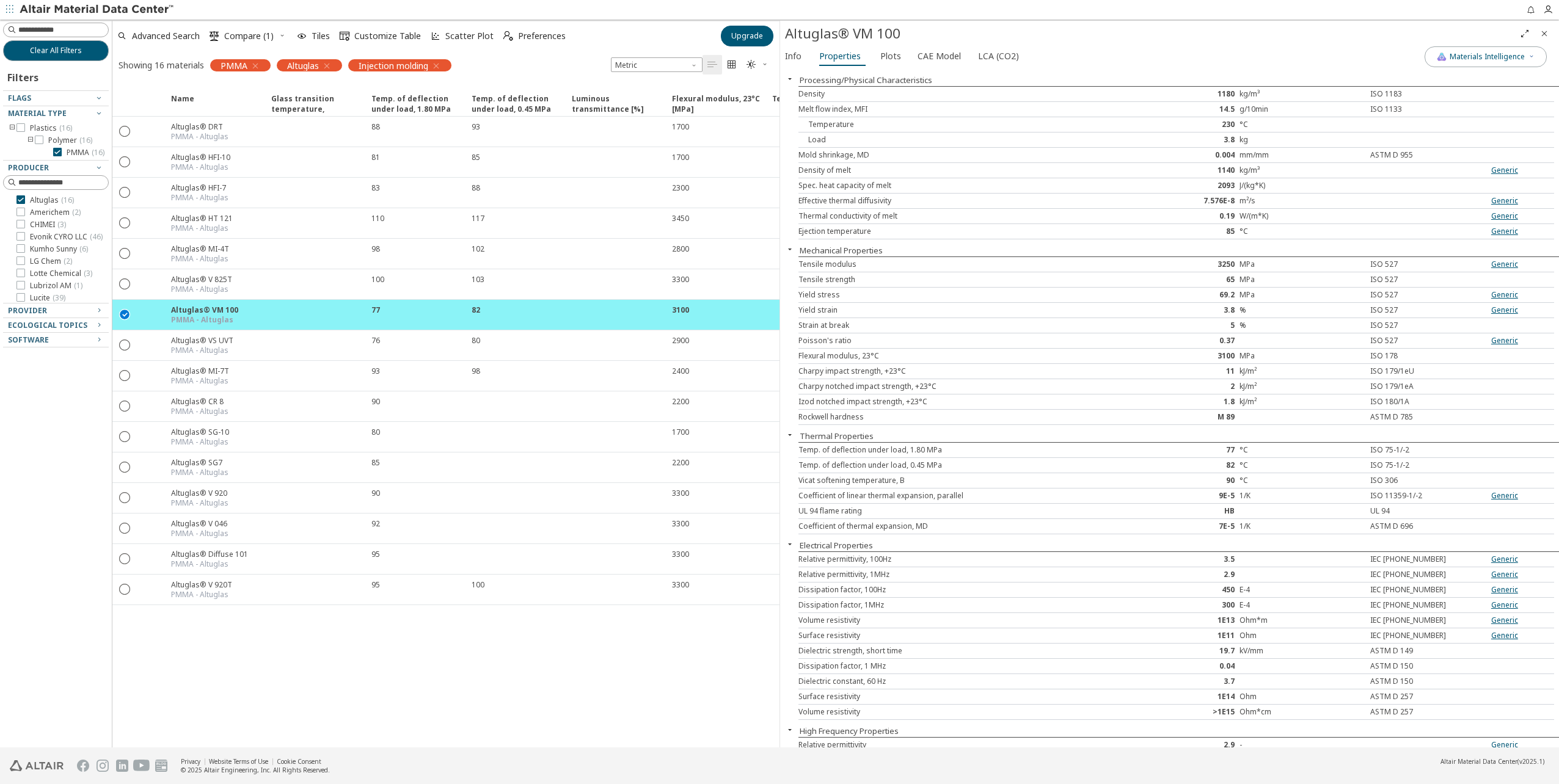
scroll to position [261, 0]
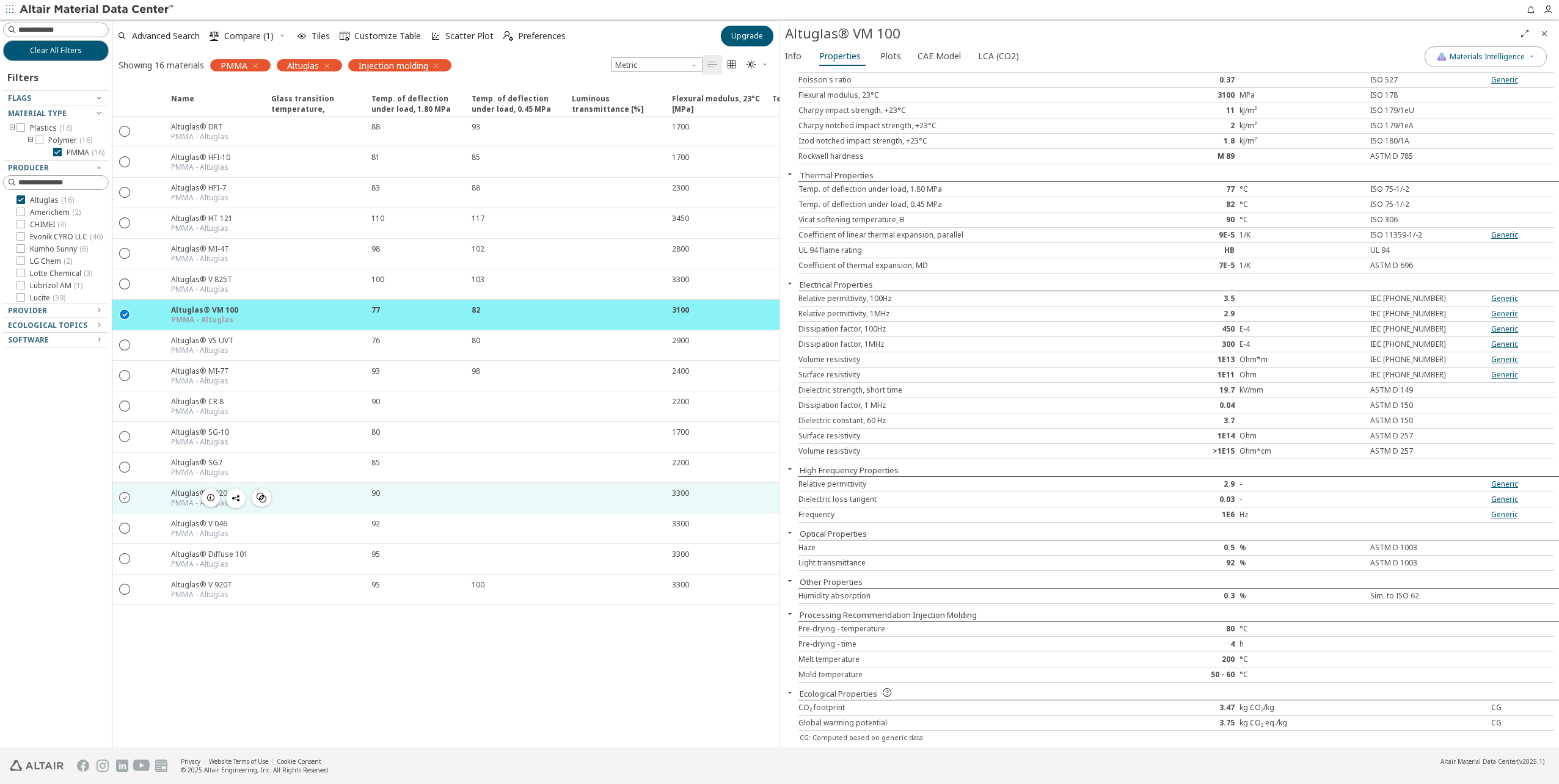
click at [124, 499] on icon "" at bounding box center [125, 497] width 11 height 11
click at [122, 321] on div " " at bounding box center [125, 314] width 25 height 22
click at [128, 498] on icon "" at bounding box center [125, 497] width 11 height 11
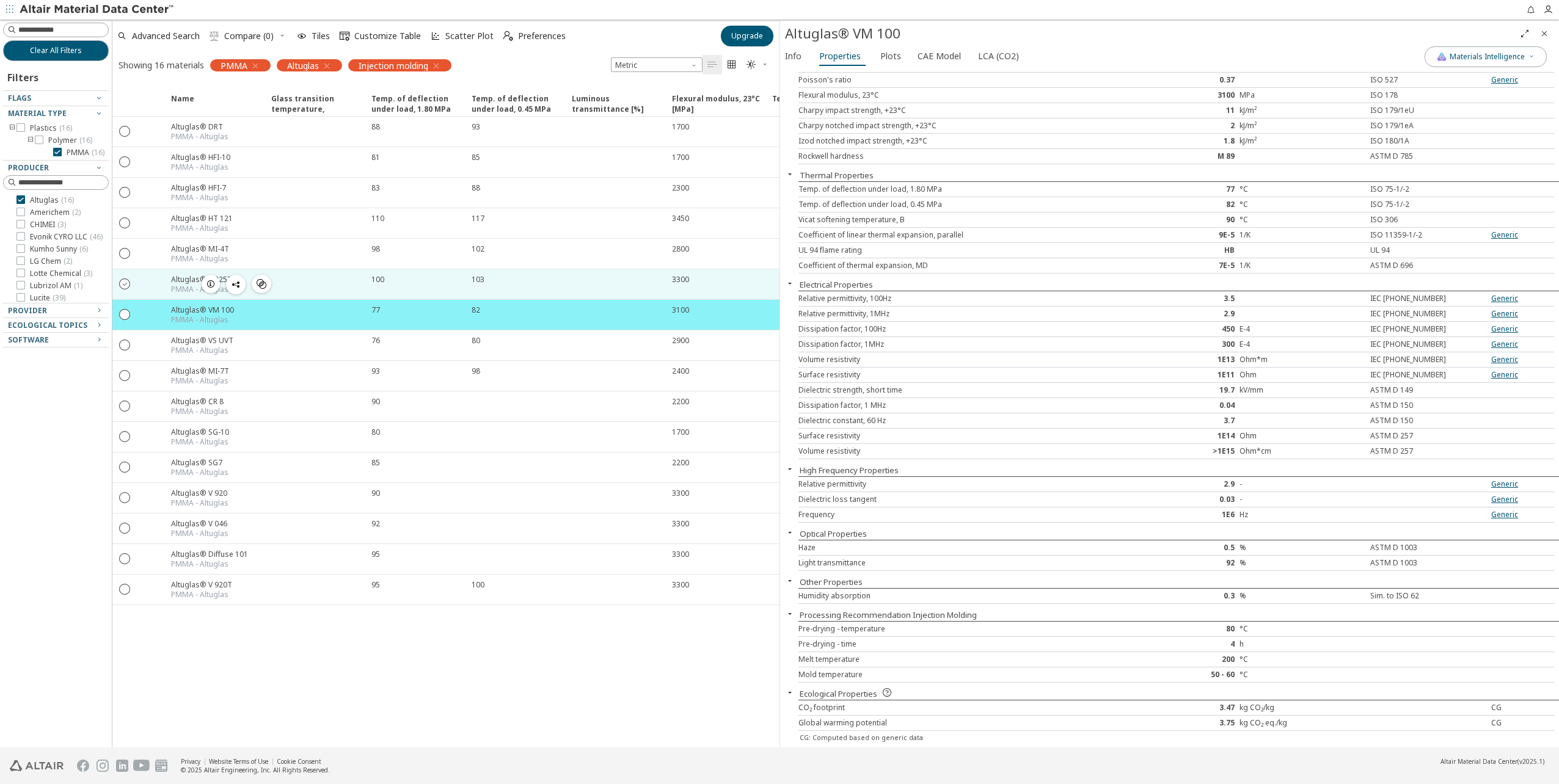
click at [126, 284] on icon "" at bounding box center [125, 283] width 11 height 11
click at [207, 284] on icon "button" at bounding box center [211, 284] width 10 height 10
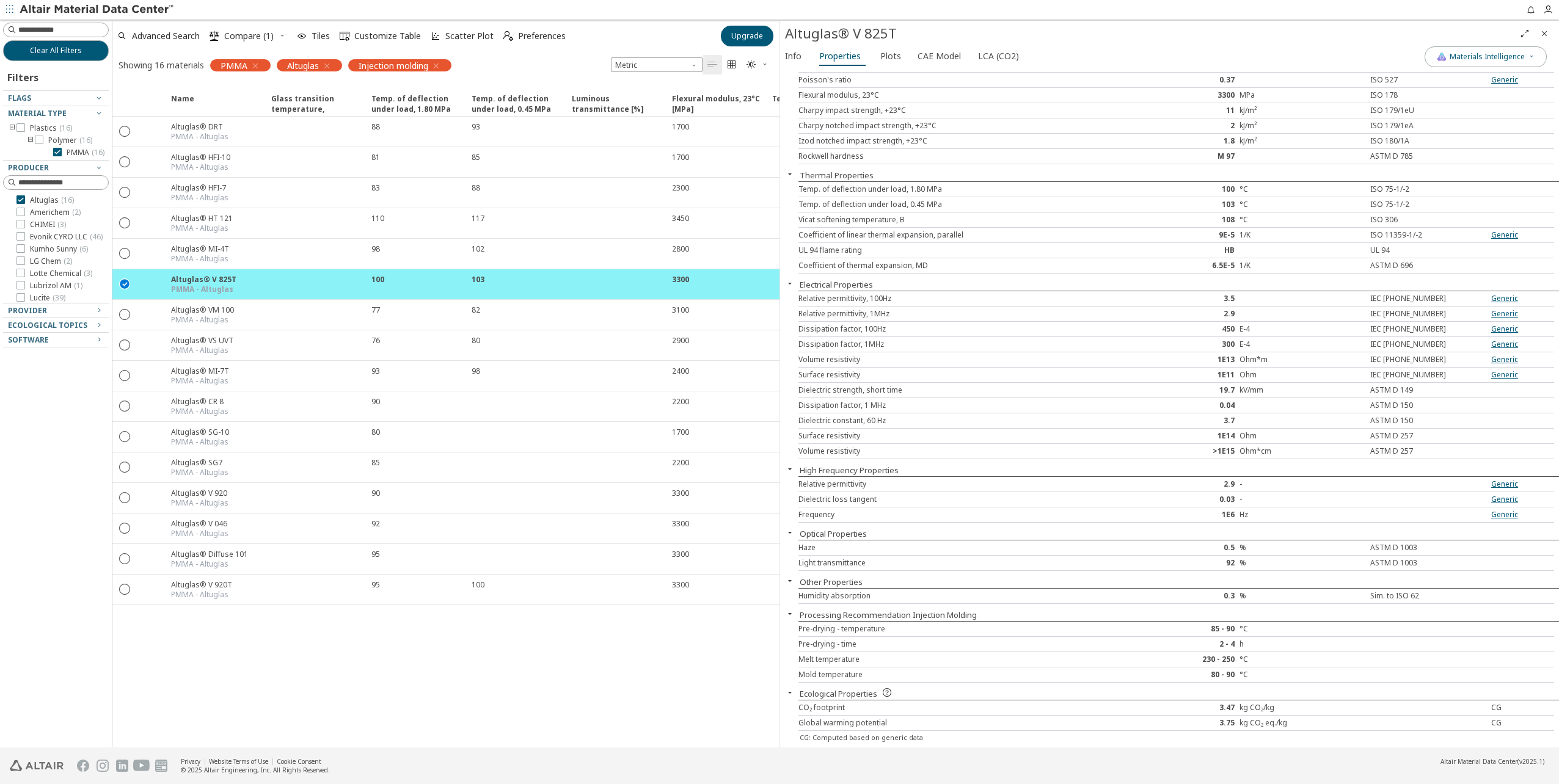
drag, startPoint x: 1545, startPoint y: 34, endPoint x: 1499, endPoint y: 65, distance: 55.5
click at [1545, 34] on icon "Close" at bounding box center [1545, 34] width 10 height 10
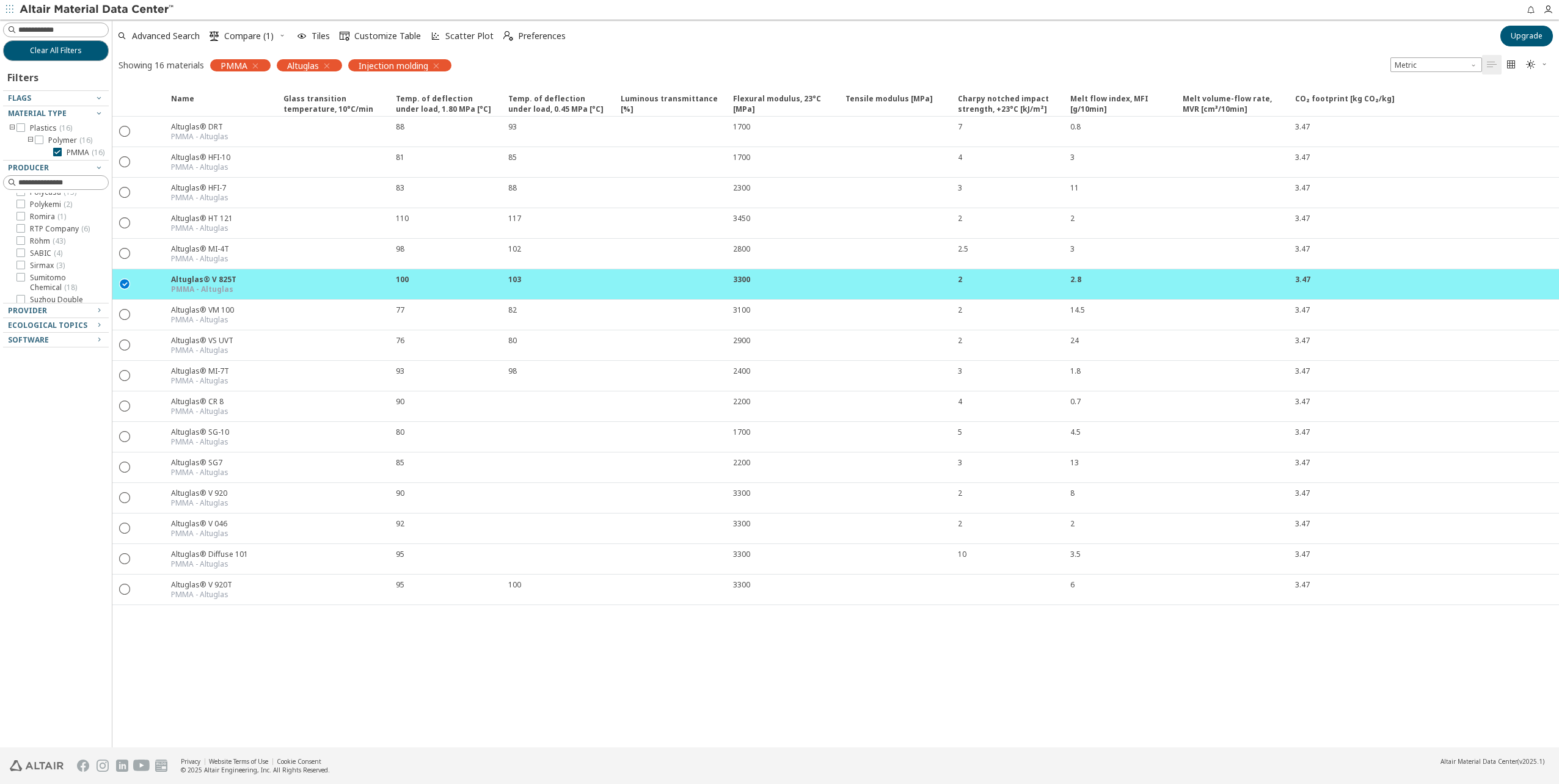
scroll to position [195, 0]
click at [23, 268] on icon at bounding box center [21, 263] width 8 height 8
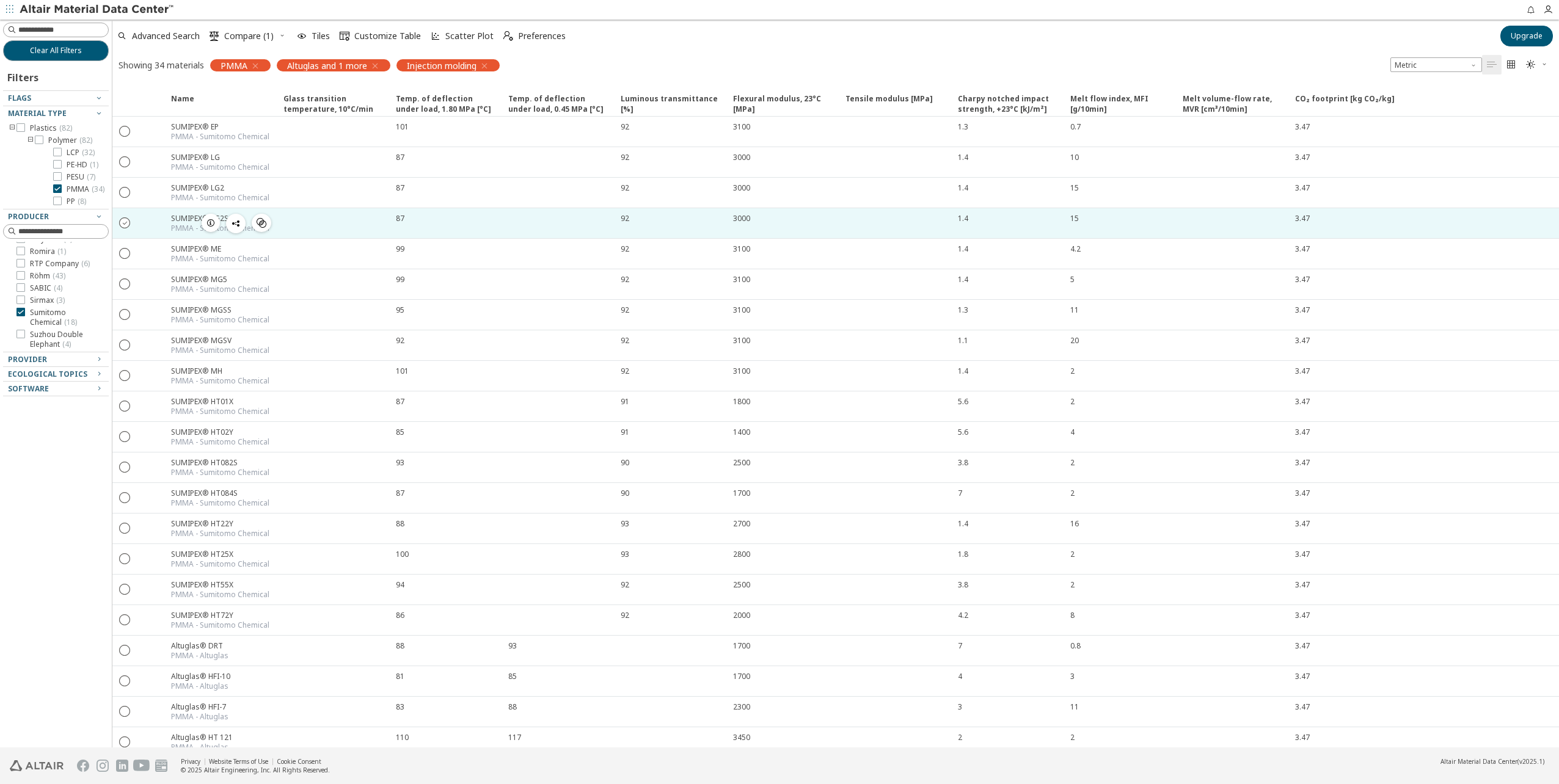
click at [122, 226] on icon "" at bounding box center [125, 222] width 11 height 11
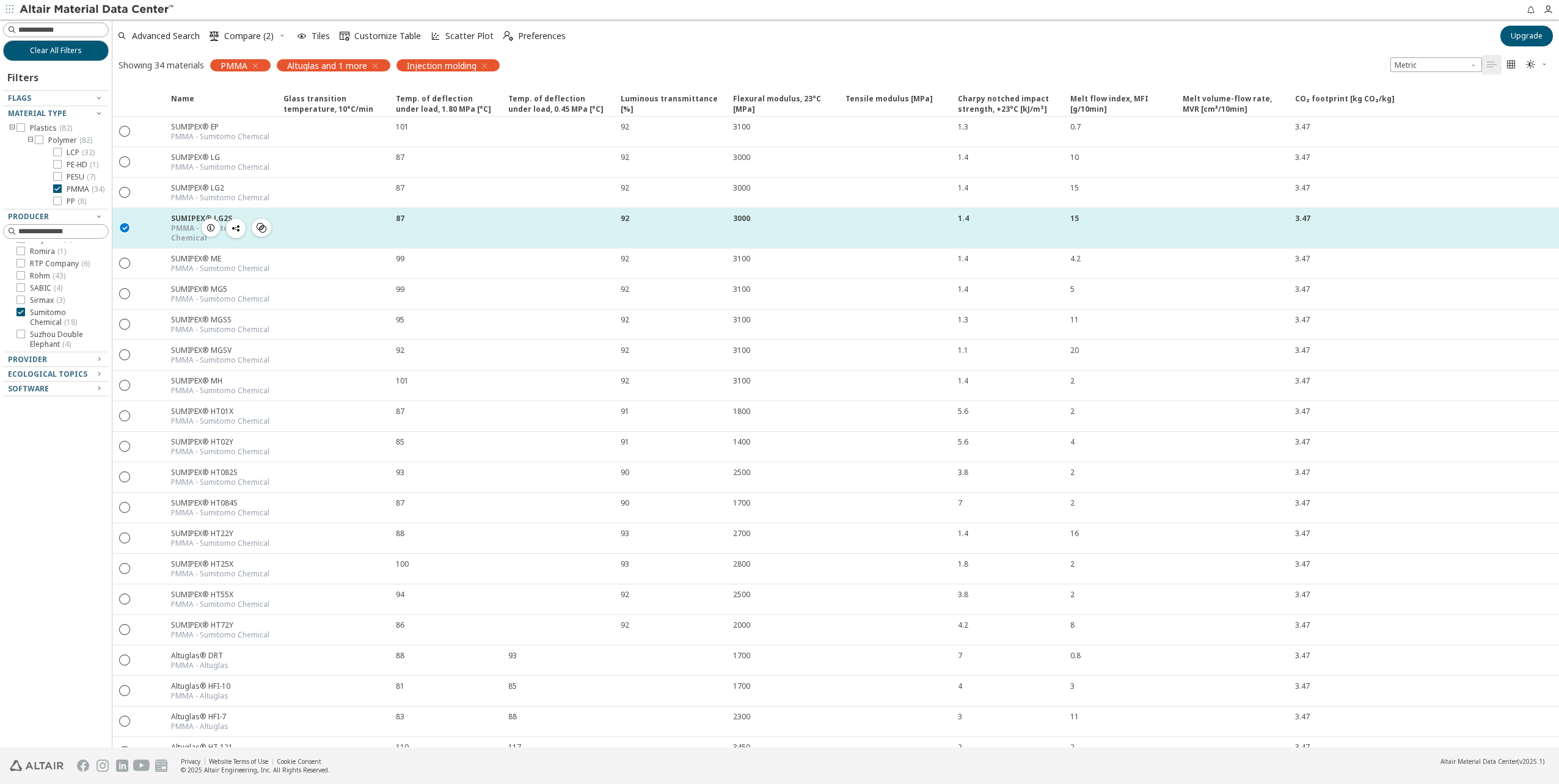
click at [209, 223] on icon "button" at bounding box center [211, 228] width 10 height 10
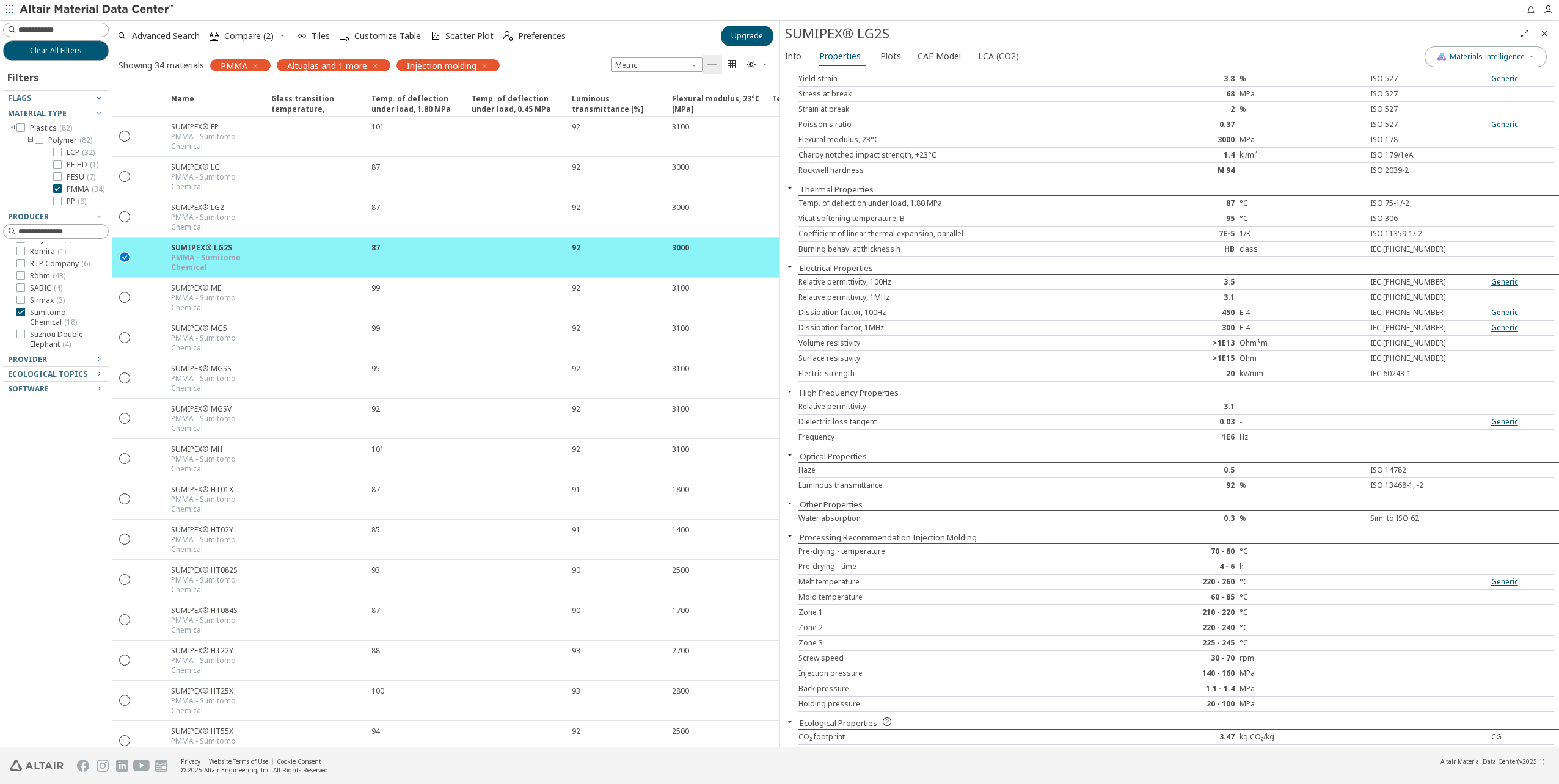
scroll to position [246, 0]
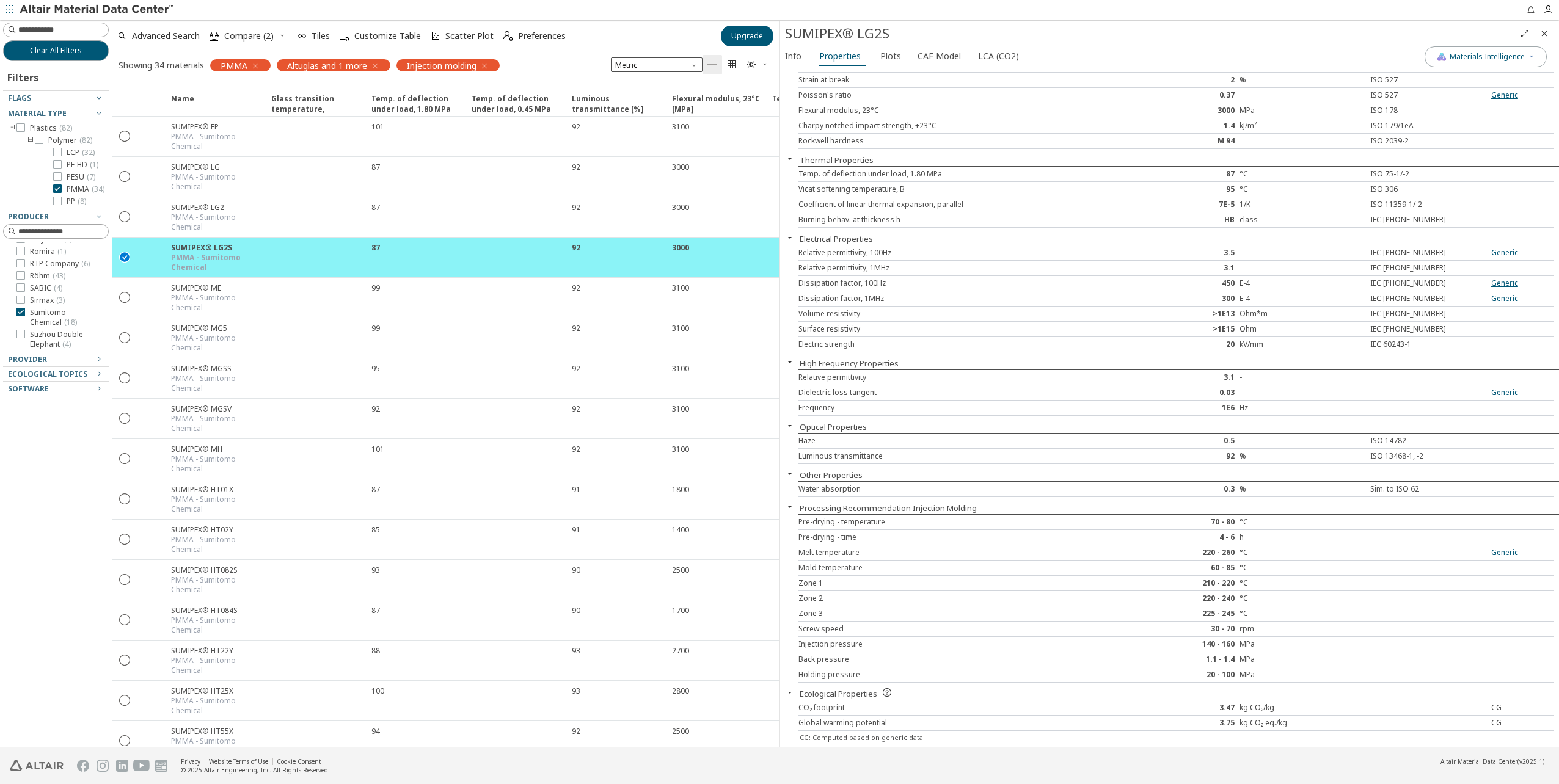
drag, startPoint x: 1544, startPoint y: 36, endPoint x: 1470, endPoint y: 68, distance: 80.6
click at [1544, 36] on icon "Close" at bounding box center [1545, 34] width 10 height 10
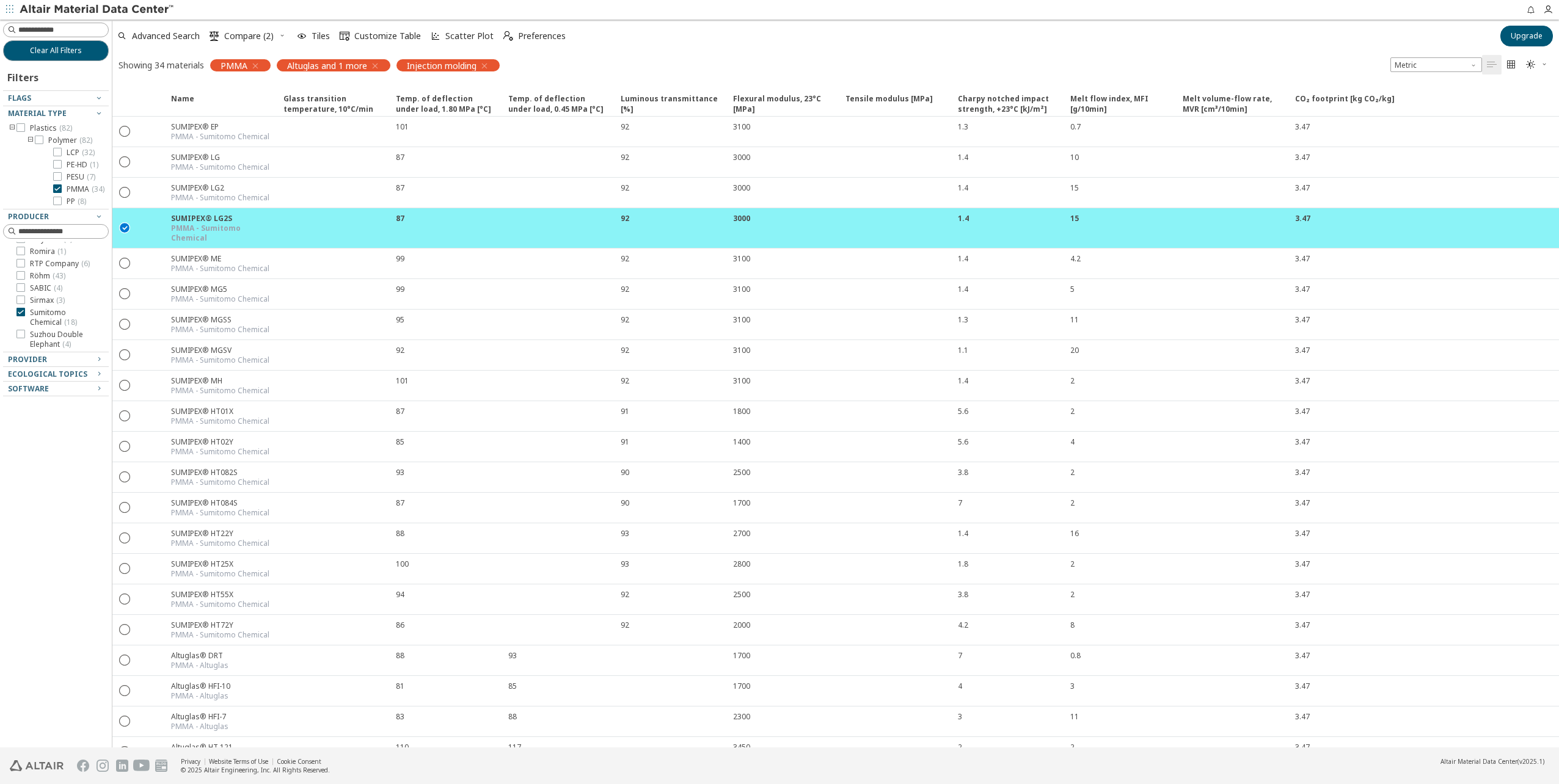
click at [320, 68] on span "Altuglas and 1 more" at bounding box center [327, 65] width 80 height 11
click at [330, 67] on span "Altuglas and 1 more" at bounding box center [327, 65] width 80 height 11
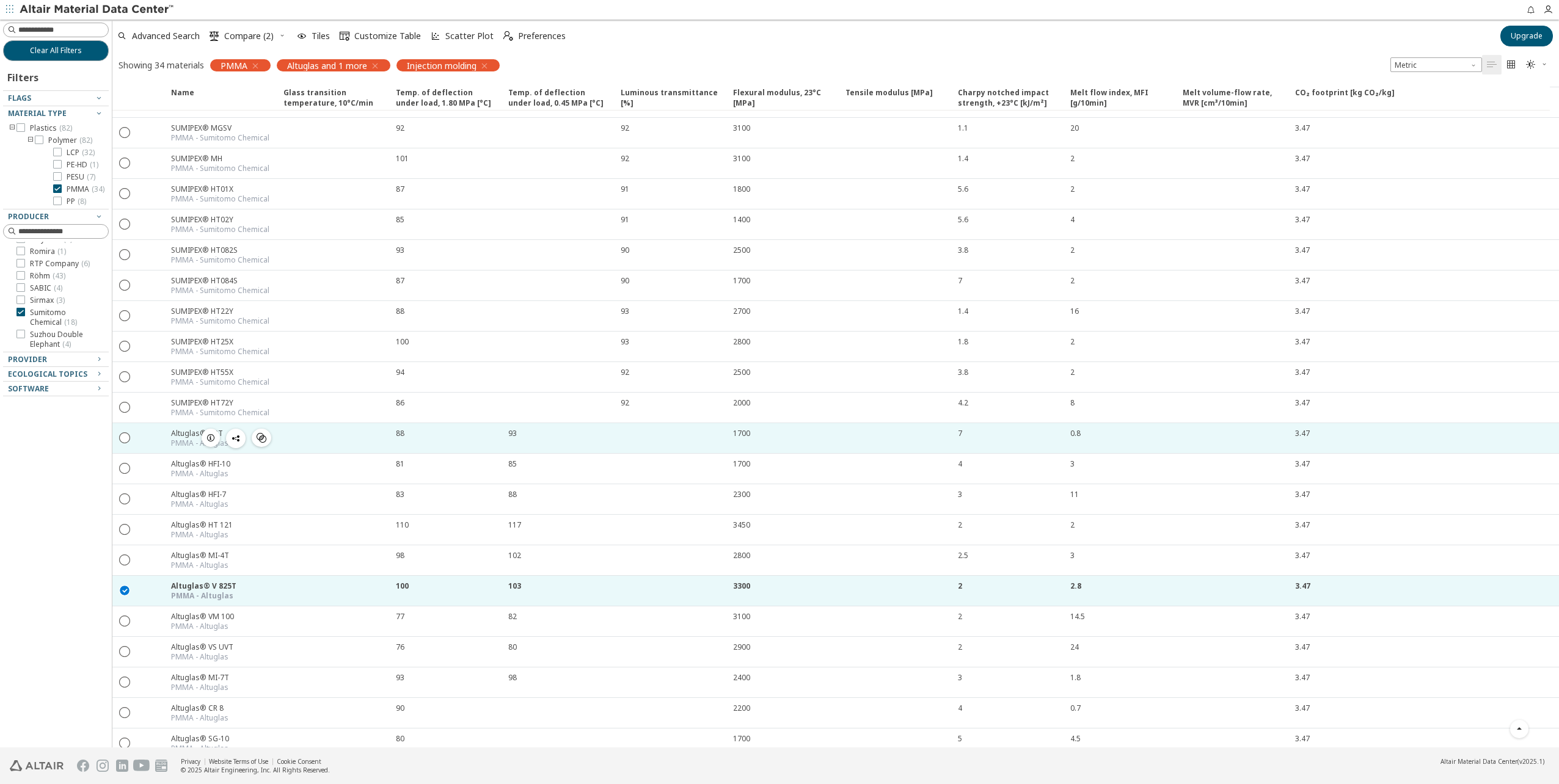
scroll to position [244, 0]
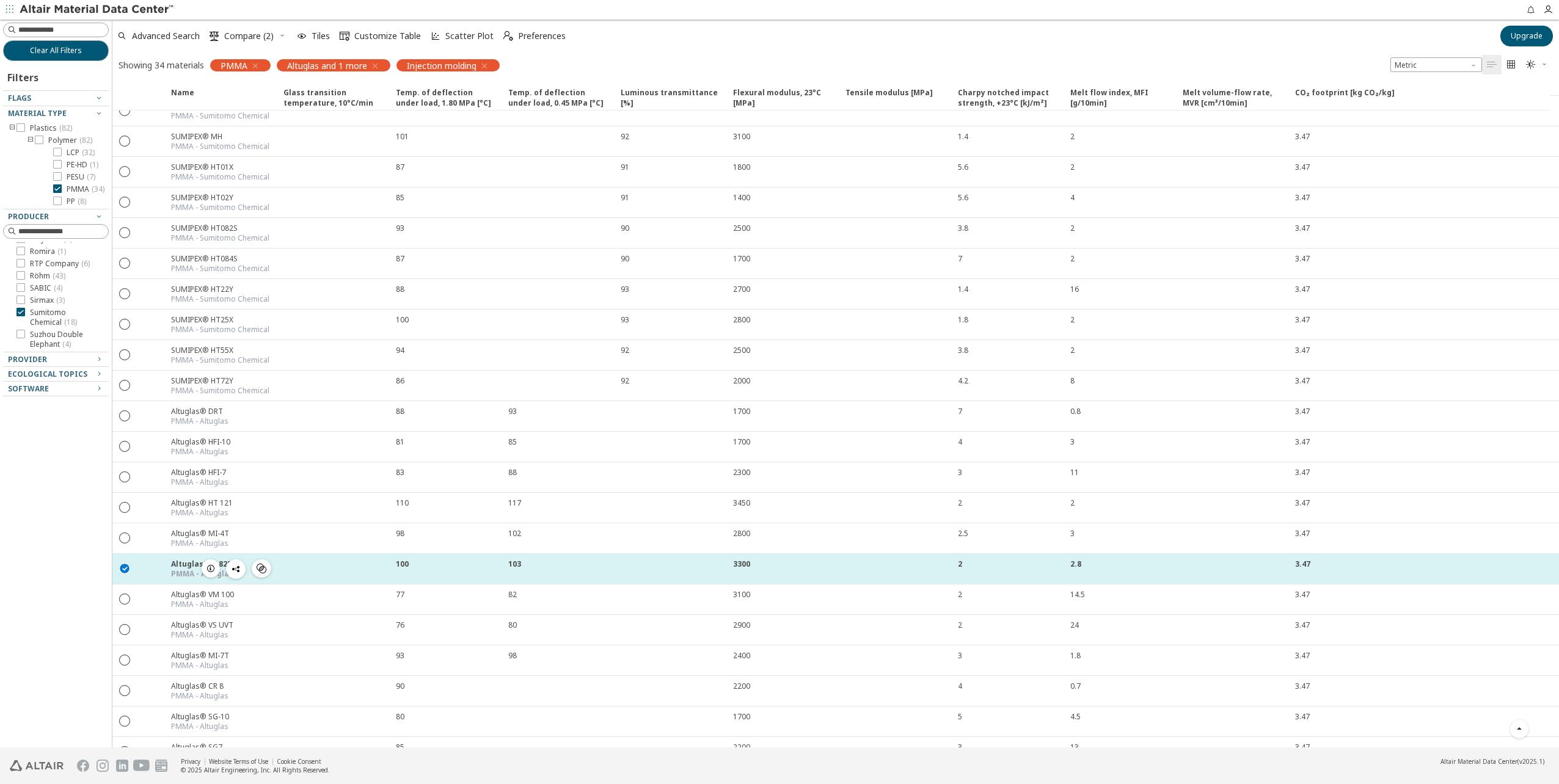
click at [215, 559] on span "button" at bounding box center [211, 568] width 14 height 19
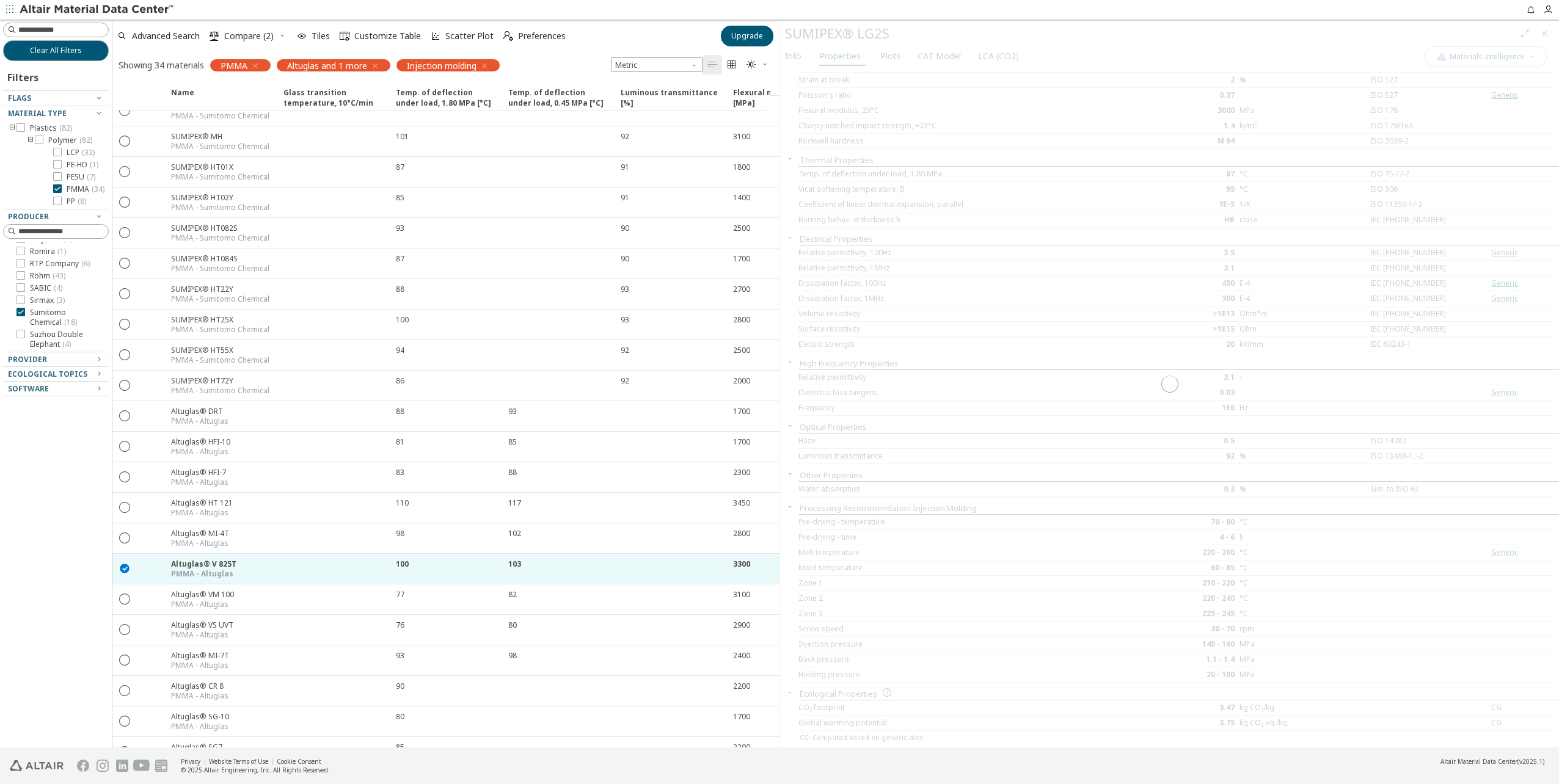
scroll to position [308, 0]
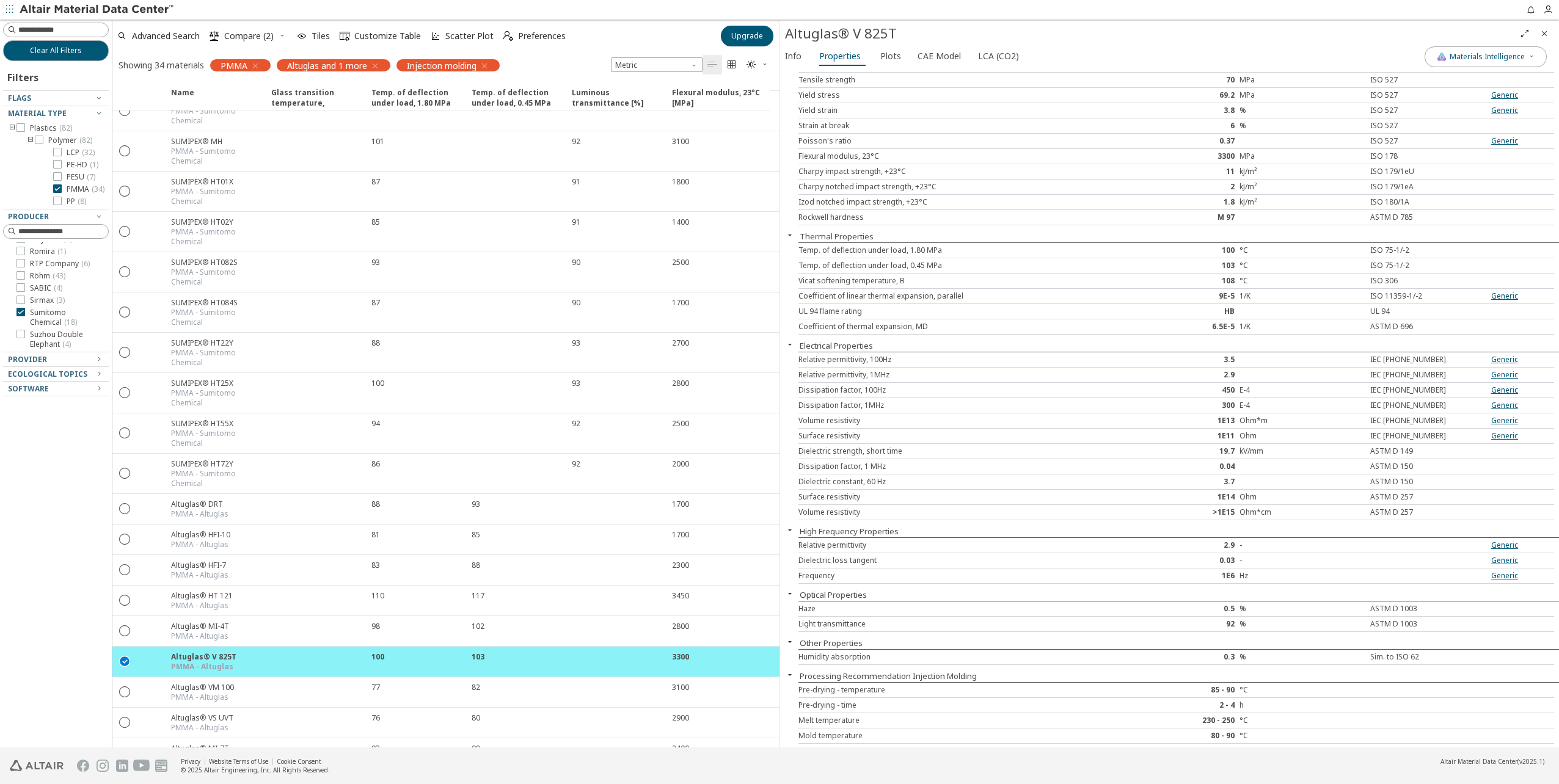
scroll to position [78, 0]
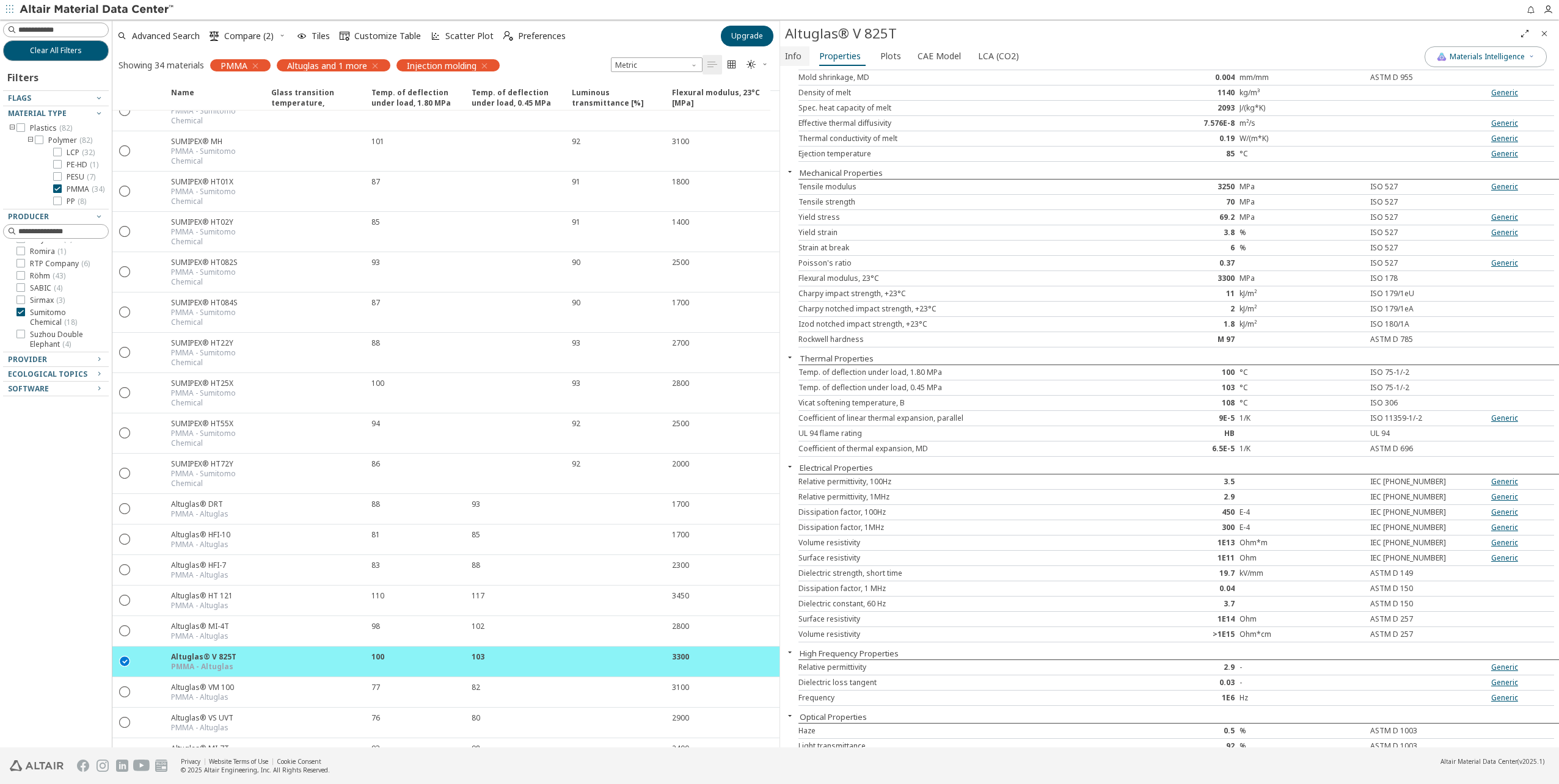
click at [797, 63] on span "Info" at bounding box center [793, 56] width 17 height 19
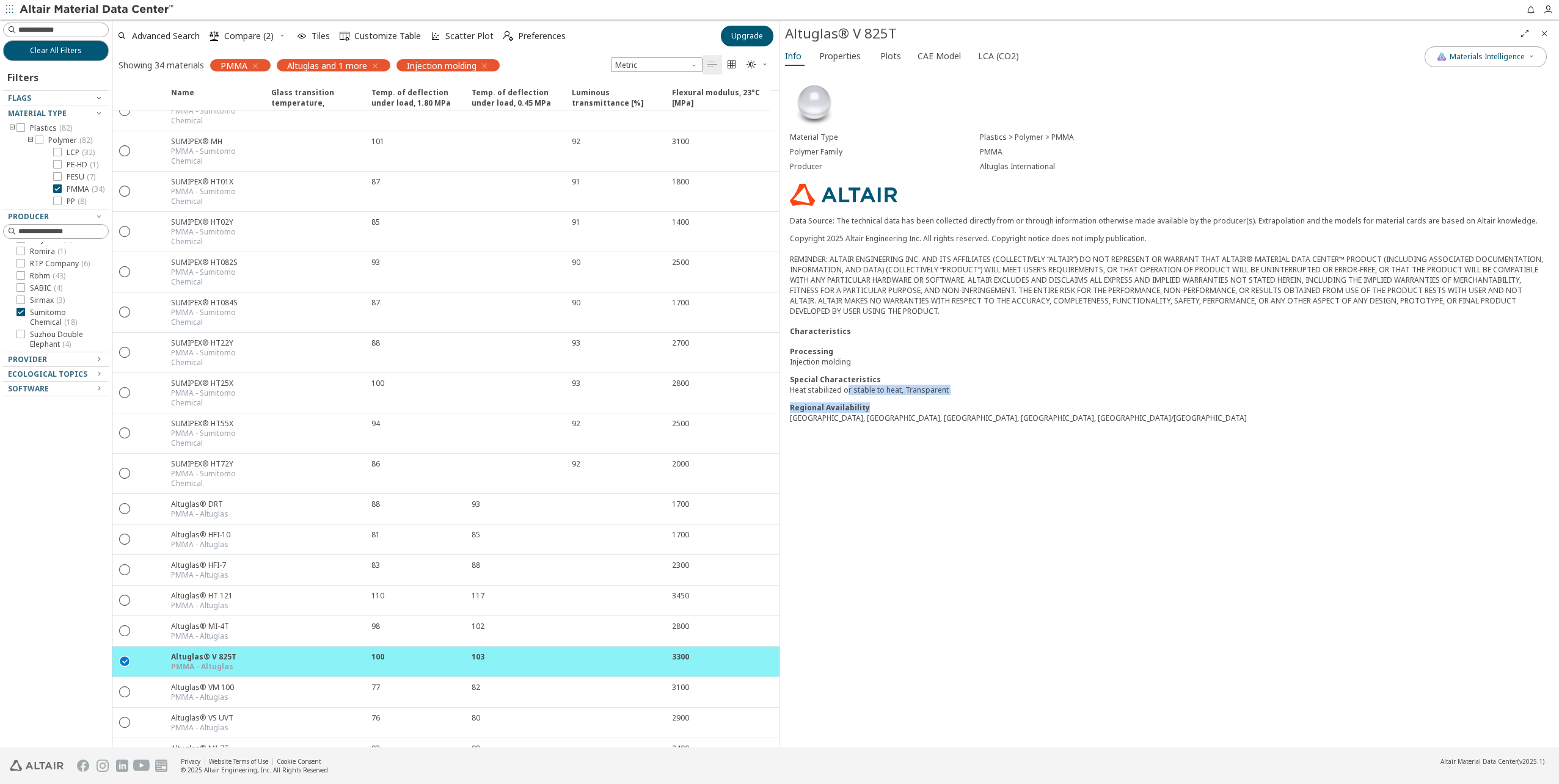
drag, startPoint x: 846, startPoint y: 393, endPoint x: 932, endPoint y: 396, distance: 86.1
click at [932, 396] on div "Processing Injection molding Special Characteristics Heat stabilized or stable …" at bounding box center [1170, 384] width 760 height 77
drag, startPoint x: 932, startPoint y: 396, endPoint x: 842, endPoint y: 367, distance: 94.6
click at [842, 367] on div "Injection molding" at bounding box center [1170, 362] width 760 height 10
click at [846, 59] on span "Properties" at bounding box center [840, 56] width 41 height 19
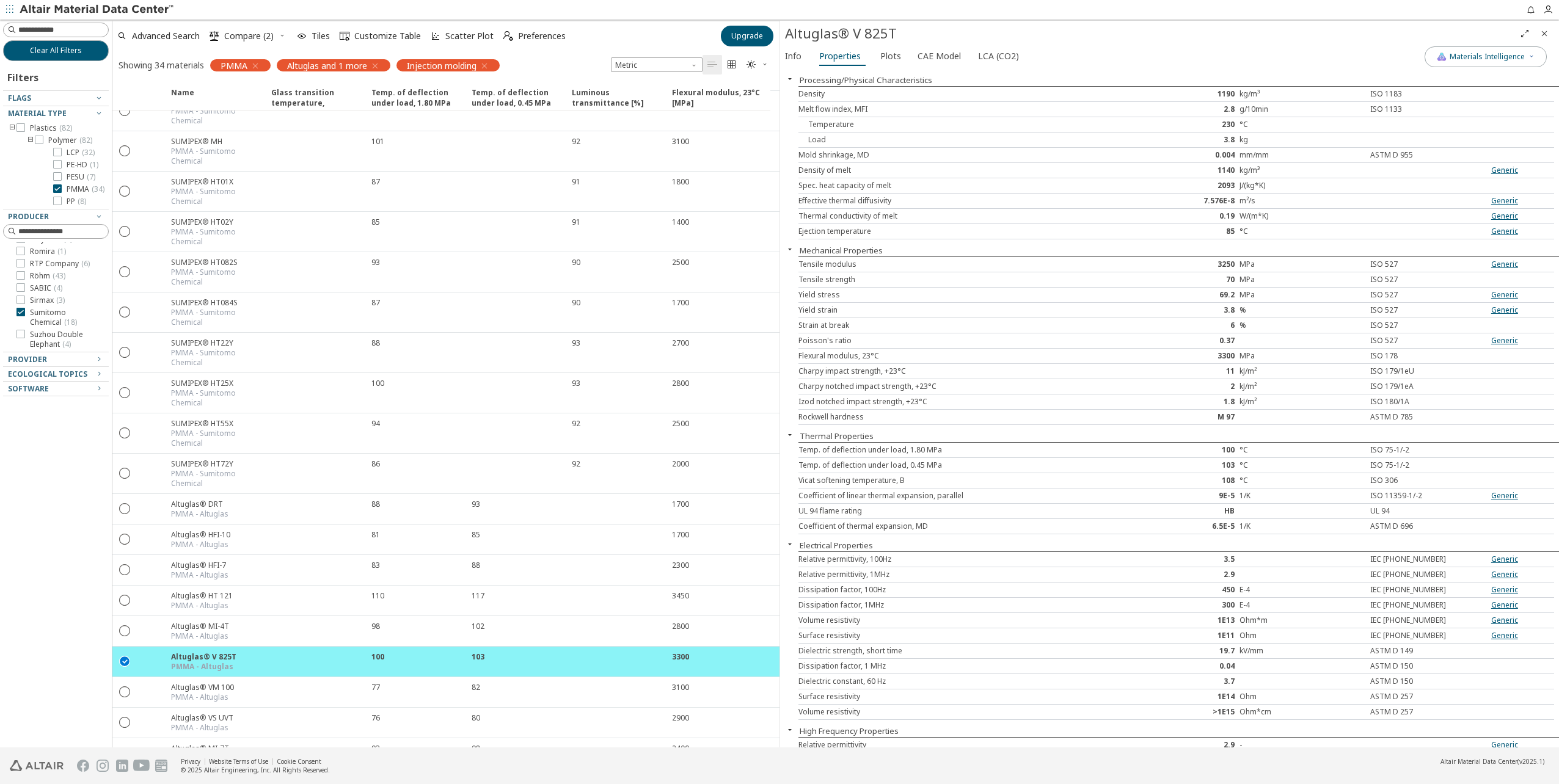
scroll to position [261, 0]
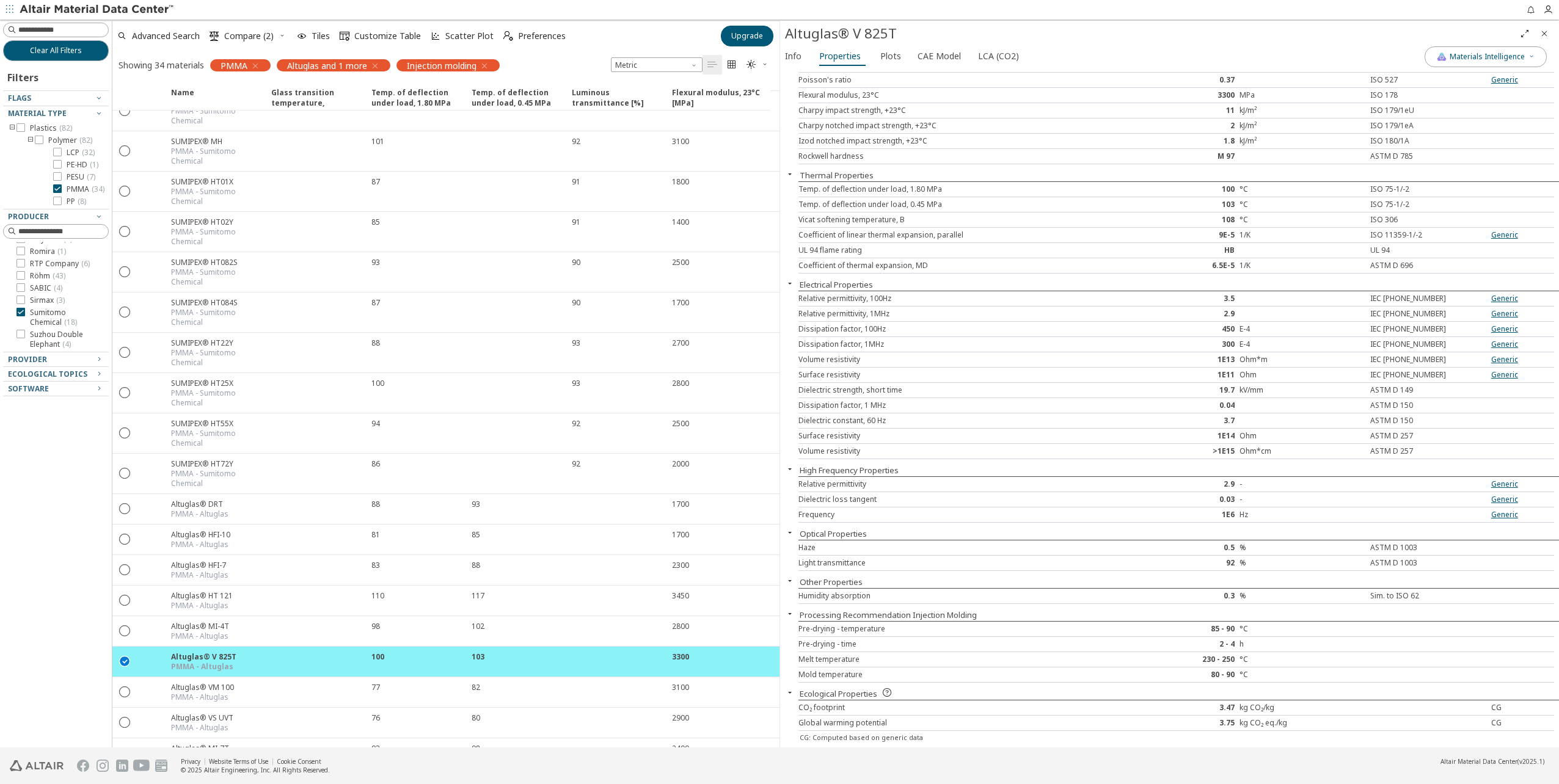
drag, startPoint x: 50, startPoint y: 437, endPoint x: 82, endPoint y: 370, distance: 74.2
click at [52, 433] on div "Clear All Filters Filters Flags Material Type Plastics ( 82 ) Polymer ( 82 ) LC…" at bounding box center [56, 383] width 111 height 728
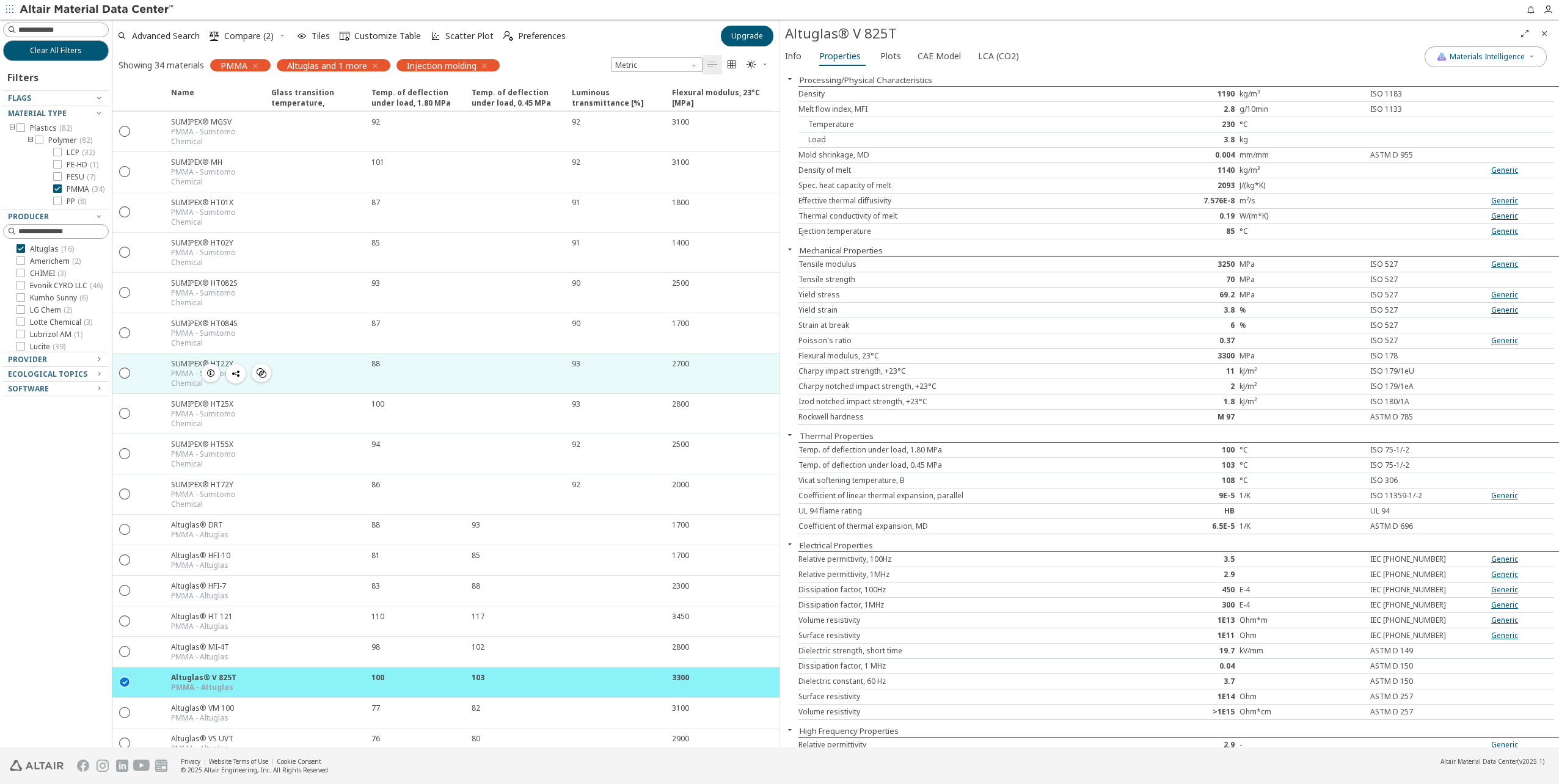
scroll to position [0, 0]
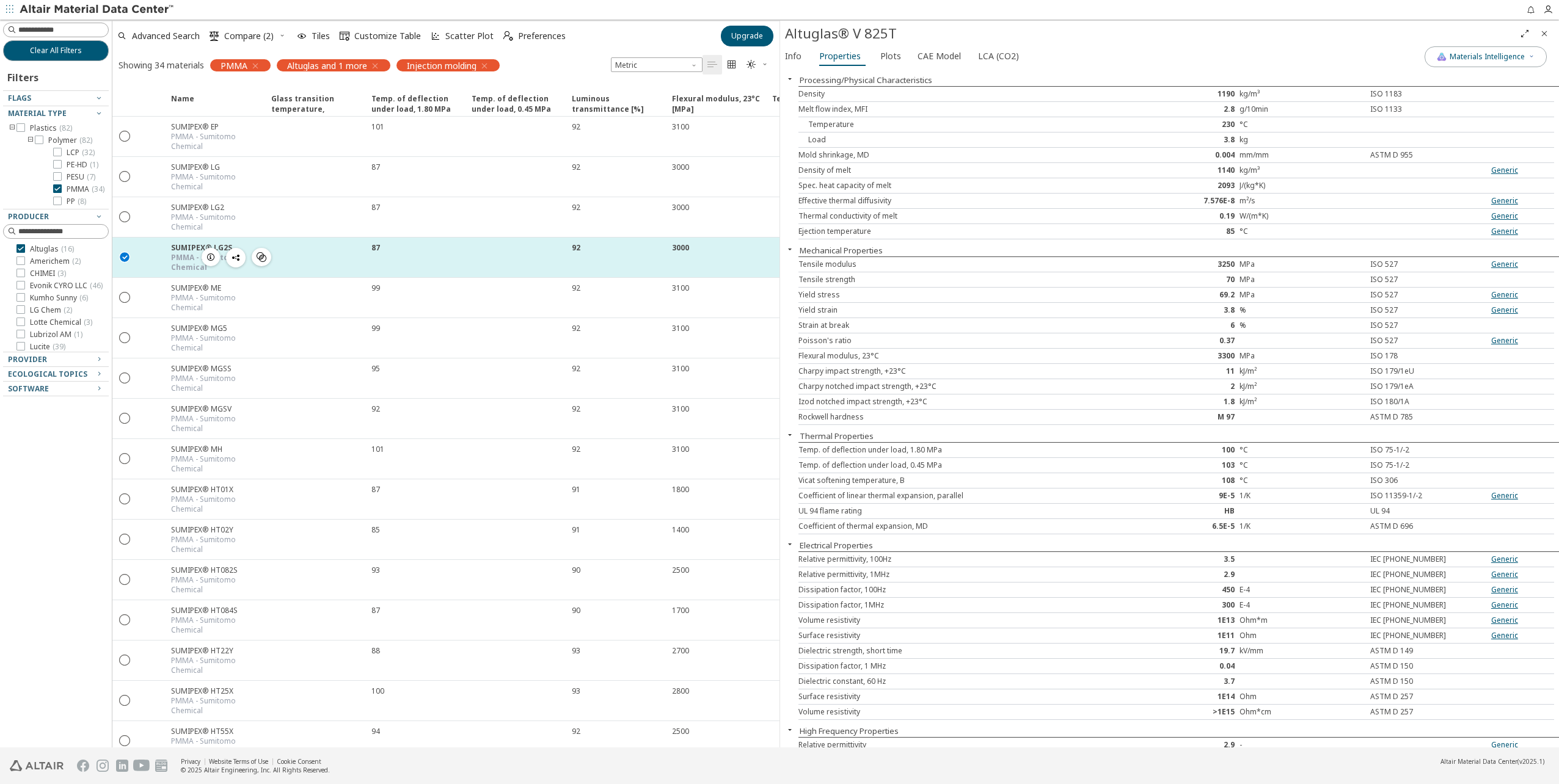
click at [209, 257] on icon "button" at bounding box center [211, 257] width 10 height 10
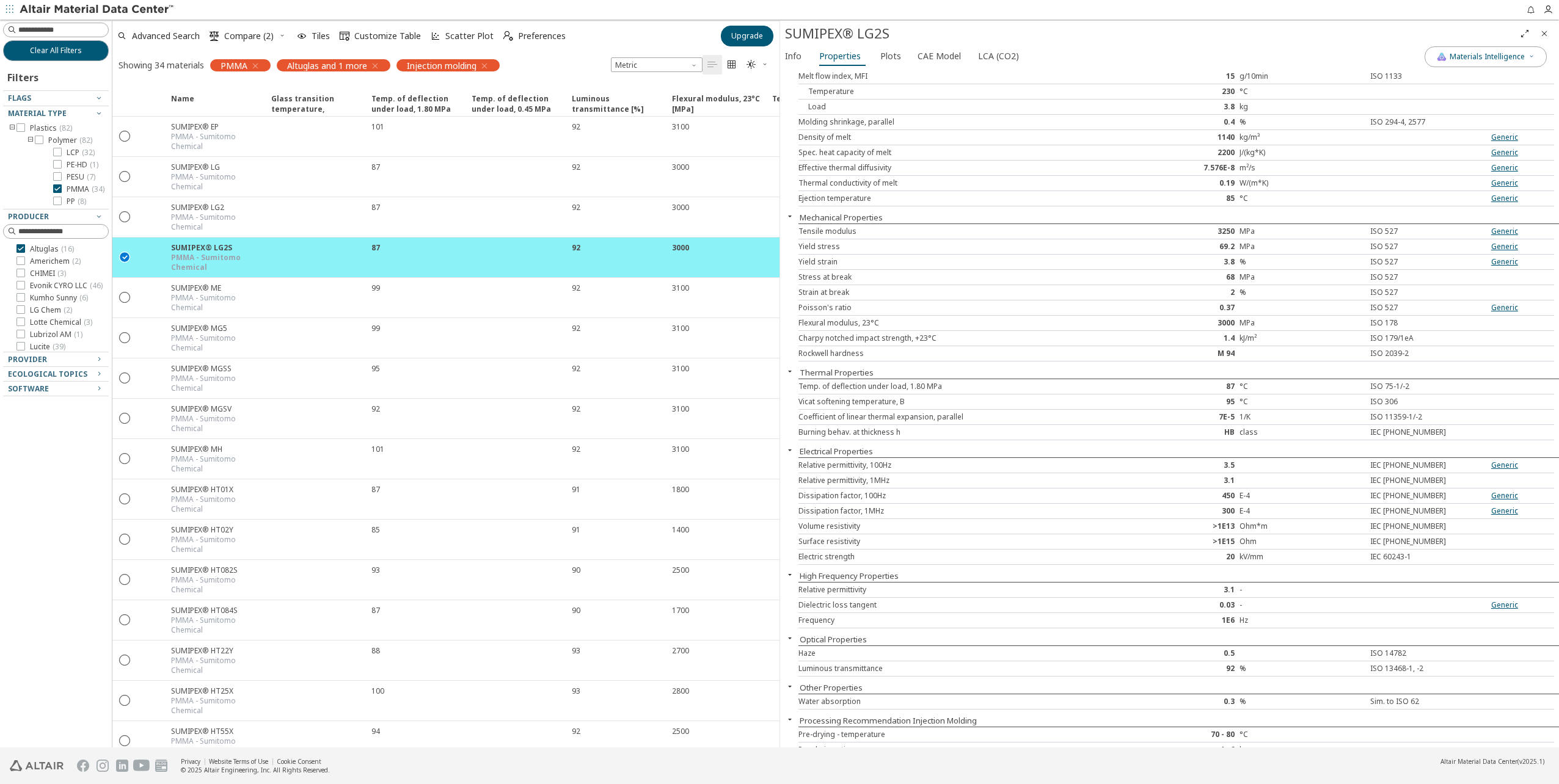
scroll to position [61, 0]
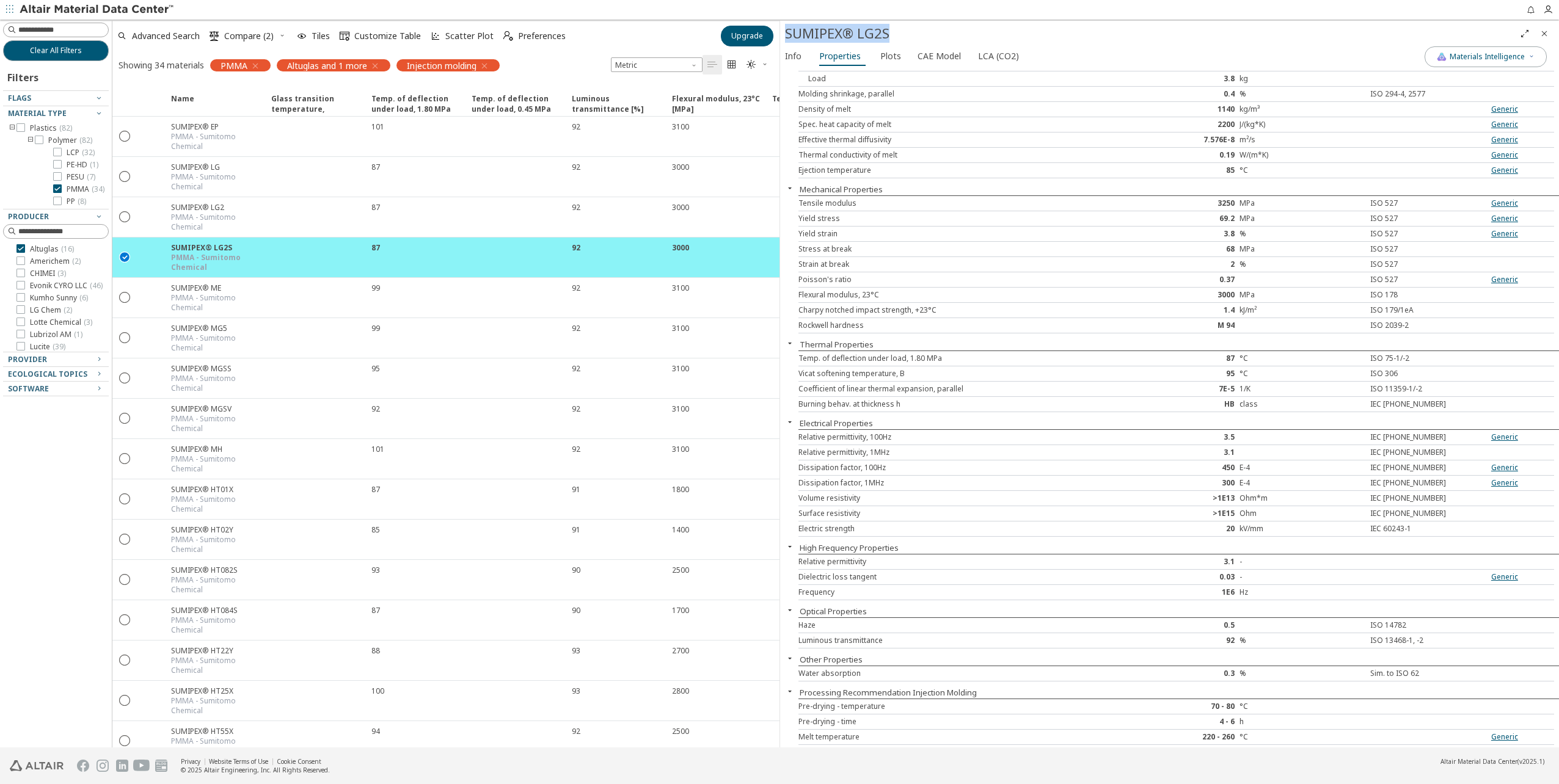
drag, startPoint x: 888, startPoint y: 36, endPoint x: 788, endPoint y: 39, distance: 100.0
click at [788, 39] on div "SUMIPEX® LG2S" at bounding box center [1150, 34] width 730 height 19
copy div "SUMIPEX® LG2S"
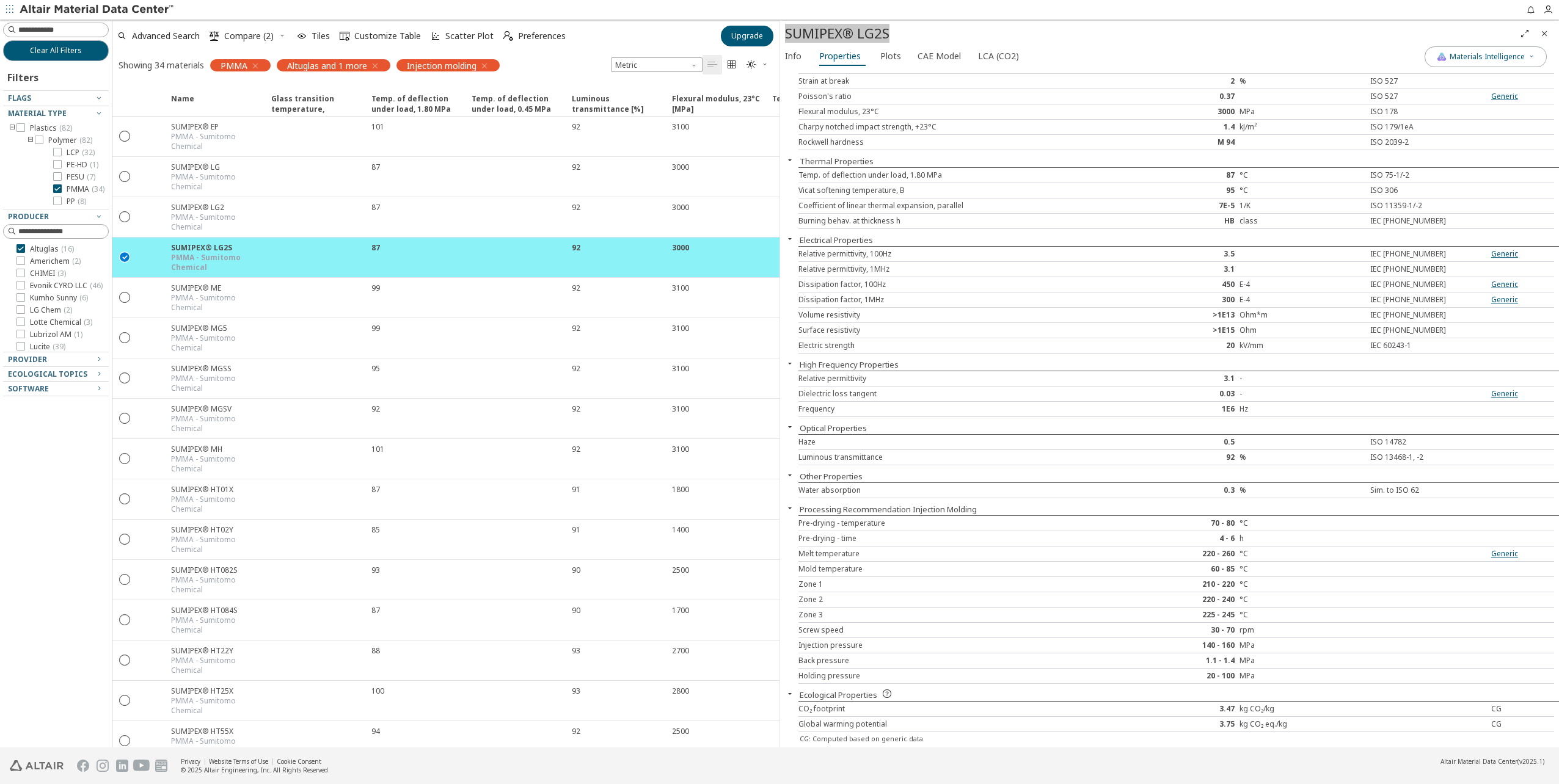
scroll to position [246, 0]
click at [847, 555] on div "Melt temperature" at bounding box center [956, 552] width 314 height 10
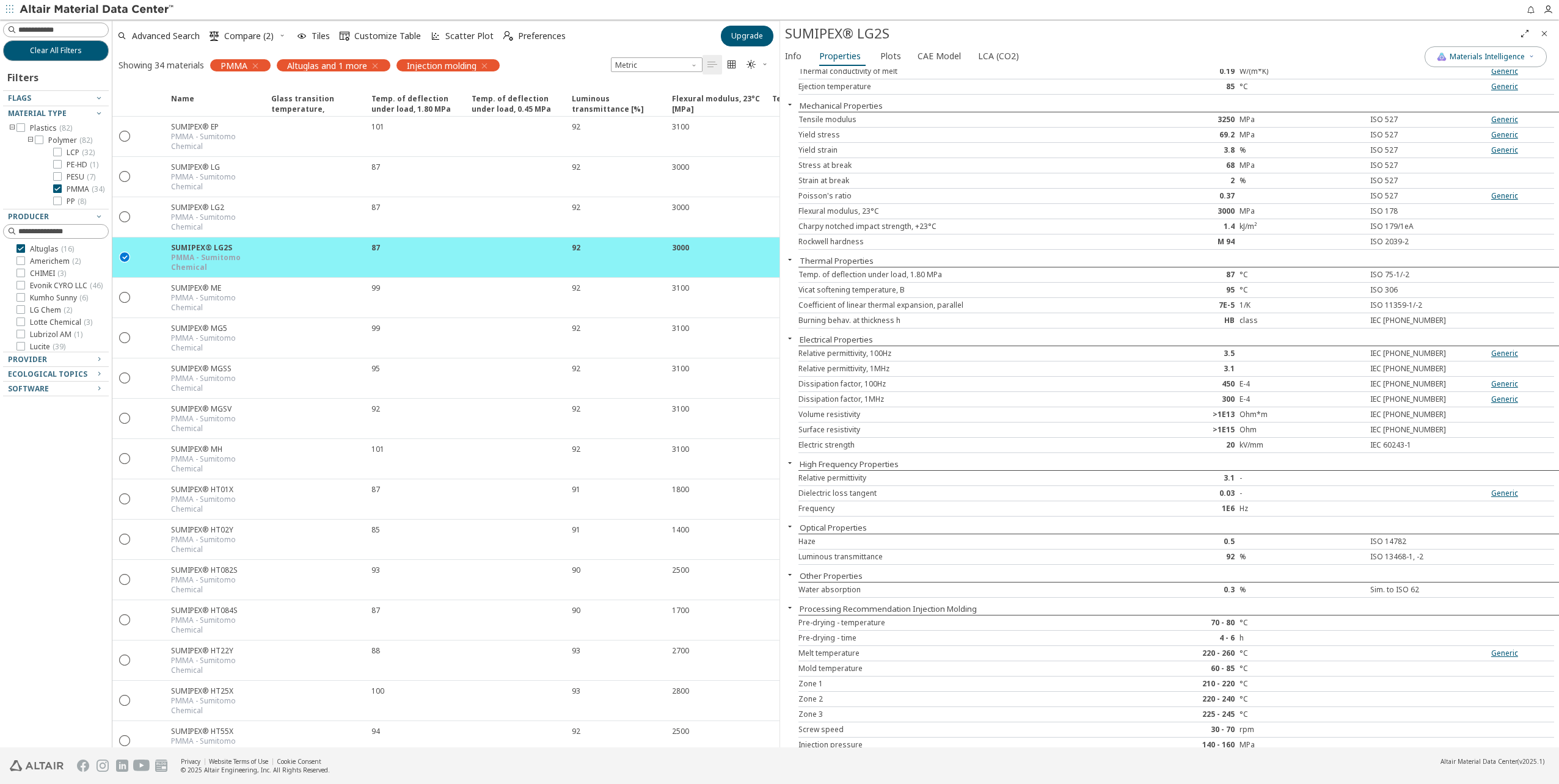
scroll to position [123, 0]
